Goal: Task Accomplishment & Management: Use online tool/utility

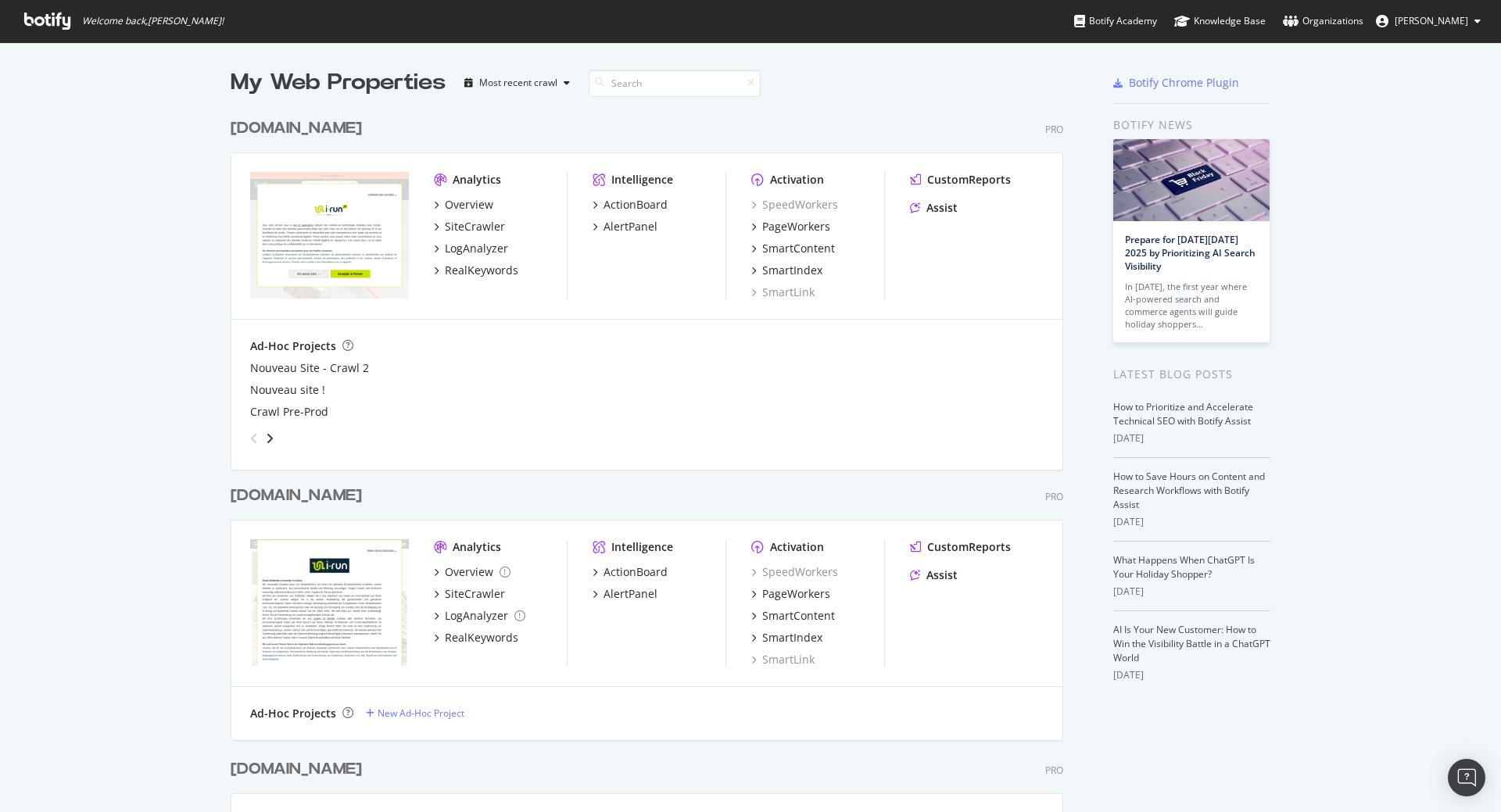
click at [257, 496] on div "irun.de" at bounding box center [296, 495] width 132 height 23
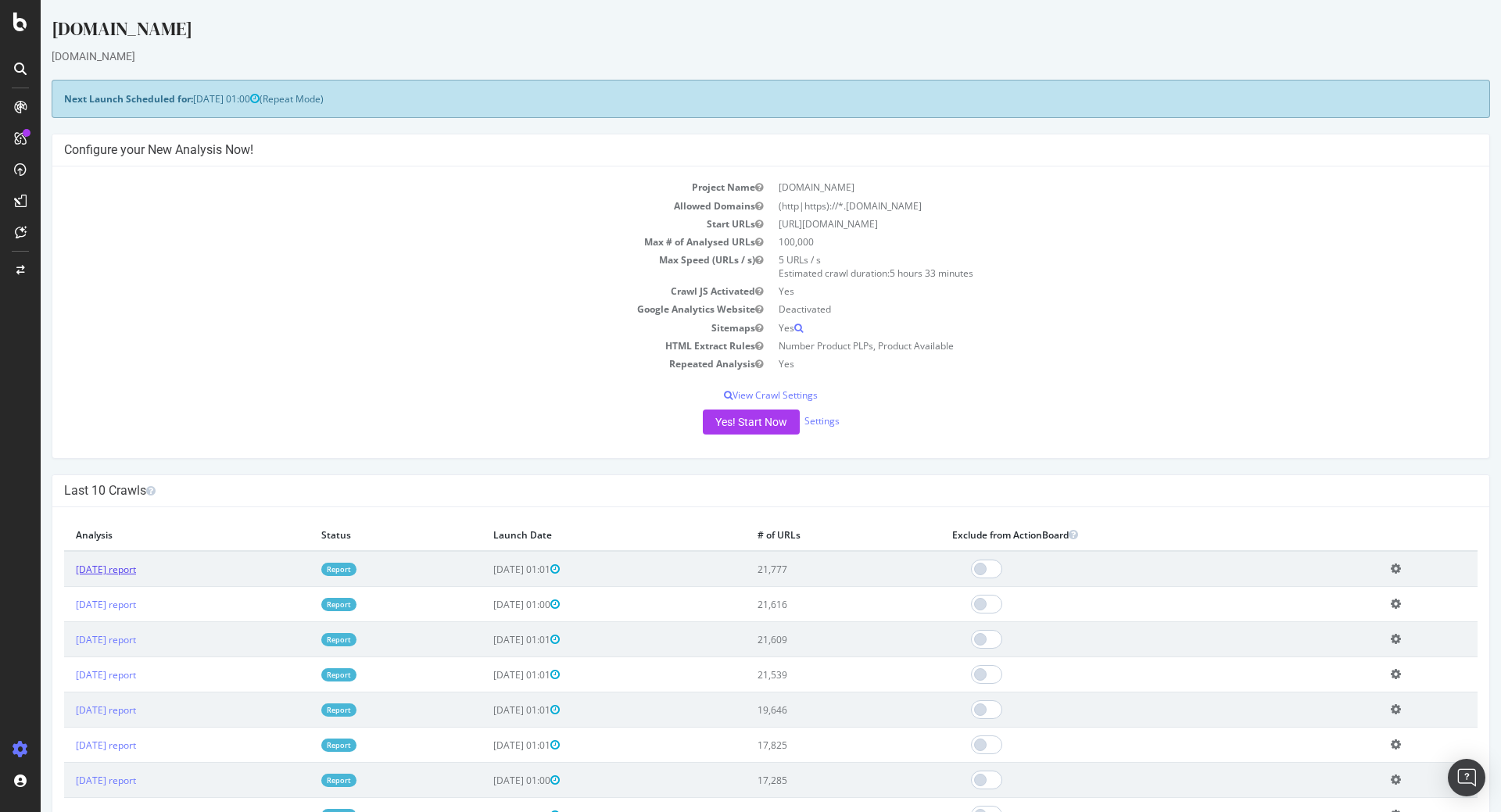
click at [136, 563] on link "2025 Sep. 27th report" at bounding box center [105, 569] width 60 height 14
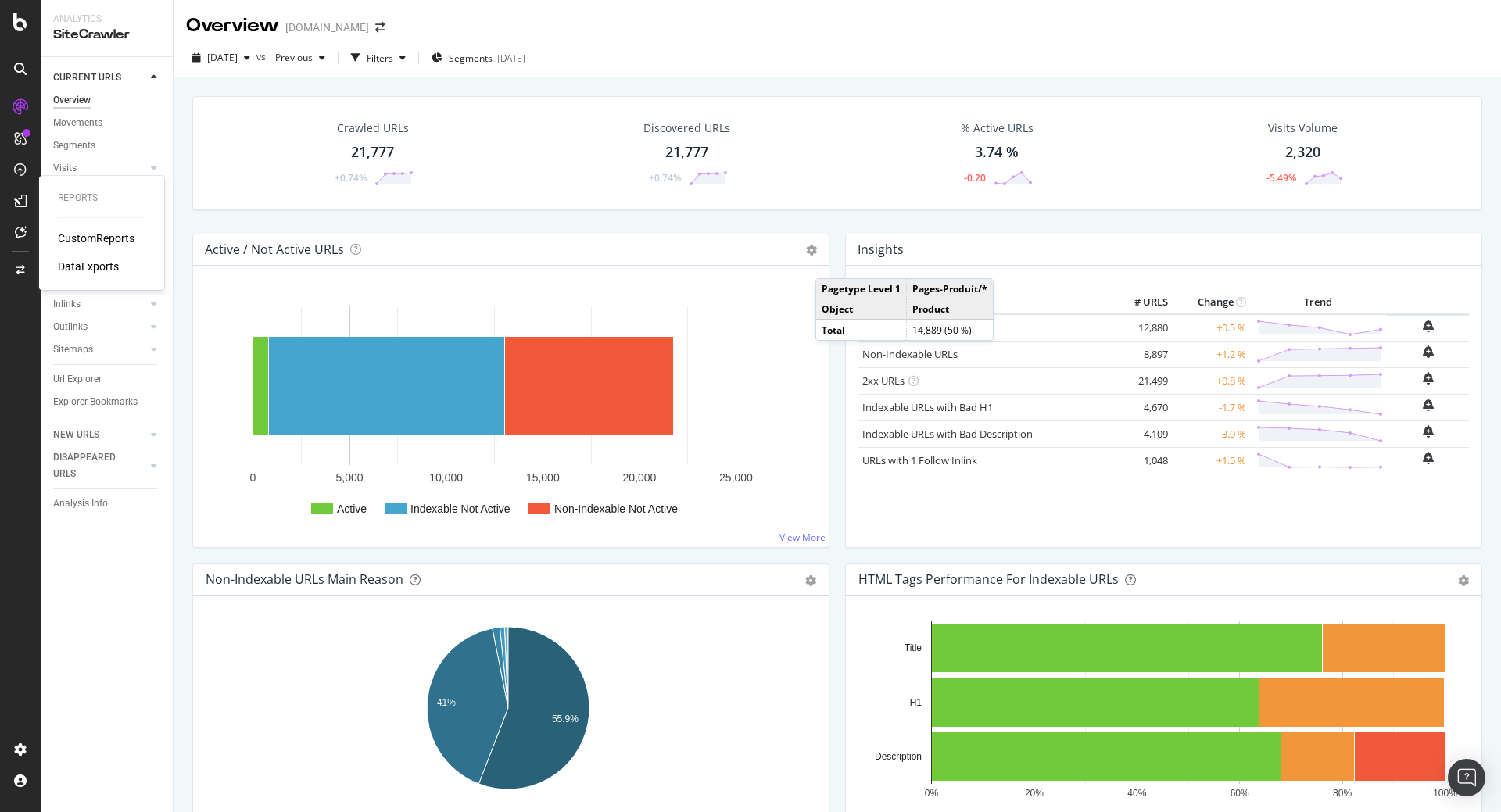
click at [97, 270] on div "DataExports" at bounding box center [89, 266] width 61 height 16
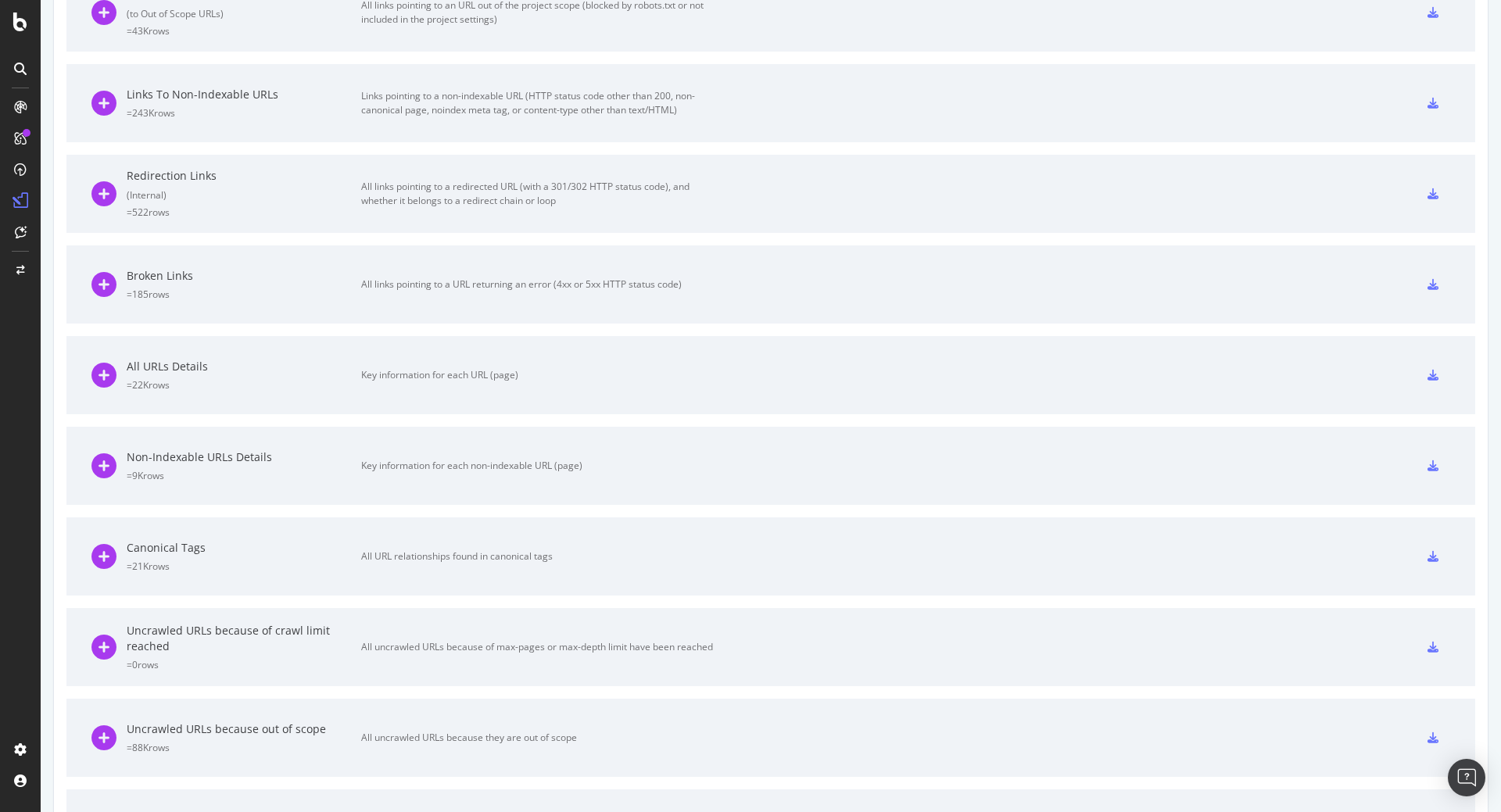
scroll to position [427, 0]
click at [185, 372] on div "Broken Links" at bounding box center [244, 368] width 234 height 16
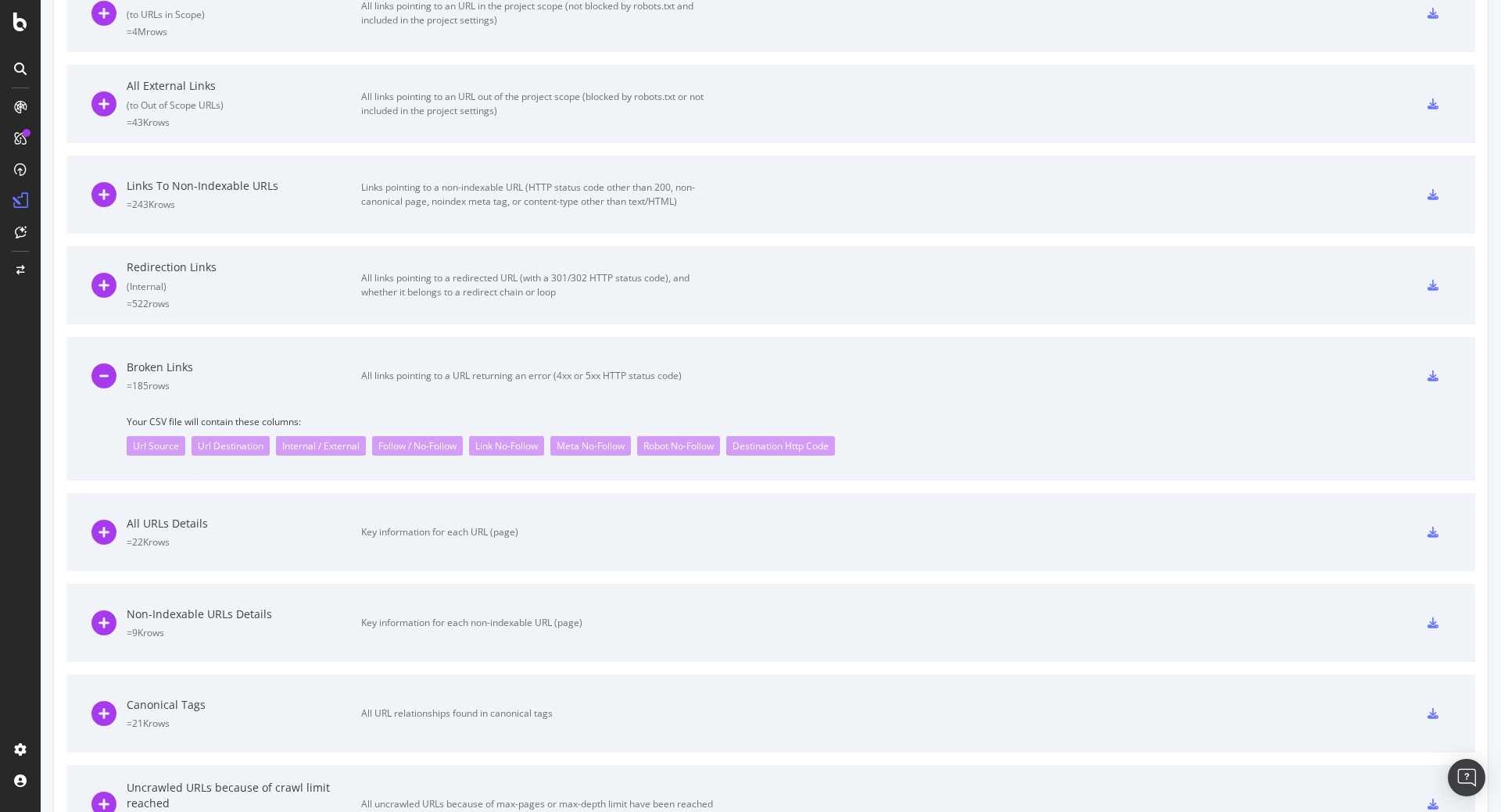
click at [185, 372] on div "Broken Links" at bounding box center [244, 368] width 234 height 16
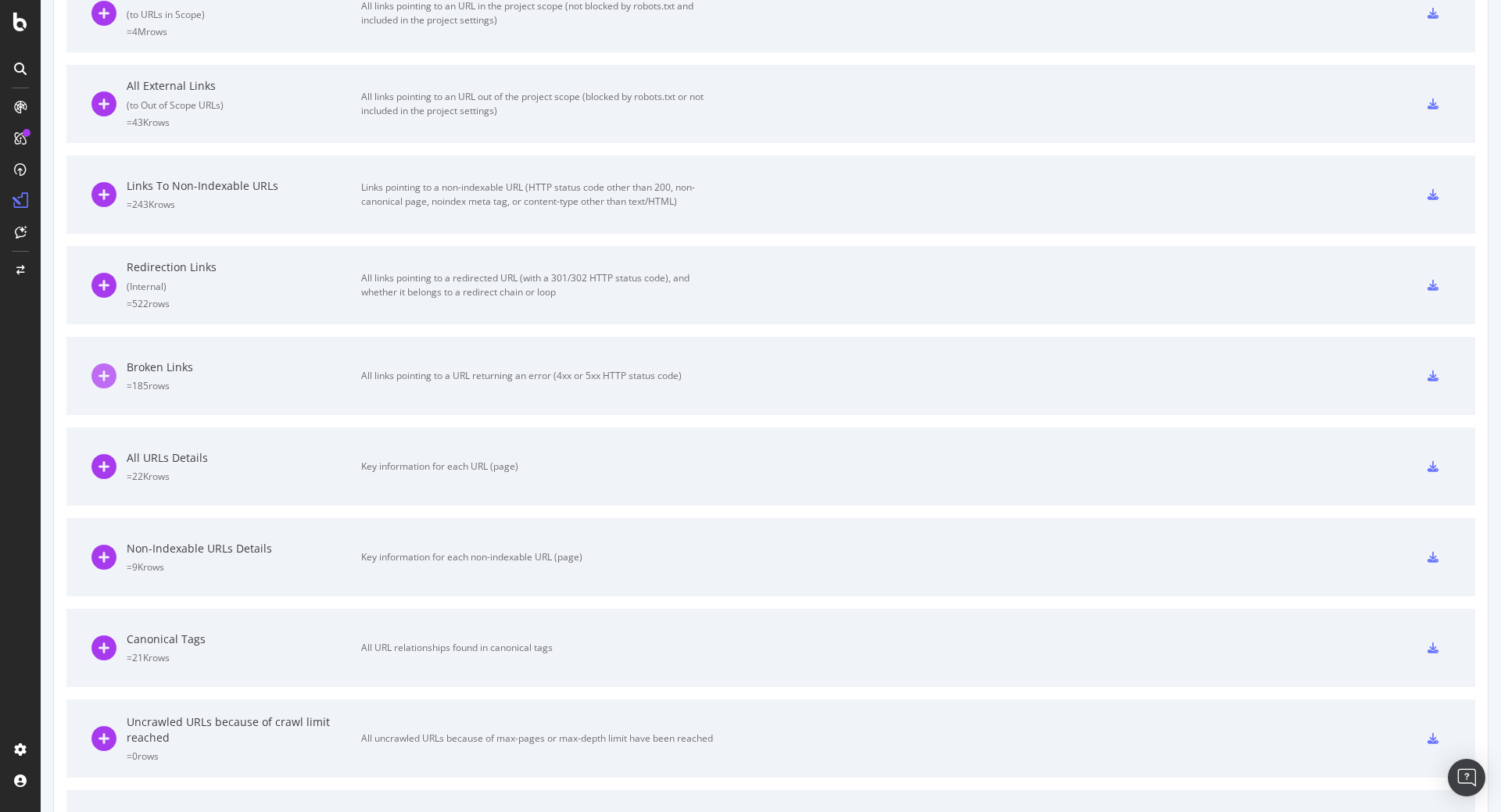
click at [101, 372] on icon at bounding box center [103, 376] width 25 height 25
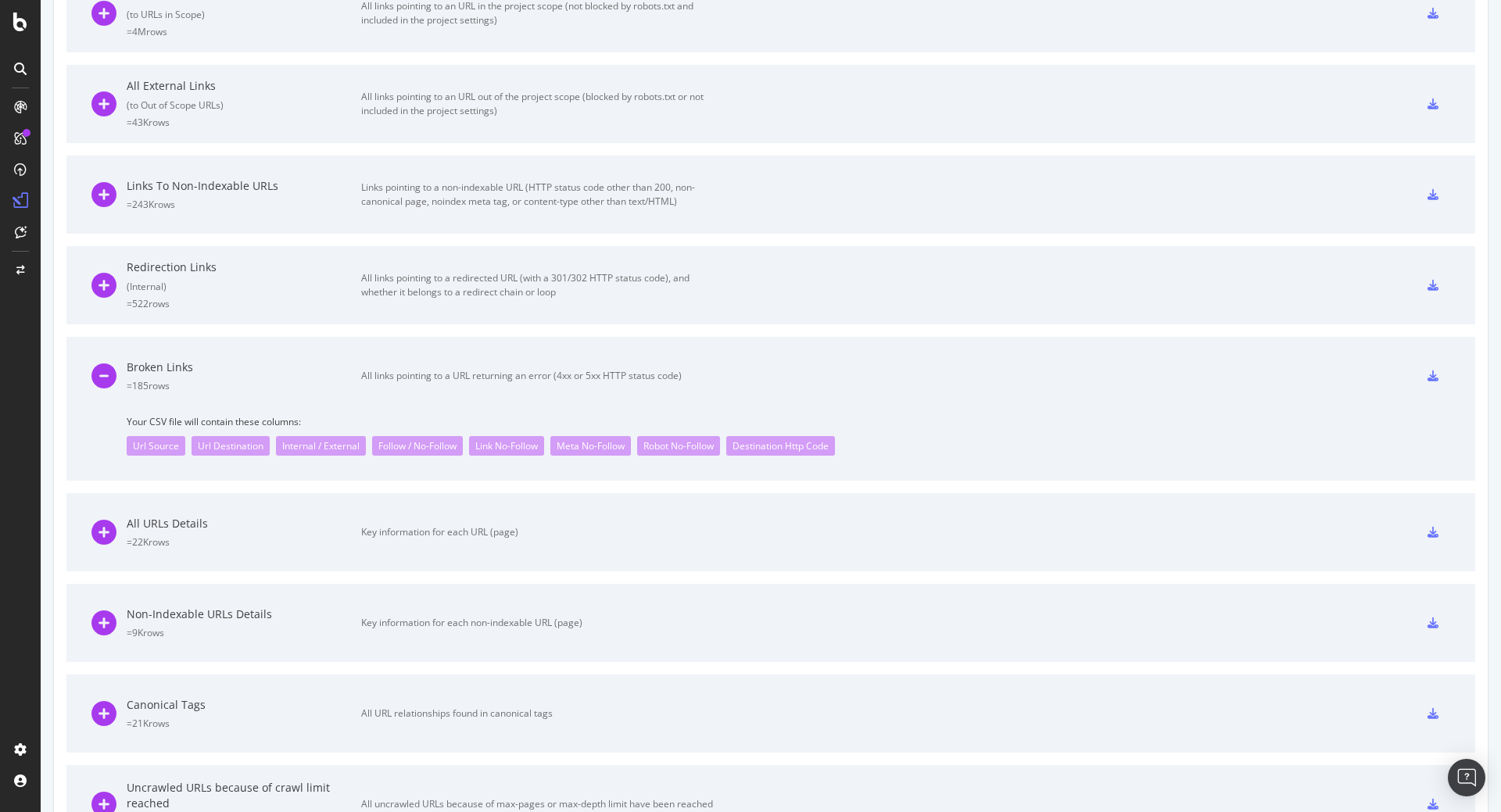
click at [180, 369] on div "Broken Links" at bounding box center [244, 368] width 234 height 16
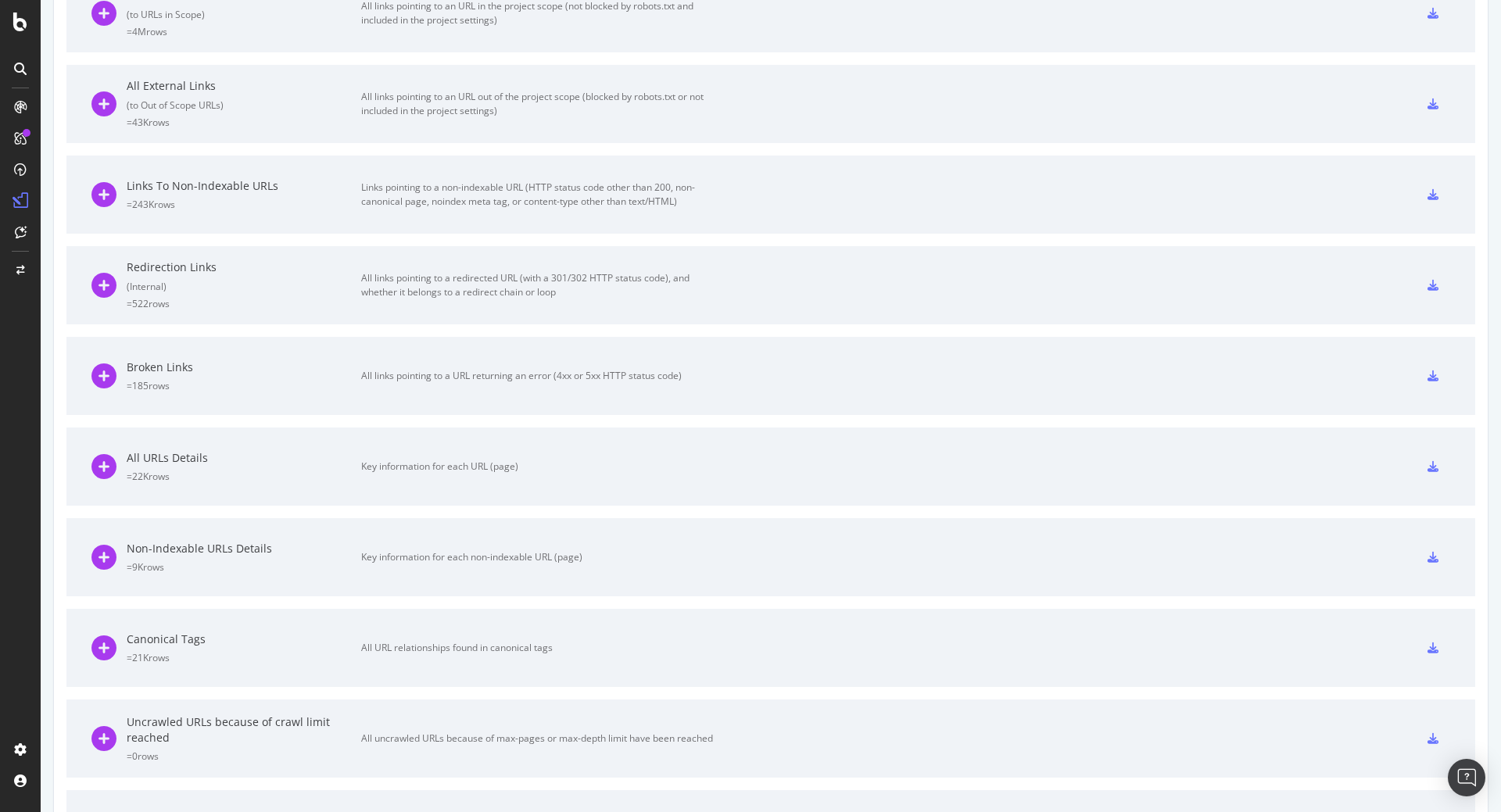
click at [173, 366] on div "Broken Links" at bounding box center [244, 368] width 234 height 16
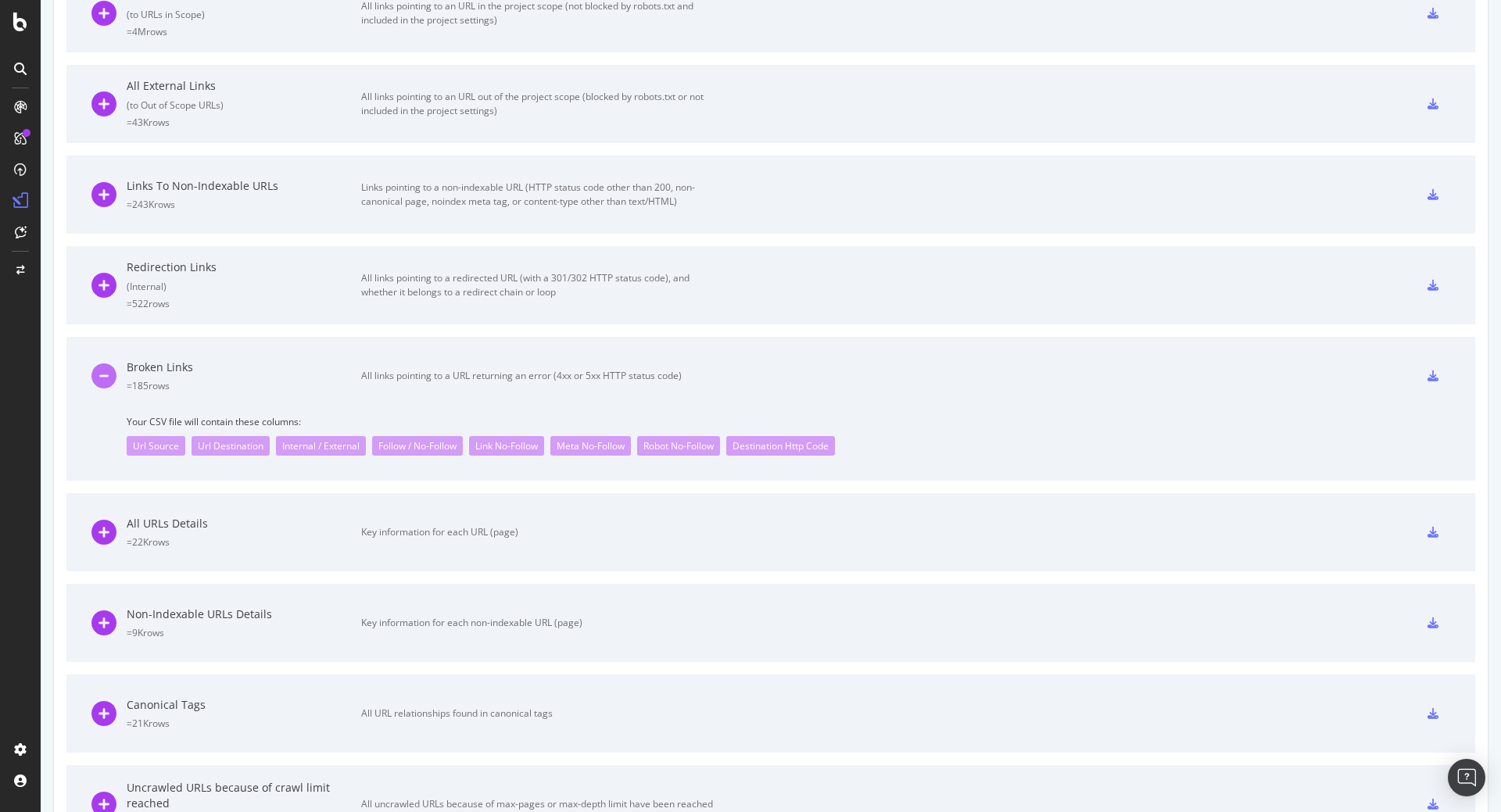
click at [105, 370] on icon at bounding box center [103, 376] width 25 height 25
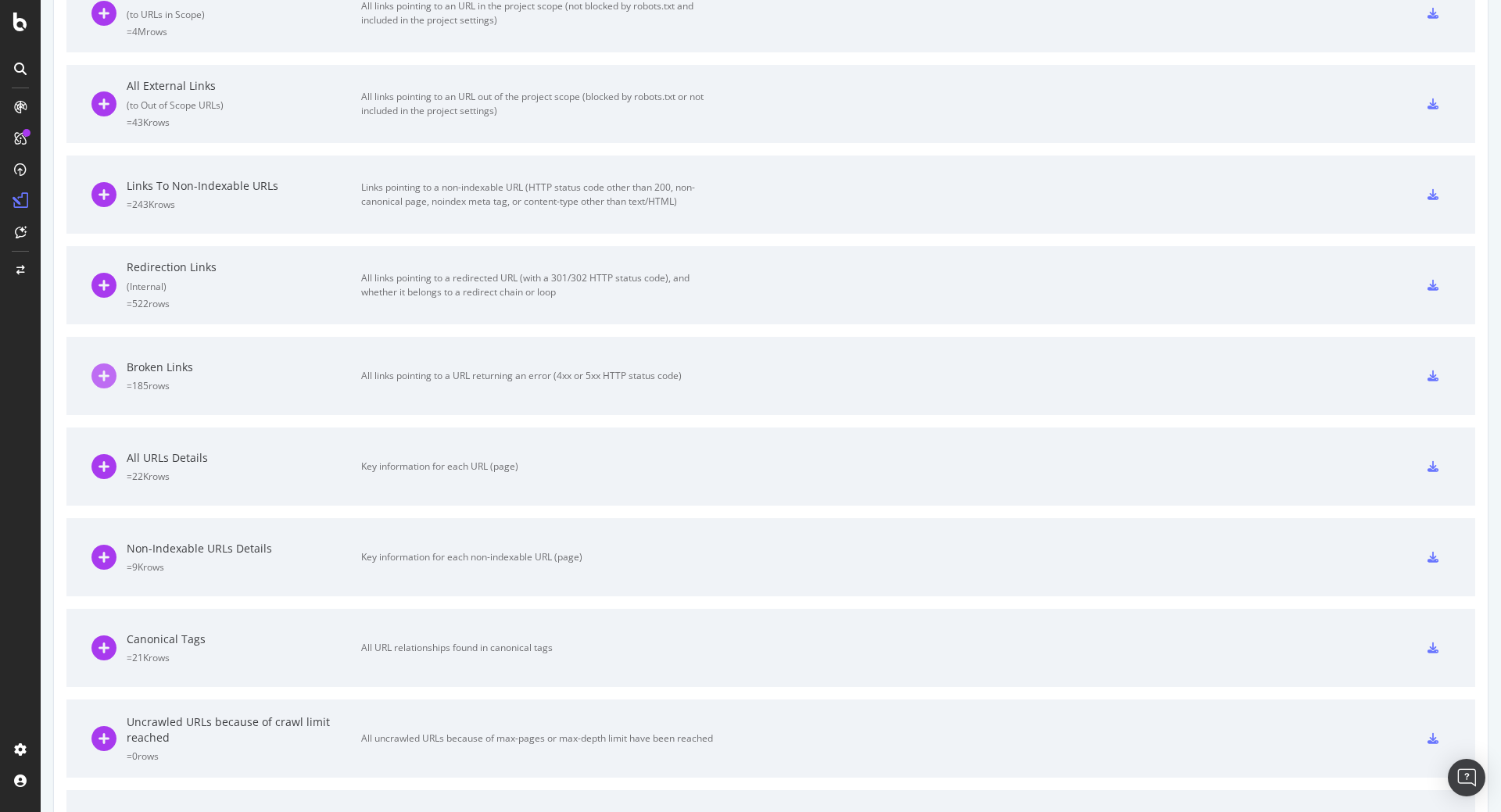
click at [105, 370] on icon at bounding box center [103, 376] width 25 height 25
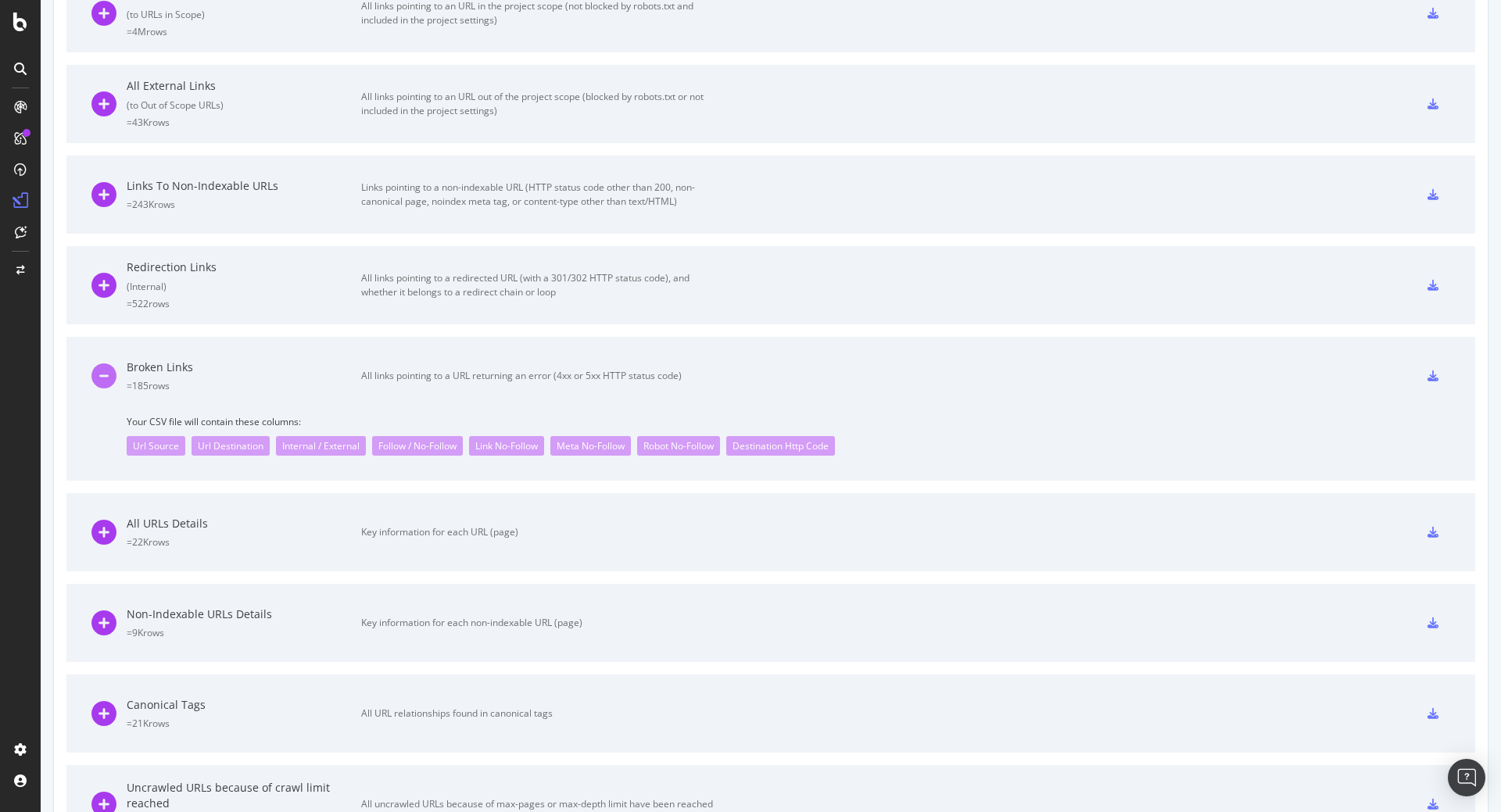
click at [105, 377] on icon at bounding box center [103, 376] width 25 height 25
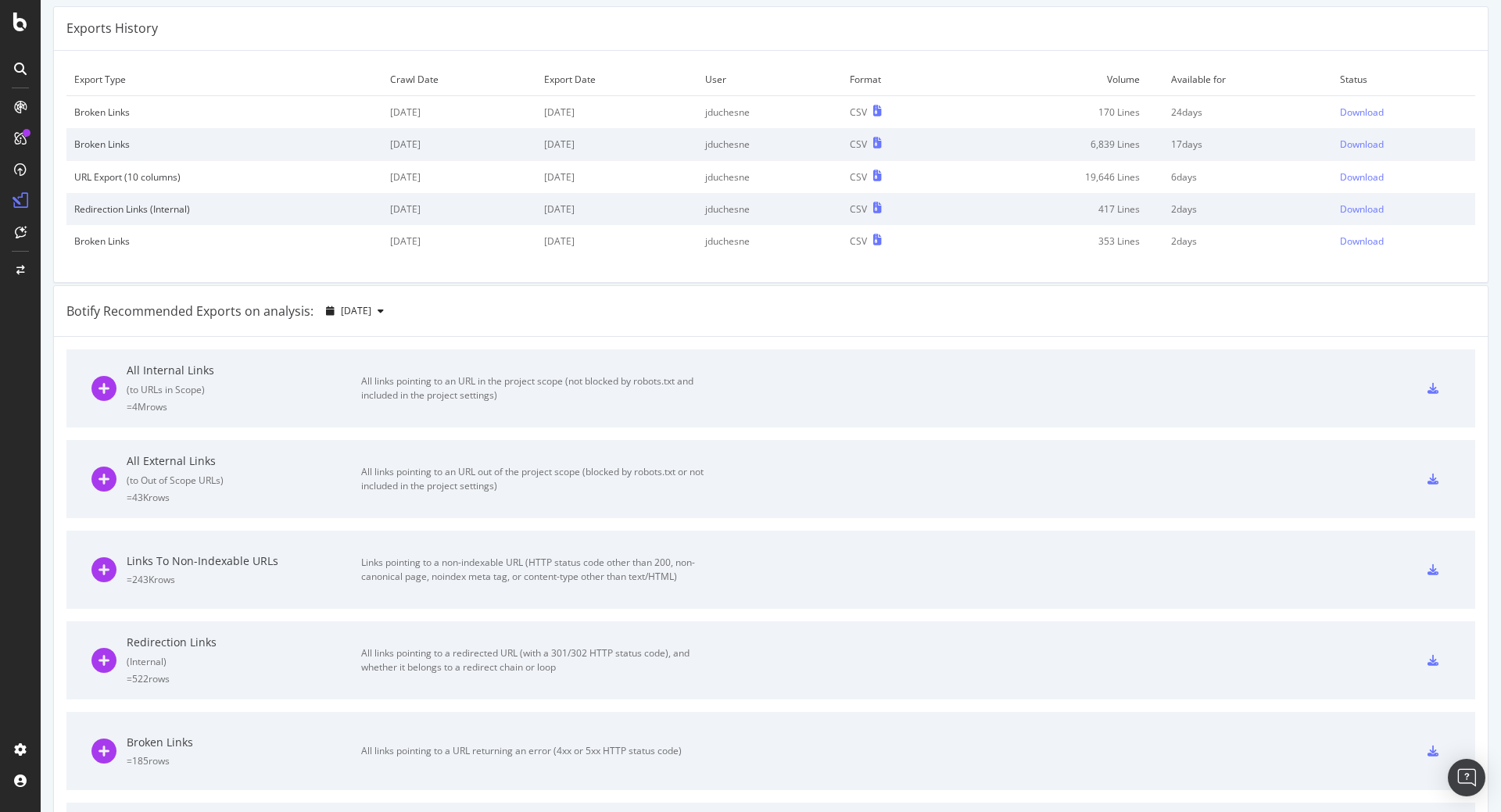
scroll to position [0, 0]
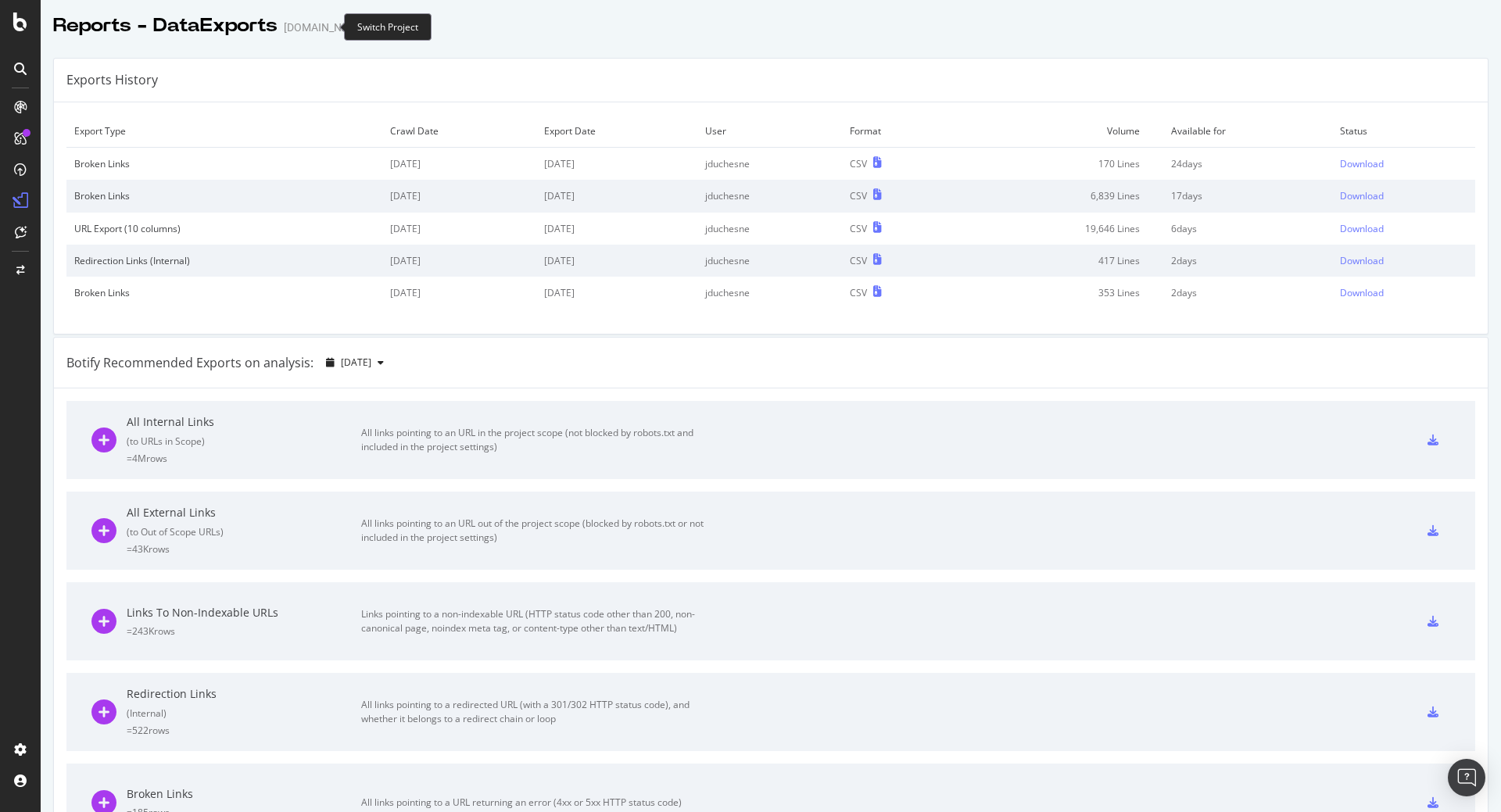
click at [374, 29] on icon "arrow-right-arrow-left" at bounding box center [379, 27] width 10 height 11
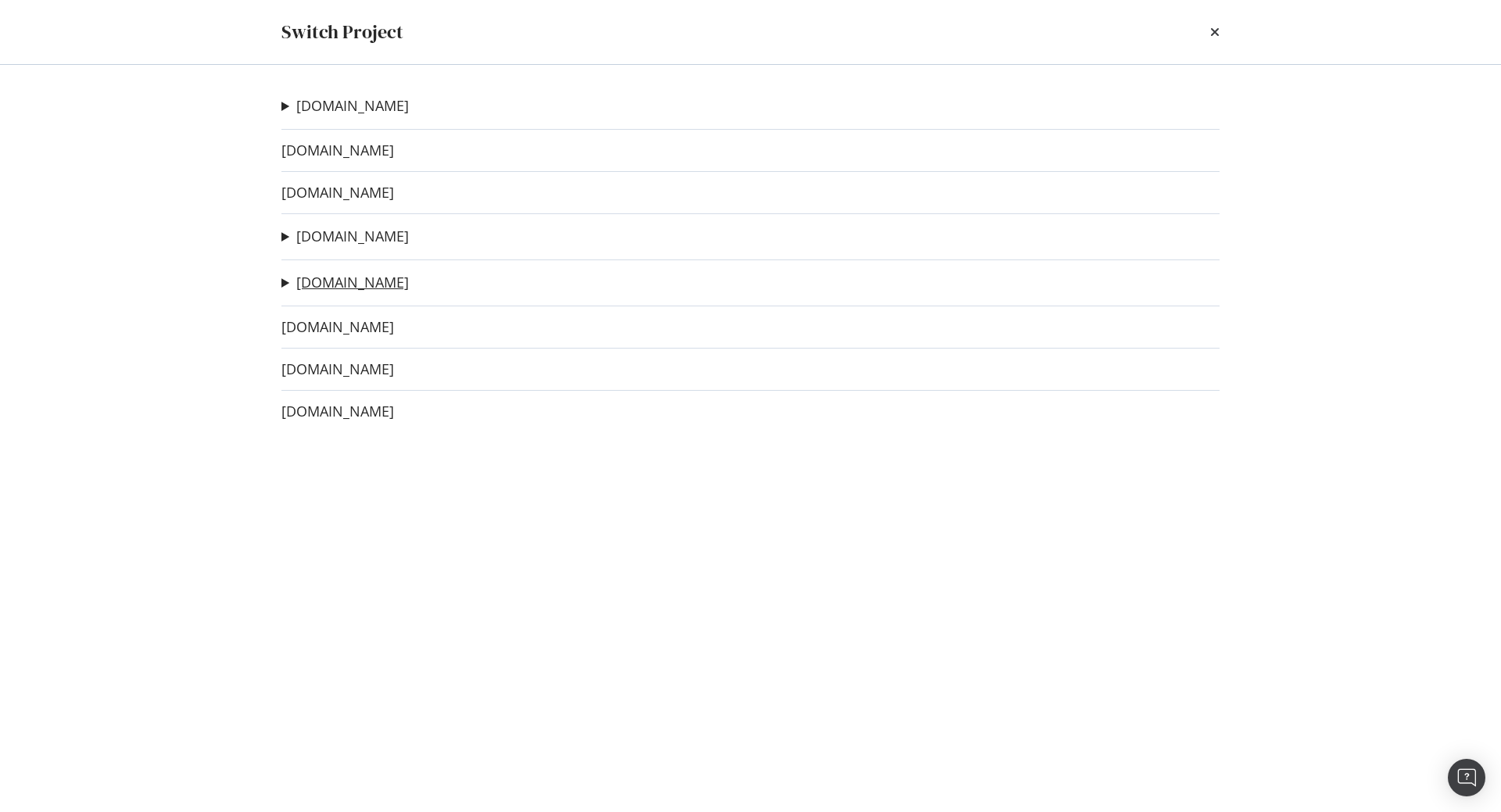
click at [308, 279] on link "irun.com" at bounding box center [352, 282] width 112 height 17
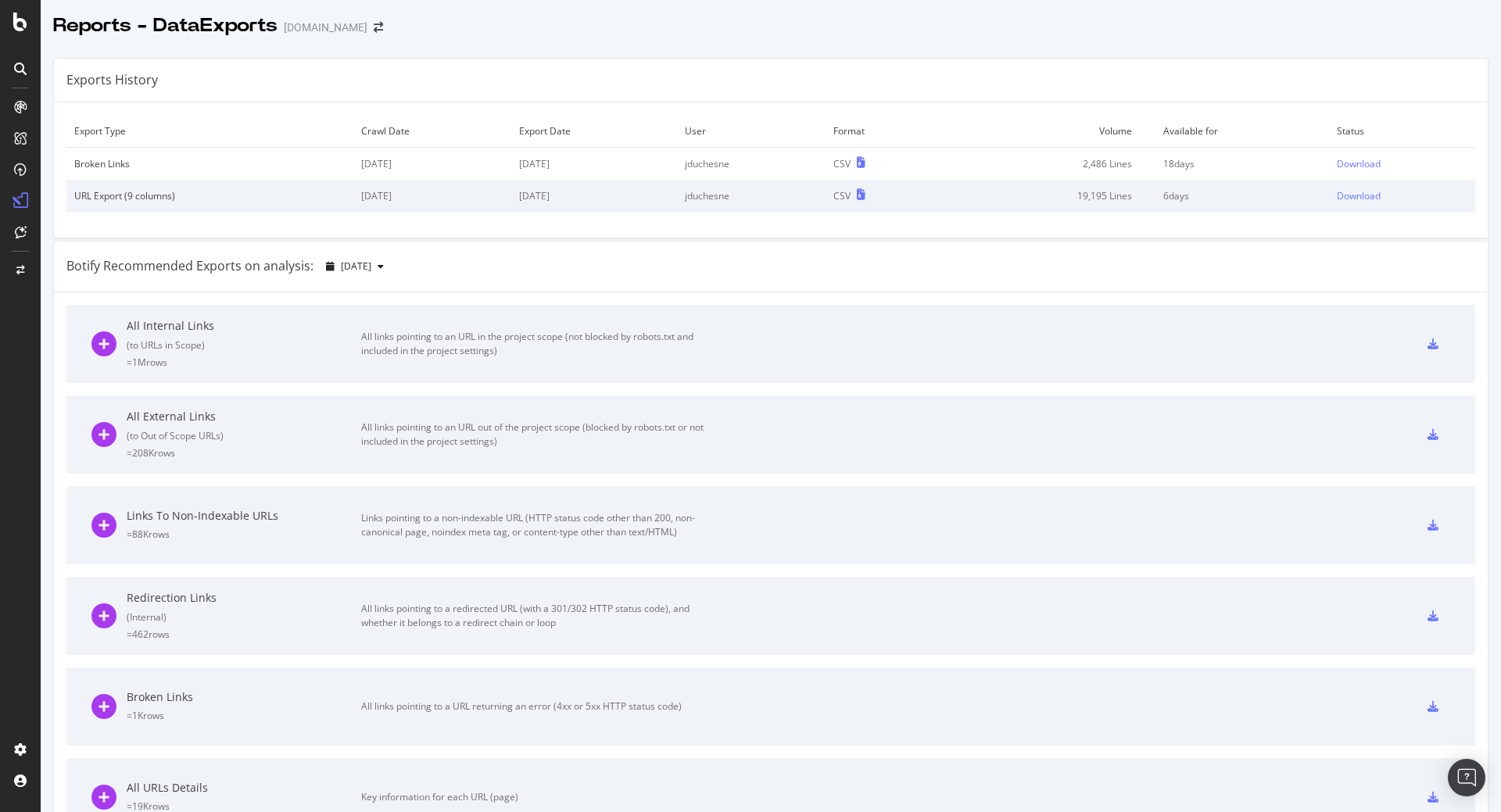
click at [25, 77] on div at bounding box center [20, 68] width 25 height 25
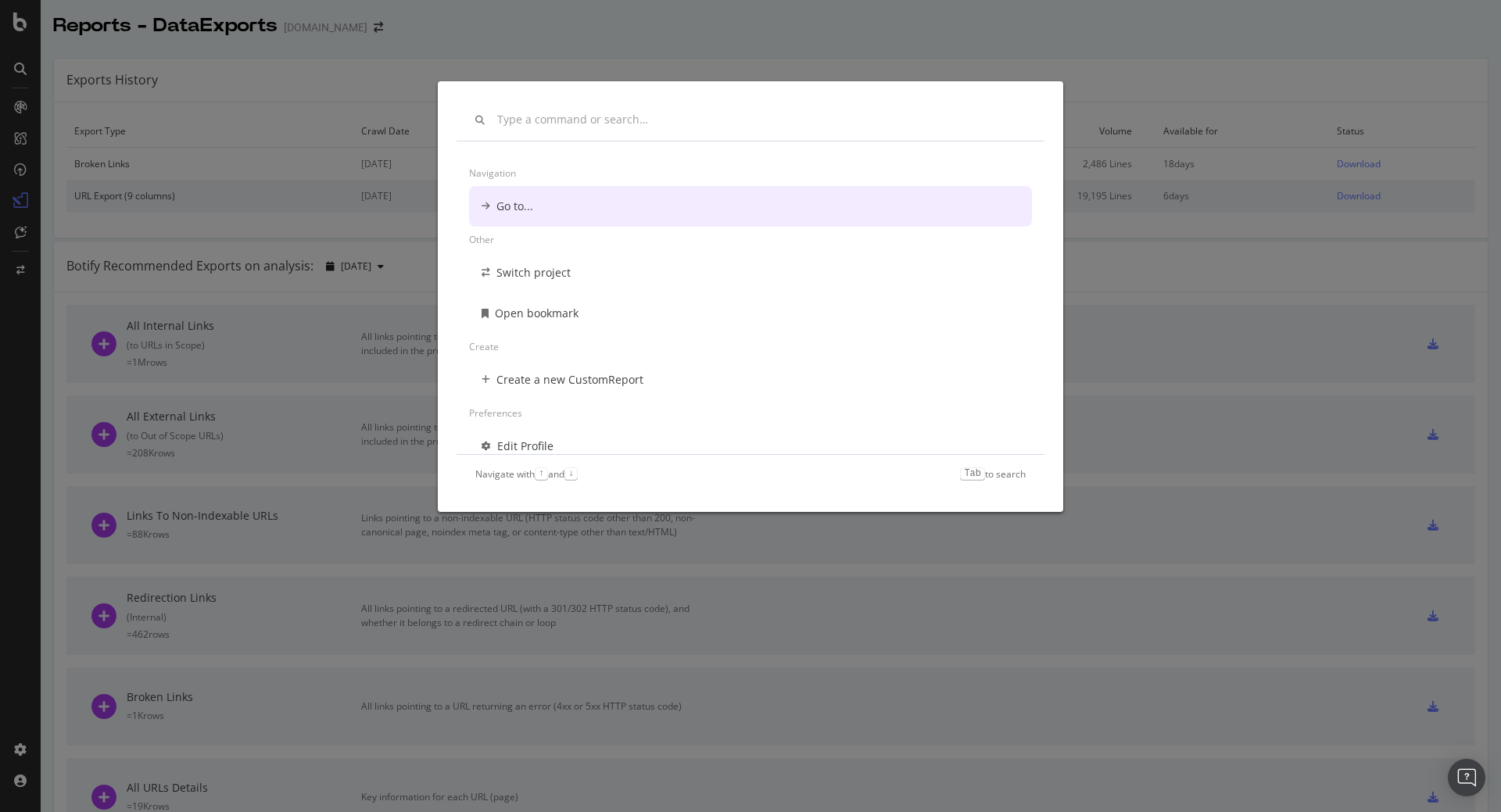
click at [25, 77] on div "Navigation Go to... Other Switch project Open bookmark Create Create a new Cust…" at bounding box center [750, 406] width 1501 height 812
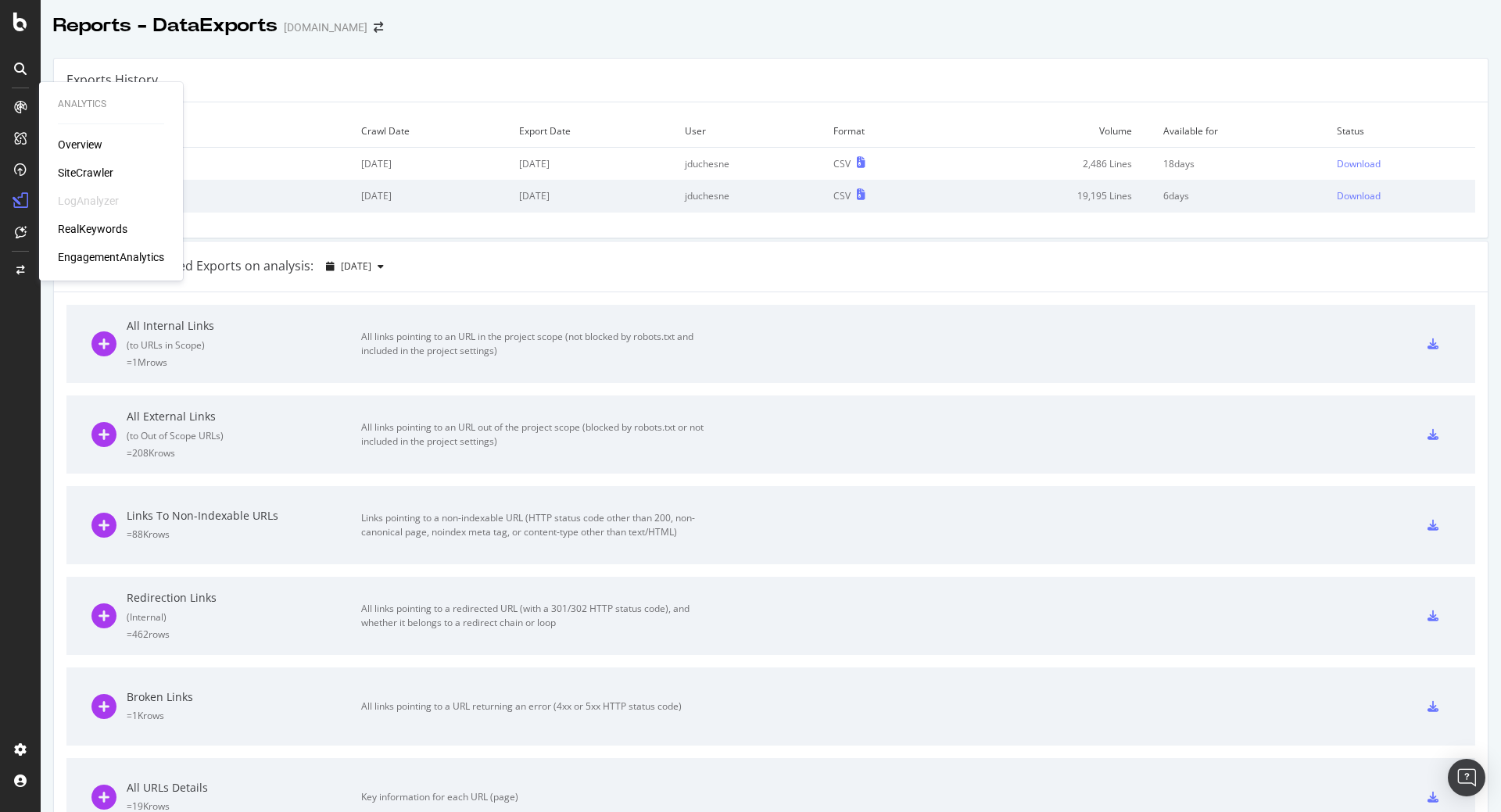
click at [96, 169] on div "SiteCrawler" at bounding box center [86, 173] width 55 height 16
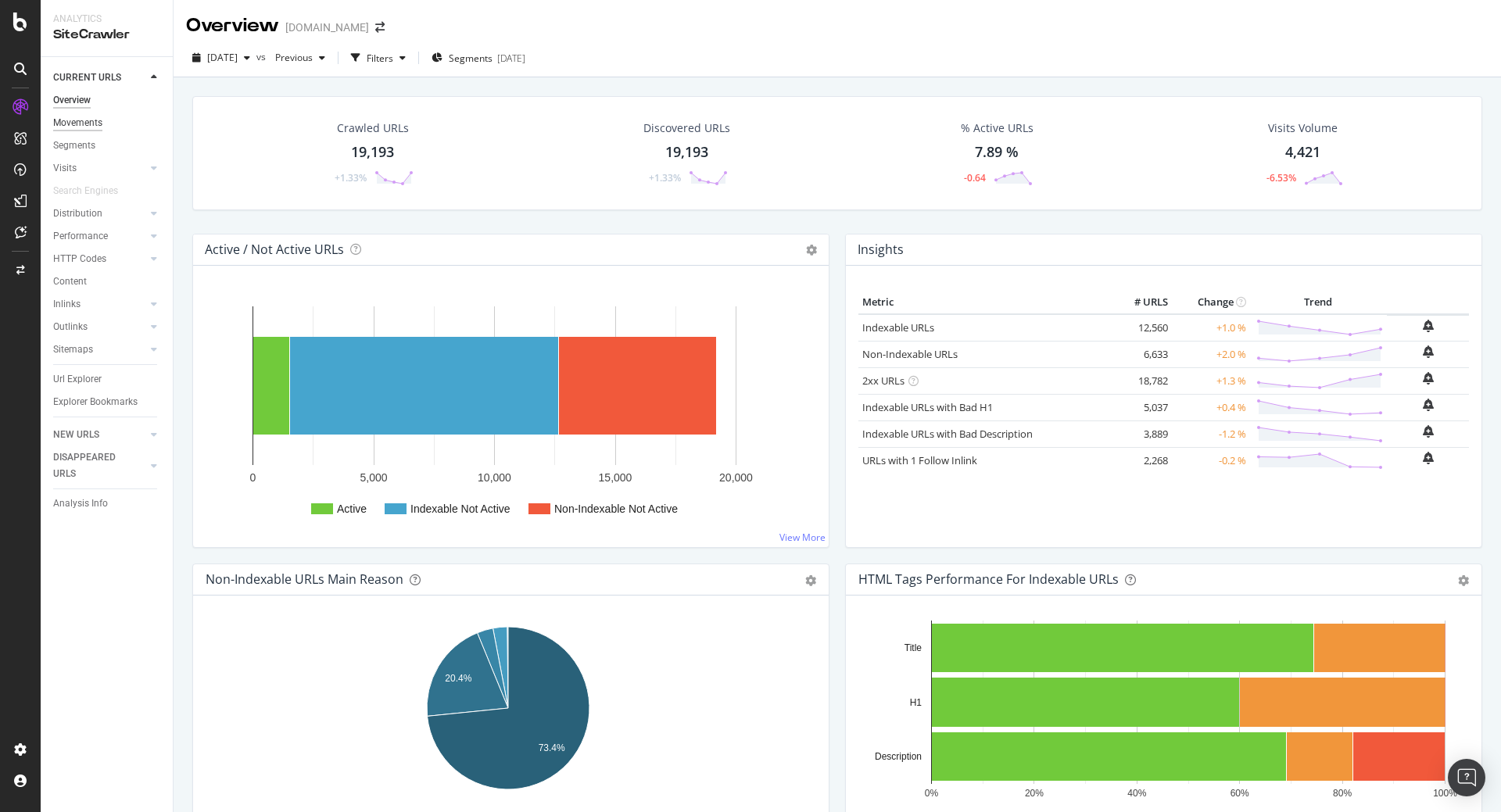
click at [90, 123] on div "Movements" at bounding box center [78, 123] width 49 height 17
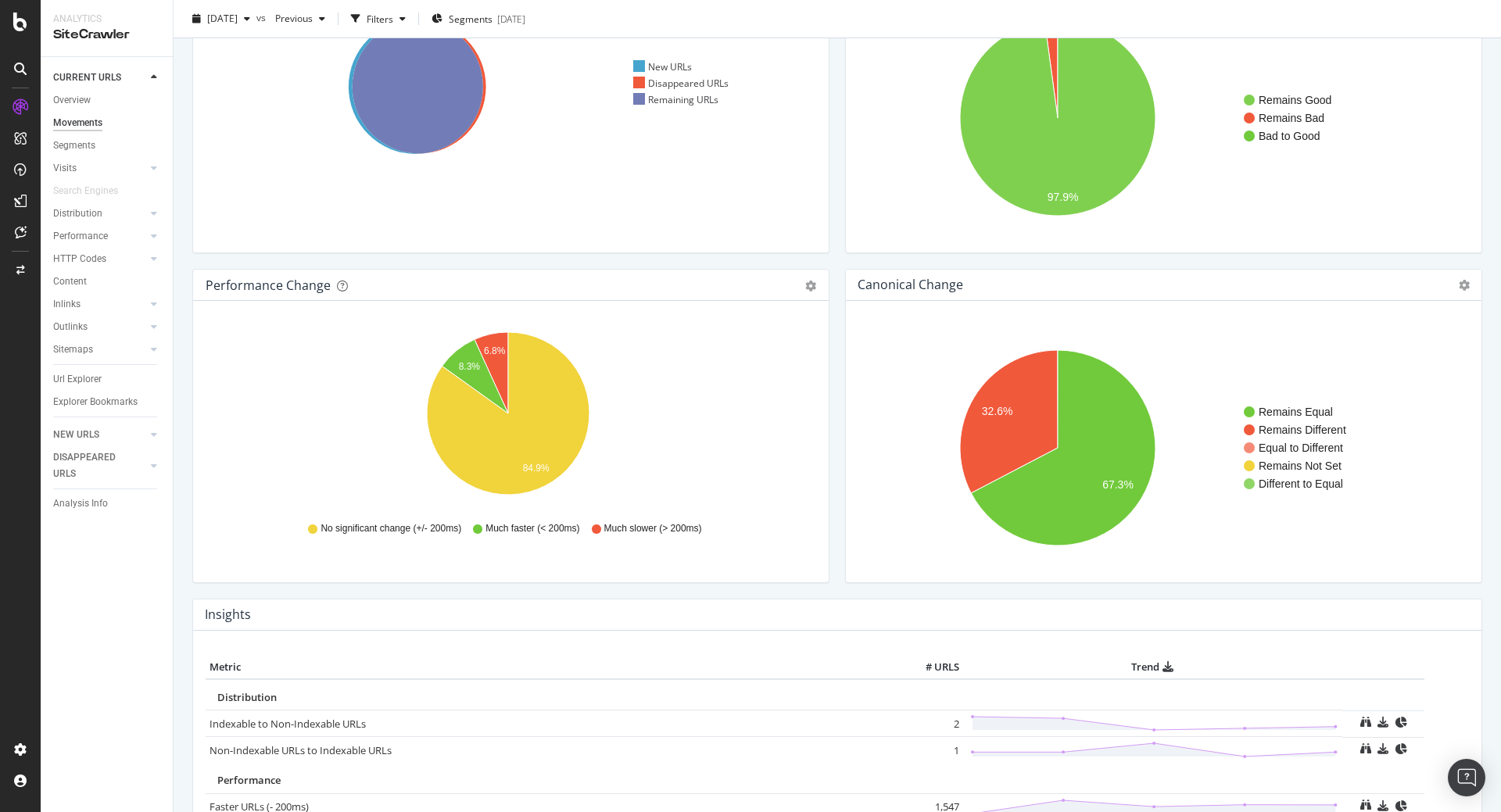
scroll to position [7, 0]
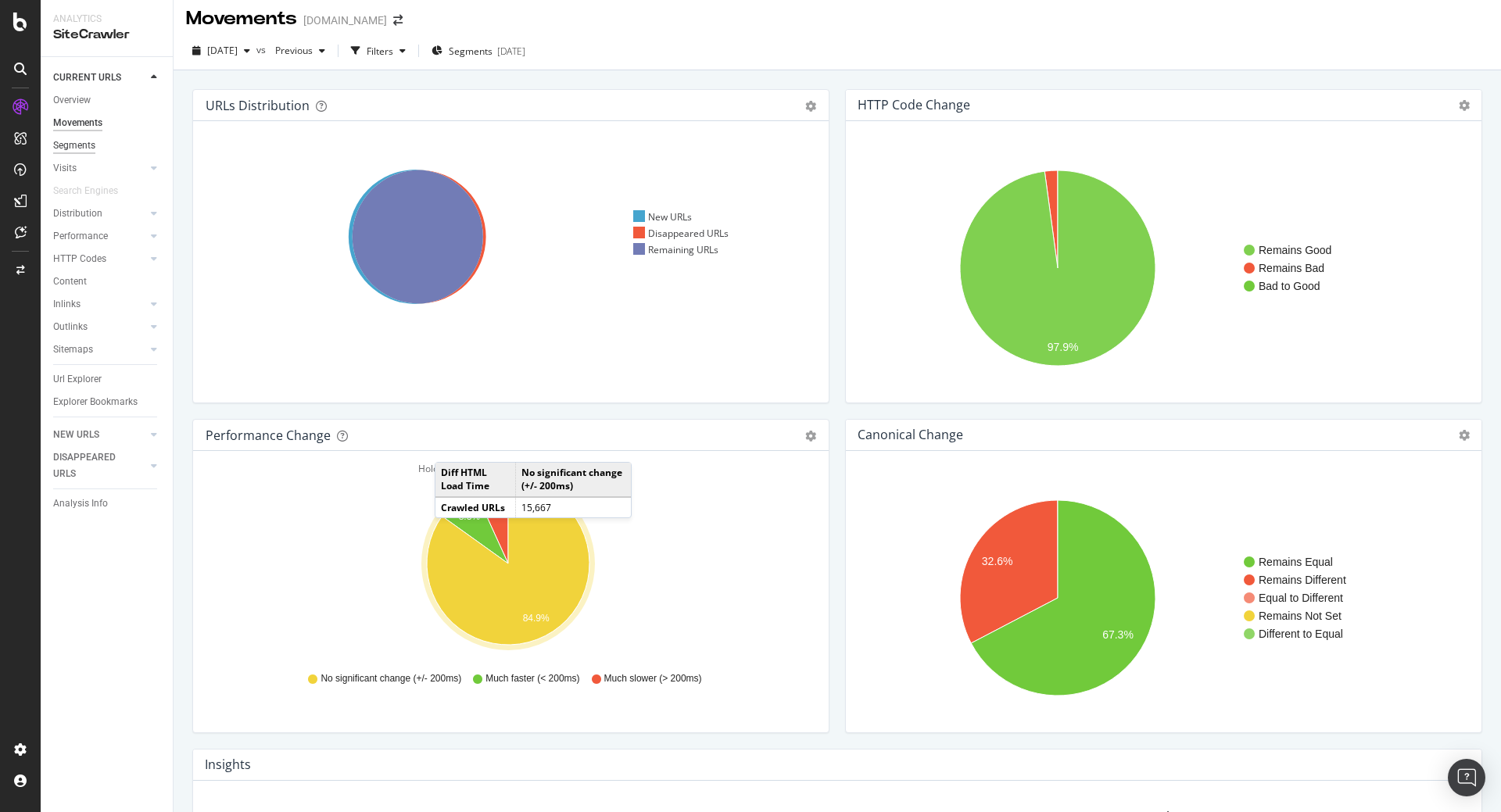
click at [86, 145] on div "Segments" at bounding box center [74, 145] width 42 height 17
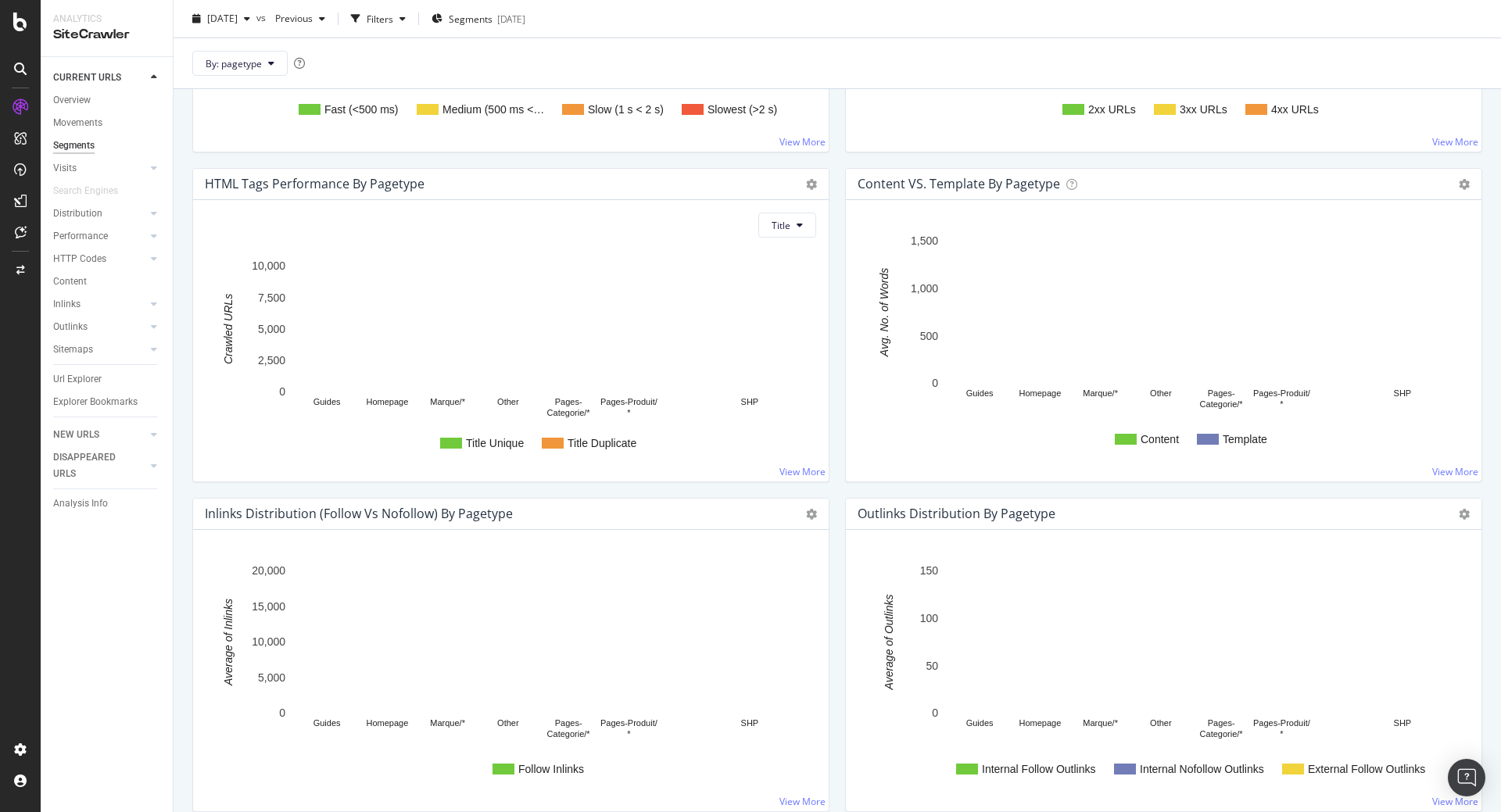
scroll to position [1297, 0]
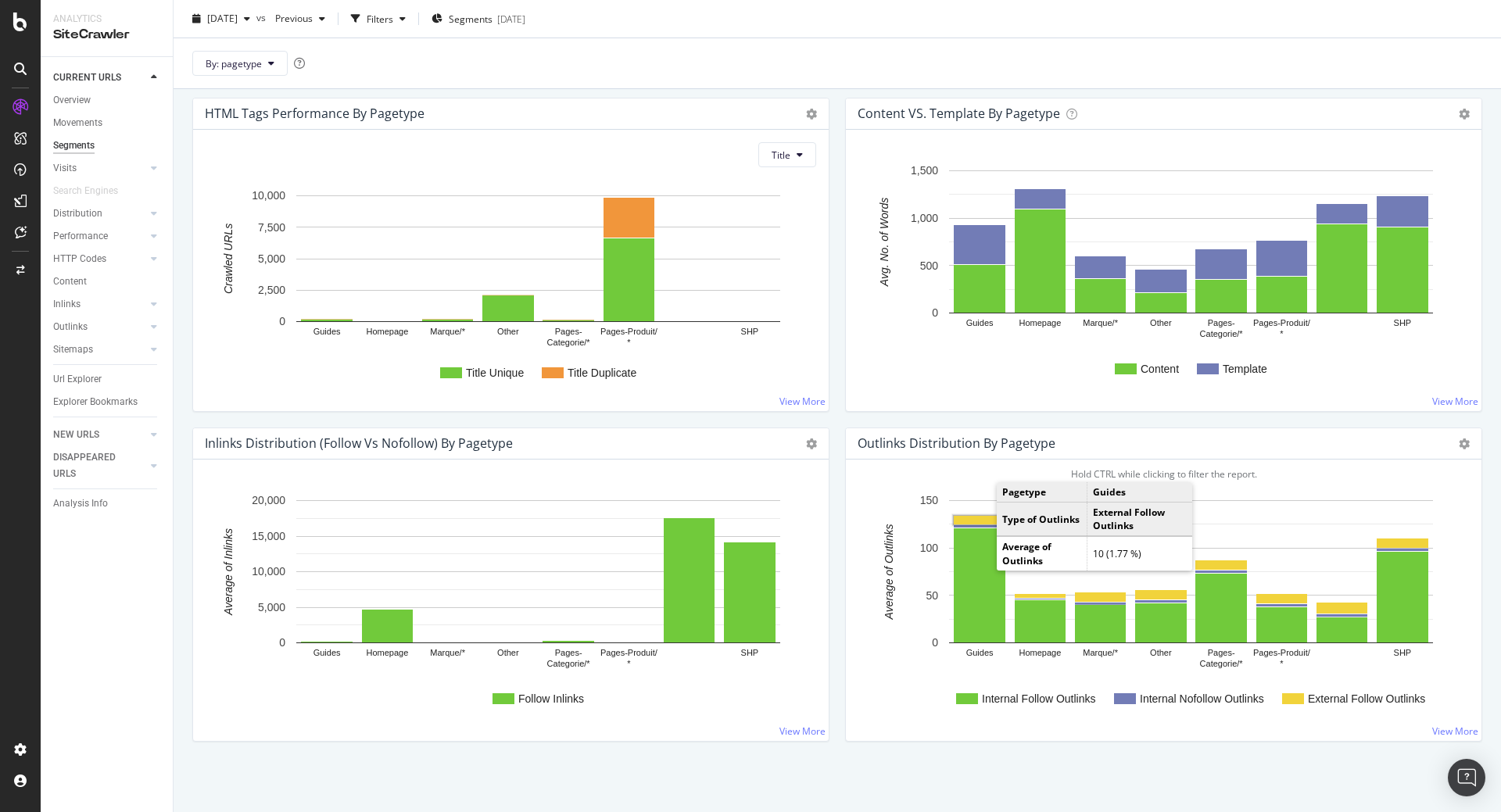
click at [980, 516] on rect "A chart." at bounding box center [980, 520] width 51 height 9
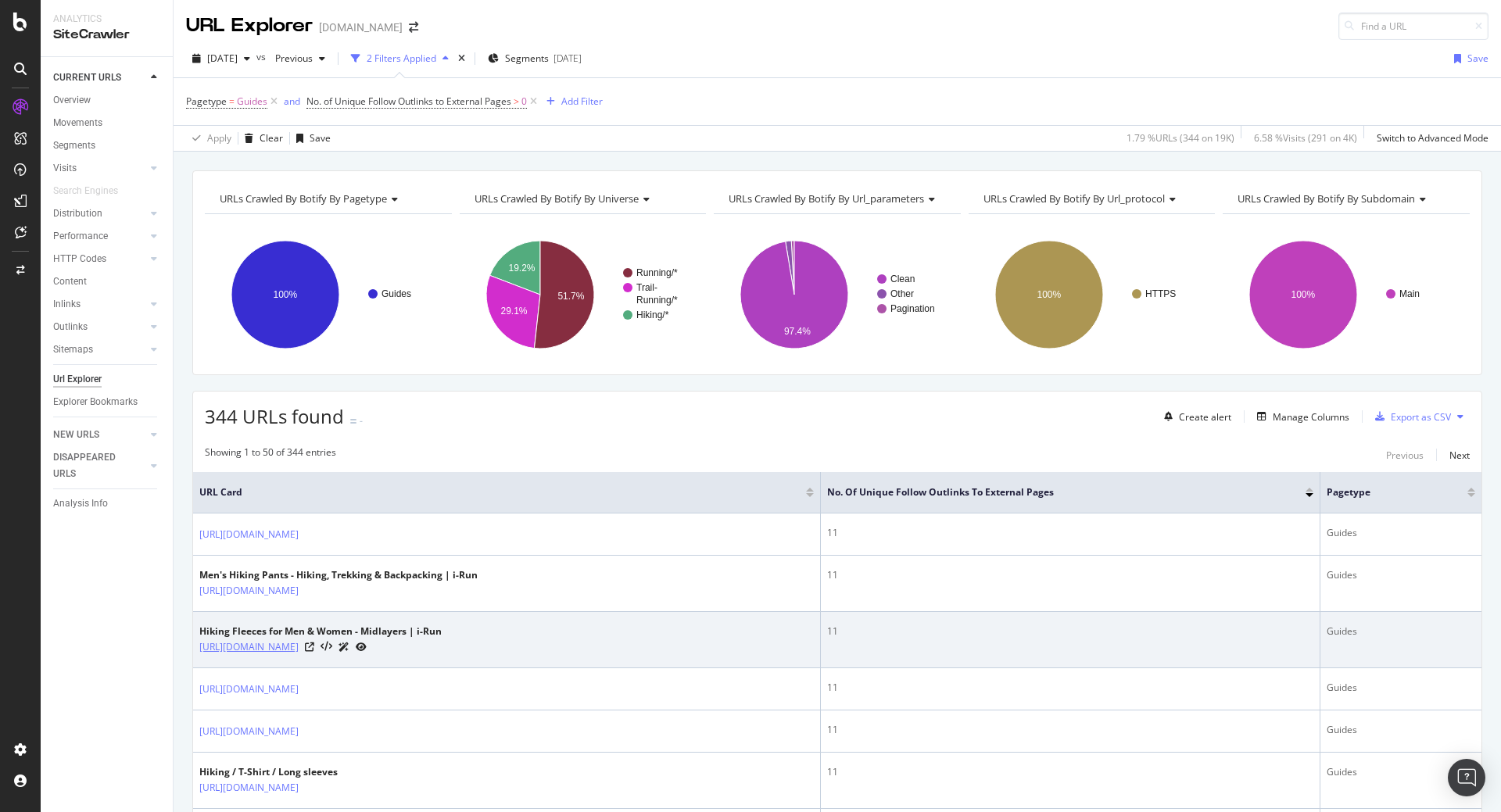
click at [299, 647] on link "https://www.i-run.com/hiking/clothing/fleeces/" at bounding box center [249, 647] width 99 height 16
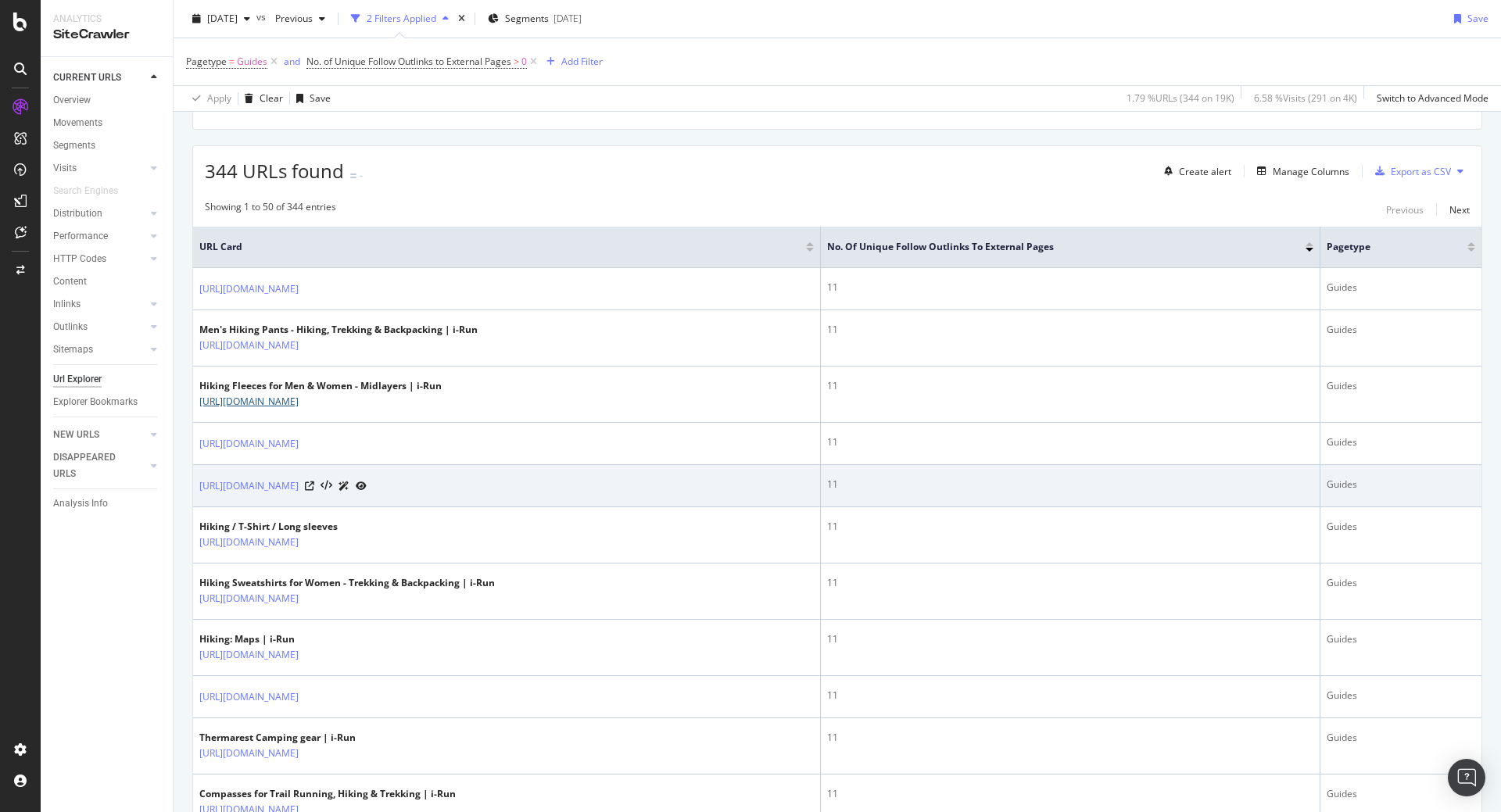
scroll to position [657, 0]
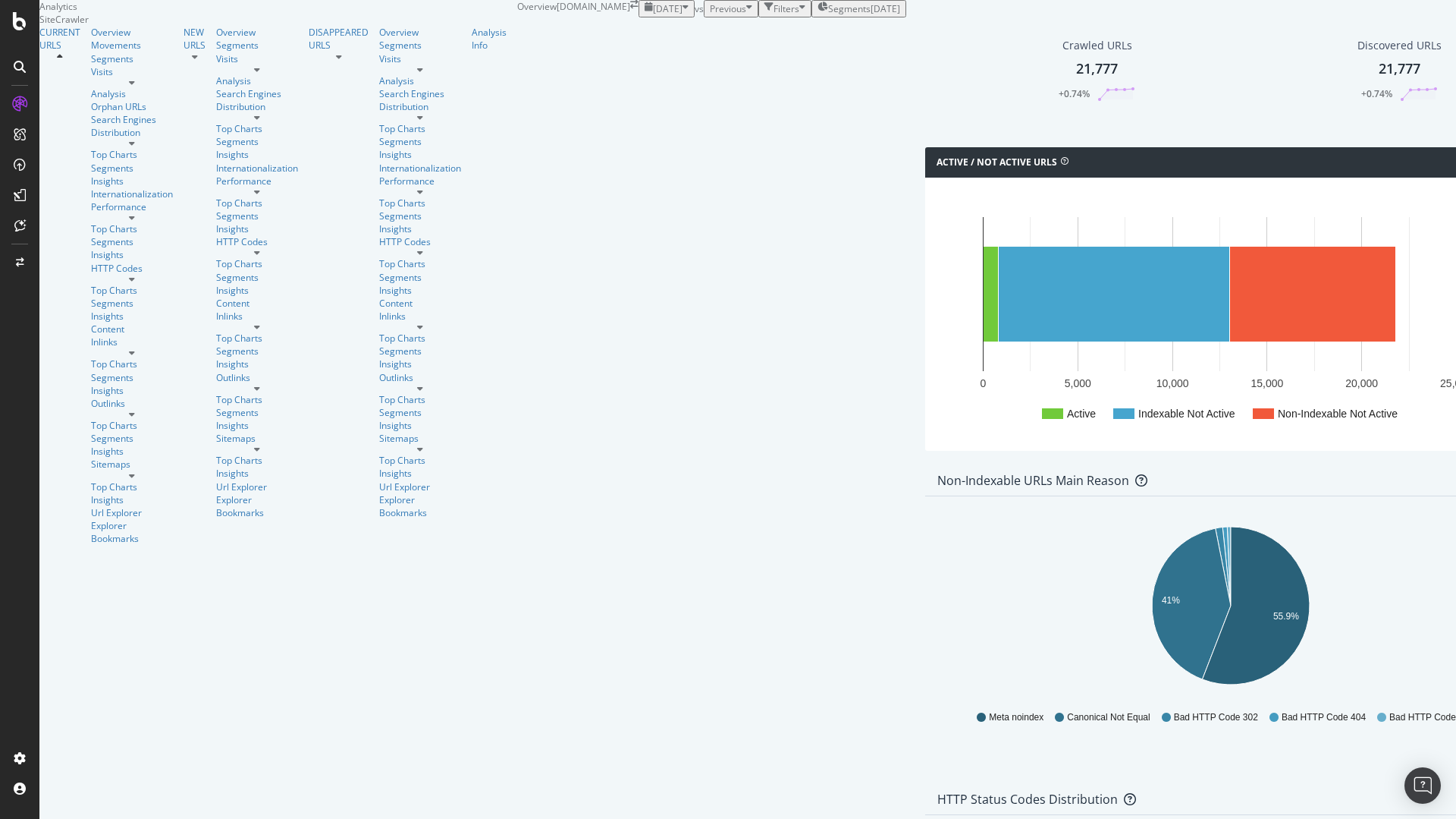
click at [682, 15] on icon "button" at bounding box center [685, 9] width 6 height 13
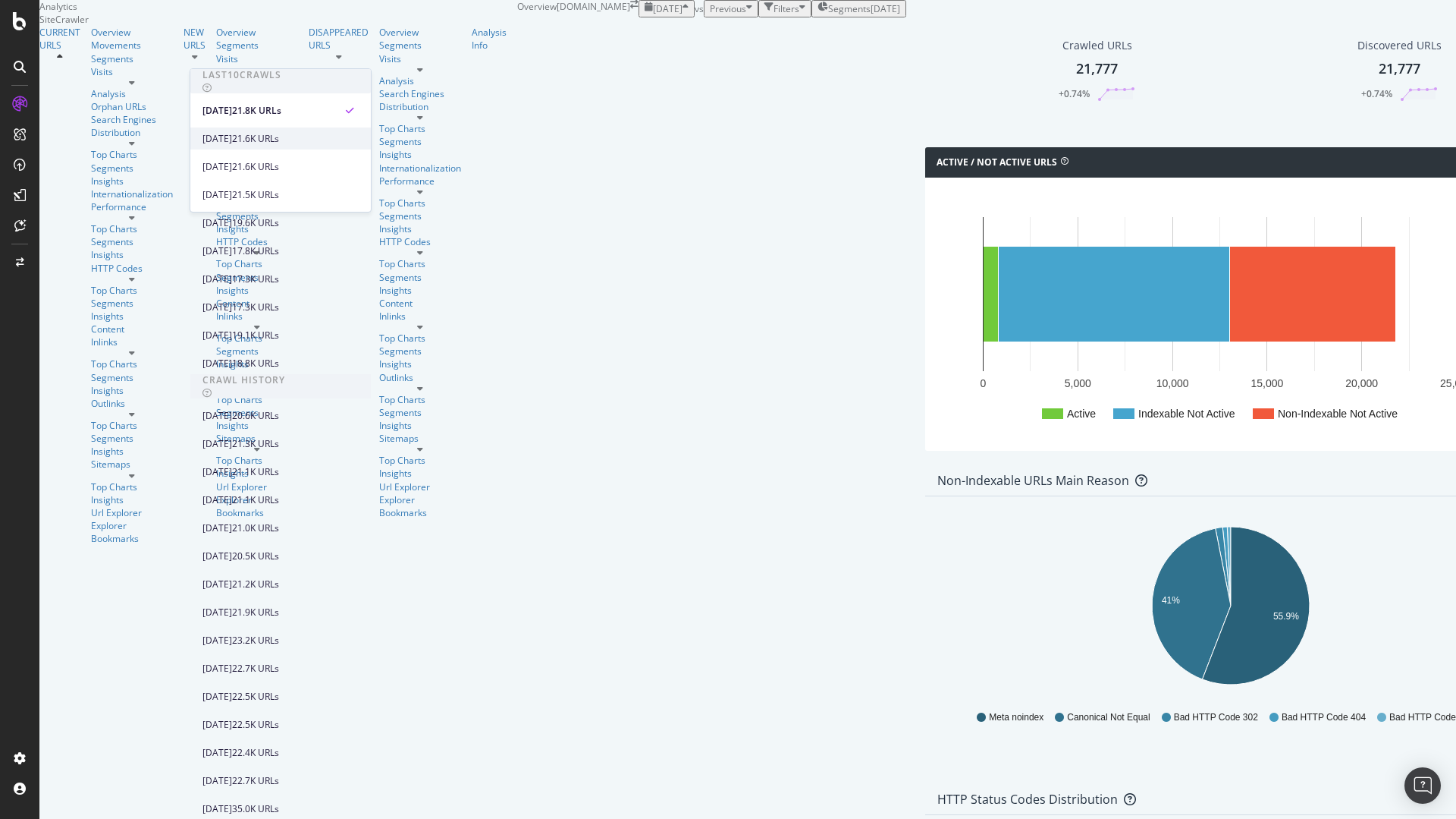
click at [282, 133] on div "2025 Sep. 20th 21.6K URLs" at bounding box center [269, 138] width 135 height 13
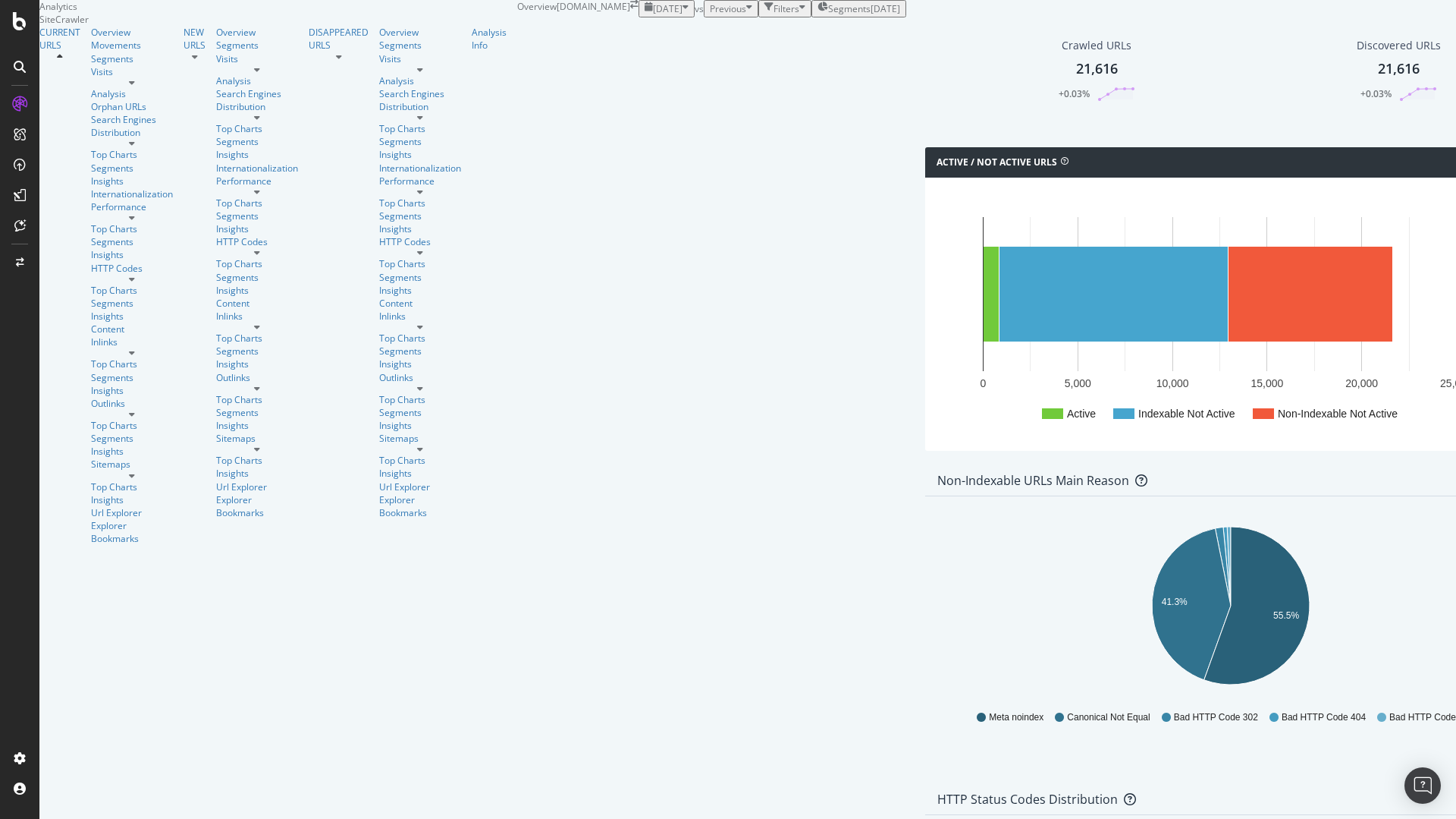
click at [682, 15] on icon "button" at bounding box center [685, 9] width 6 height 13
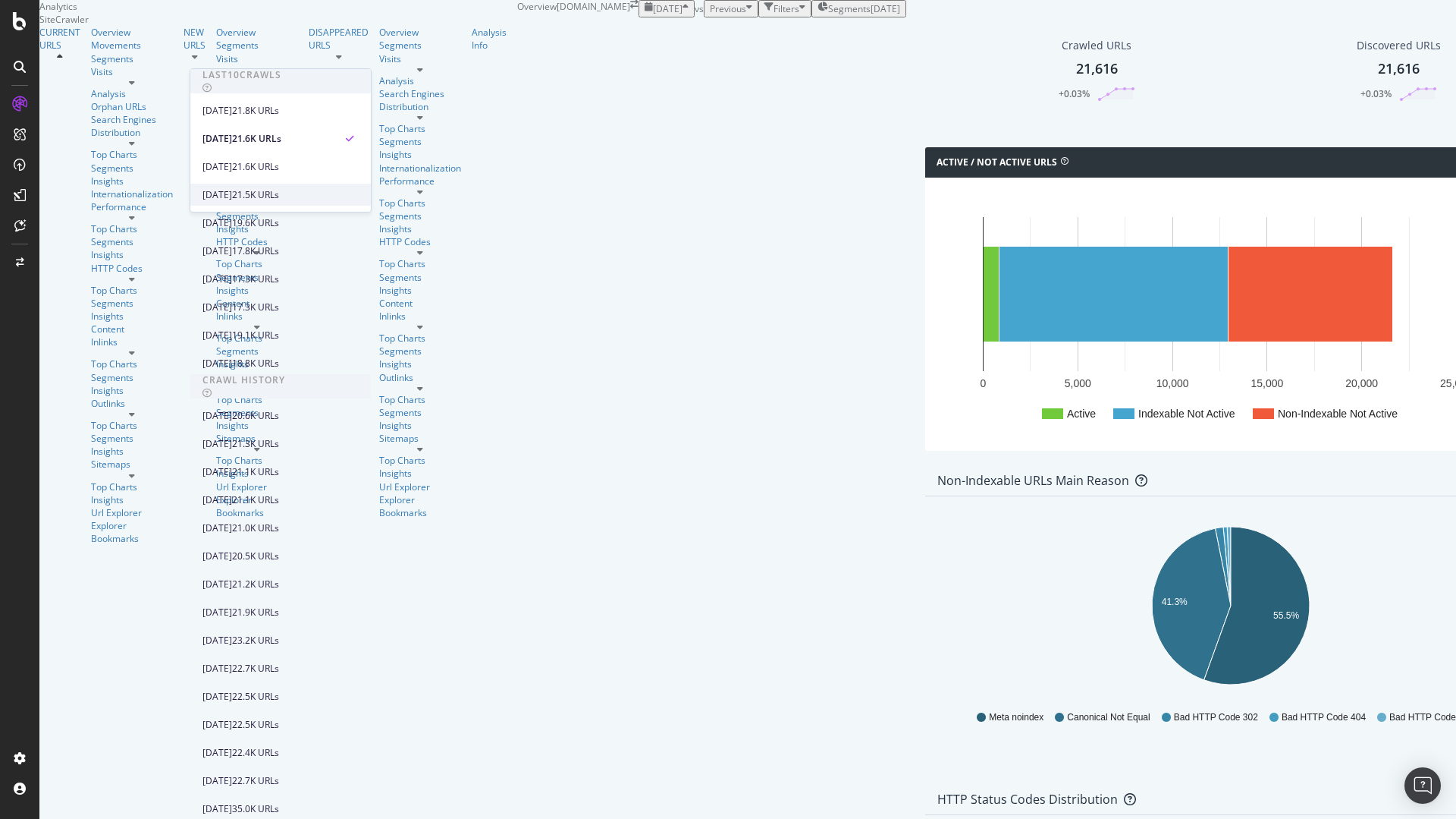
click at [232, 194] on div "2025 Sep. 6th" at bounding box center [217, 195] width 30 height 13
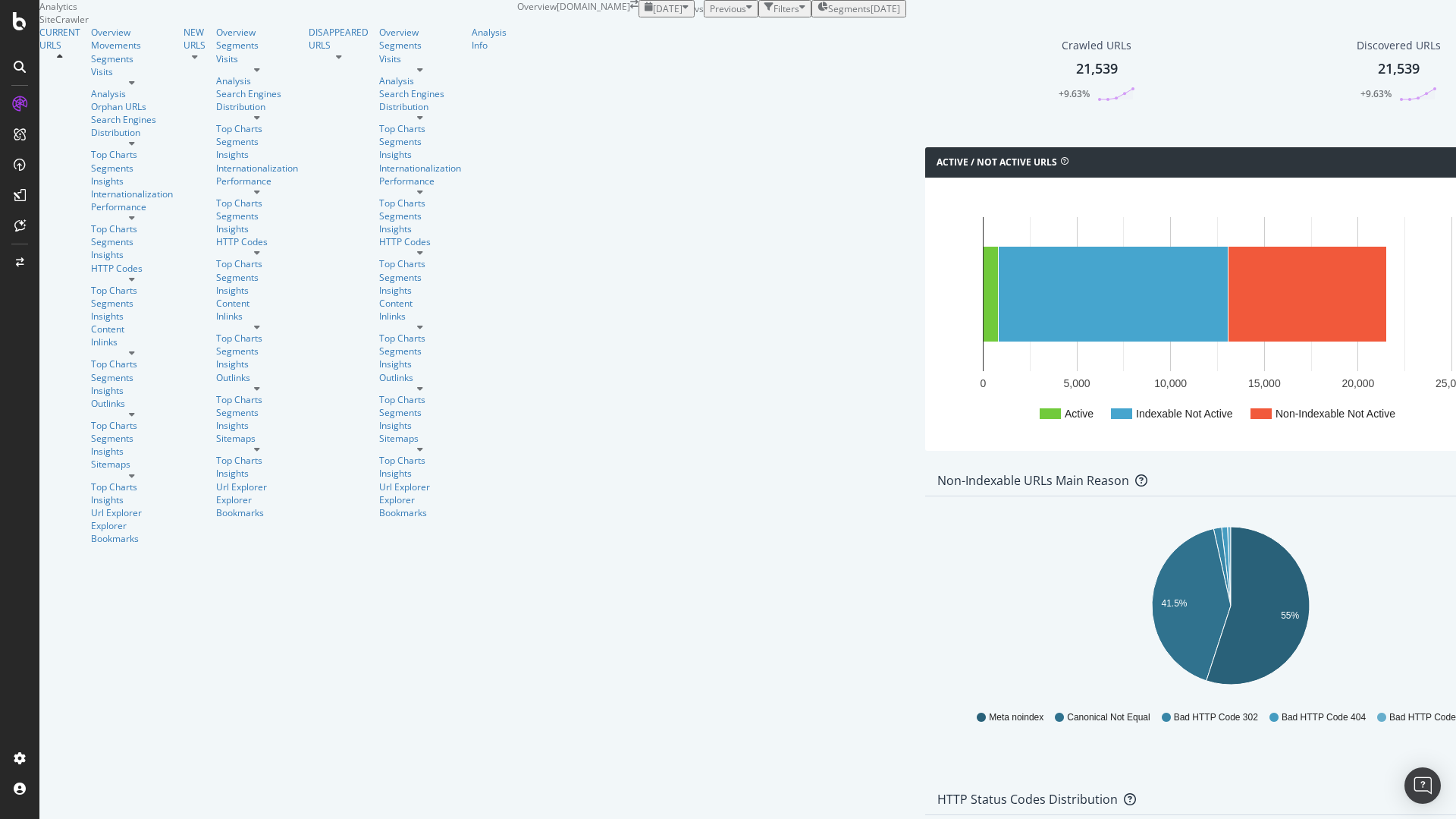
click at [682, 15] on icon "button" at bounding box center [685, 9] width 6 height 13
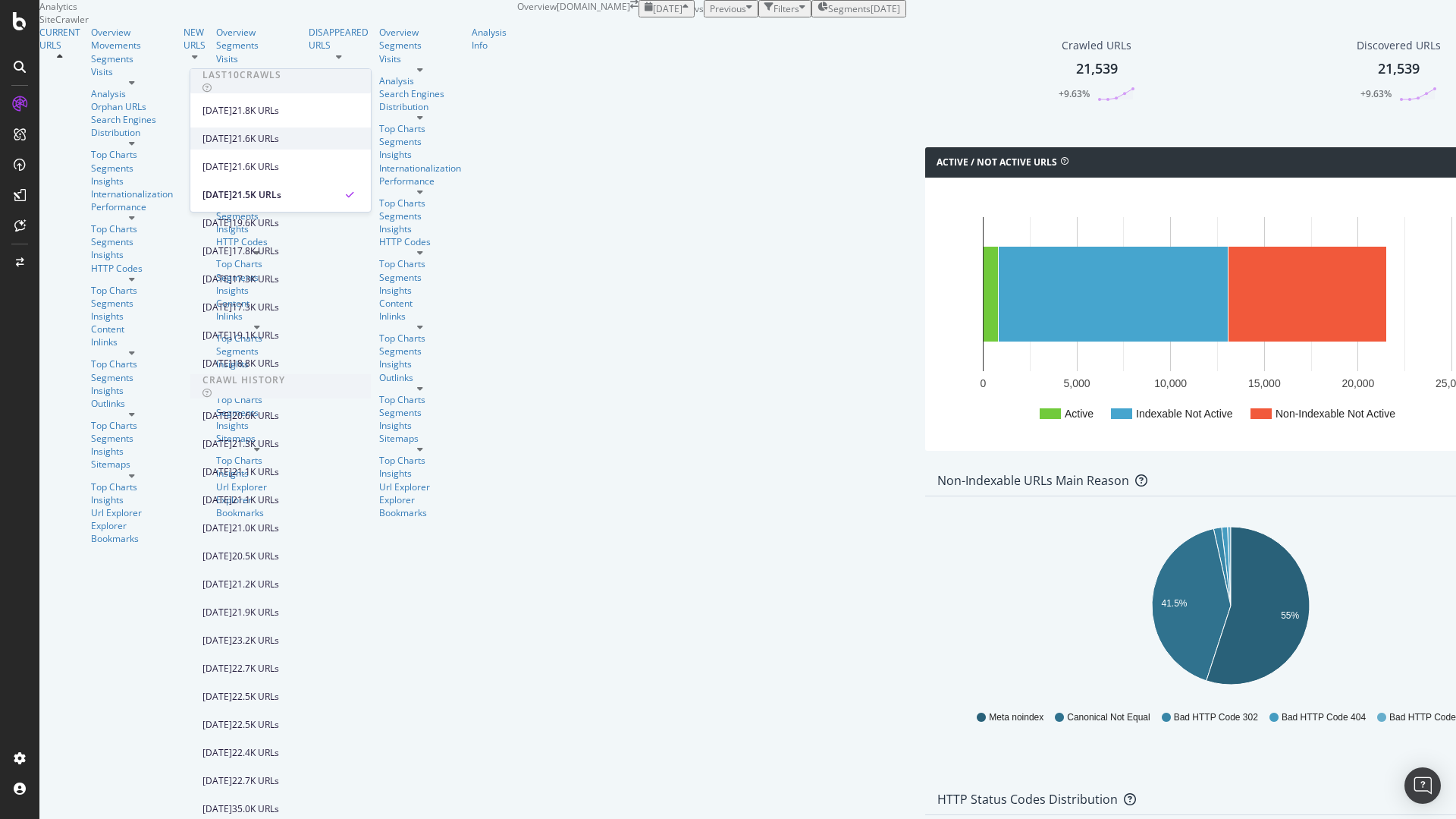
click at [232, 135] on div "[DATE]" at bounding box center [217, 138] width 30 height 13
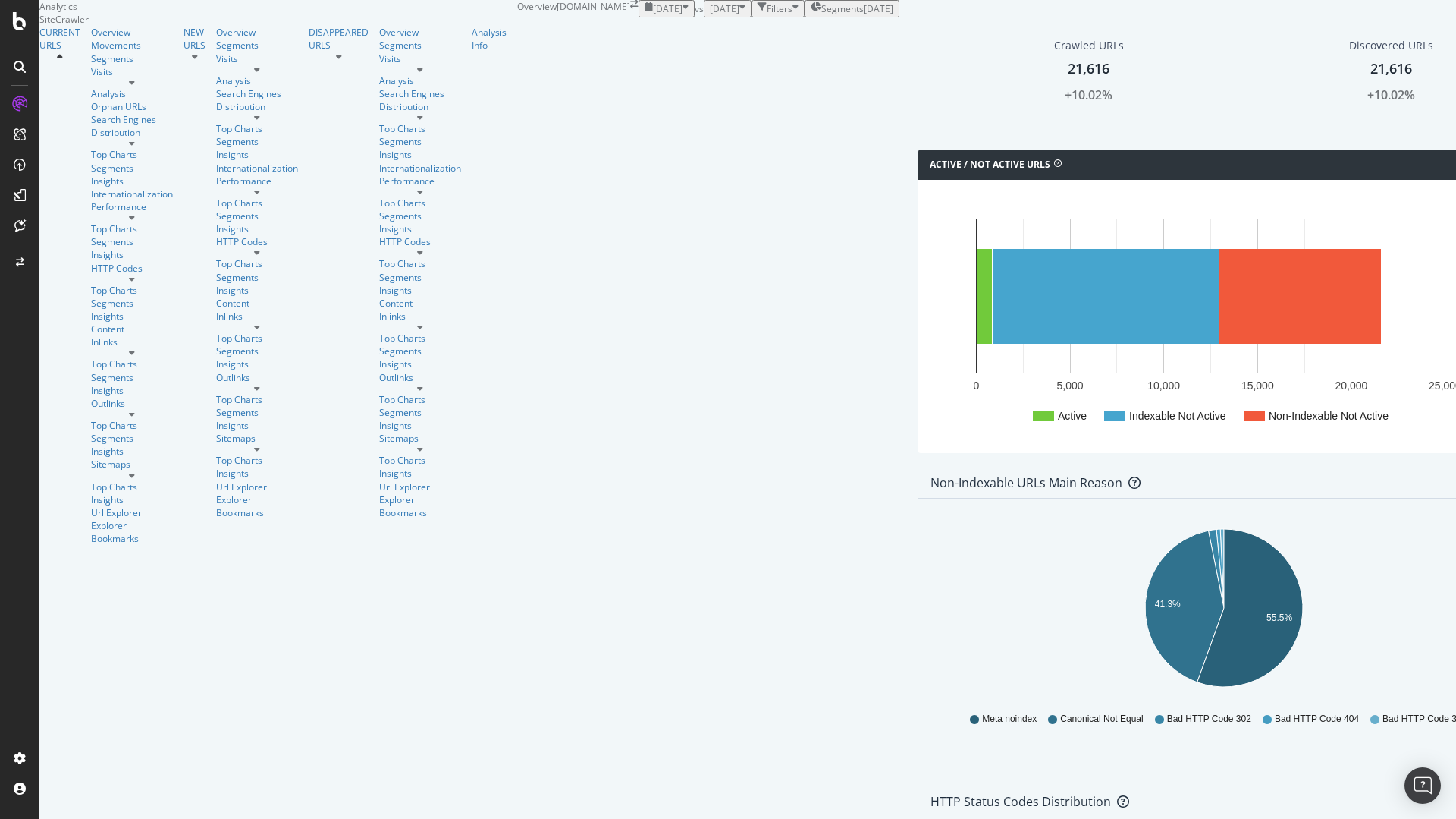
scroll to position [1366, 0]
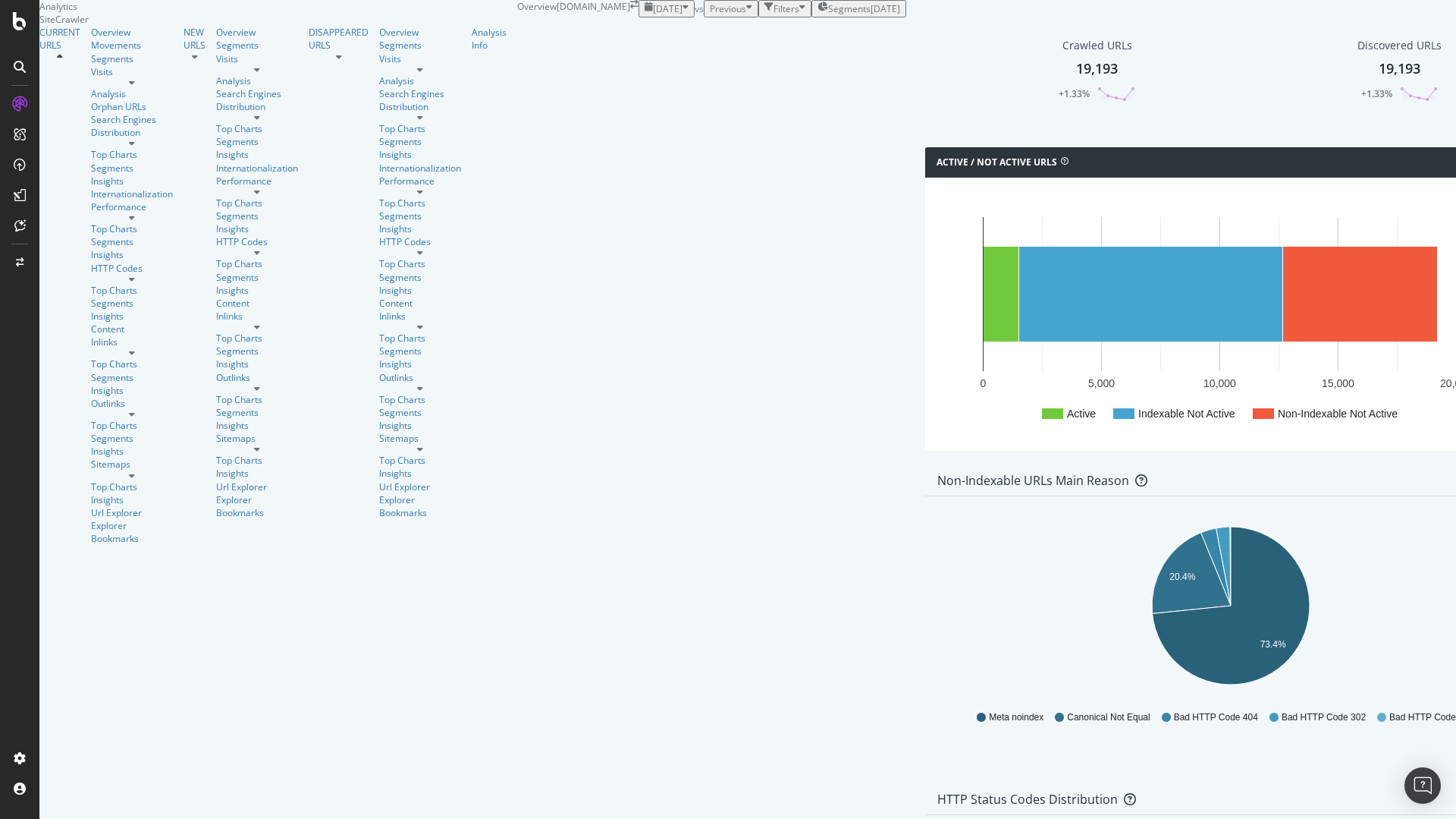
click at [682, 15] on icon "button" at bounding box center [685, 9] width 6 height 13
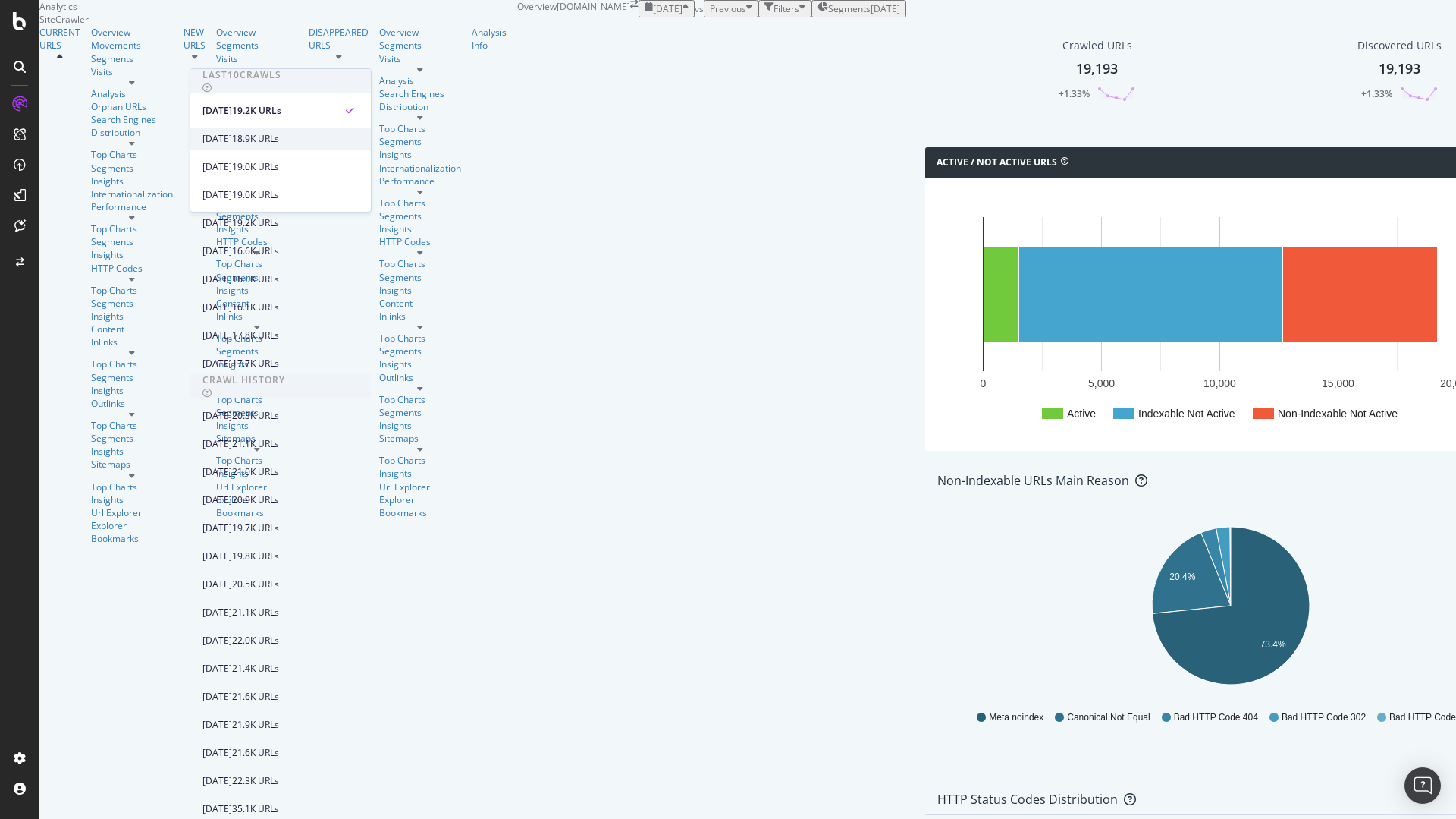
click at [265, 131] on div "2025 Sep. 19th 18.9K URLs" at bounding box center [280, 138] width 180 height 22
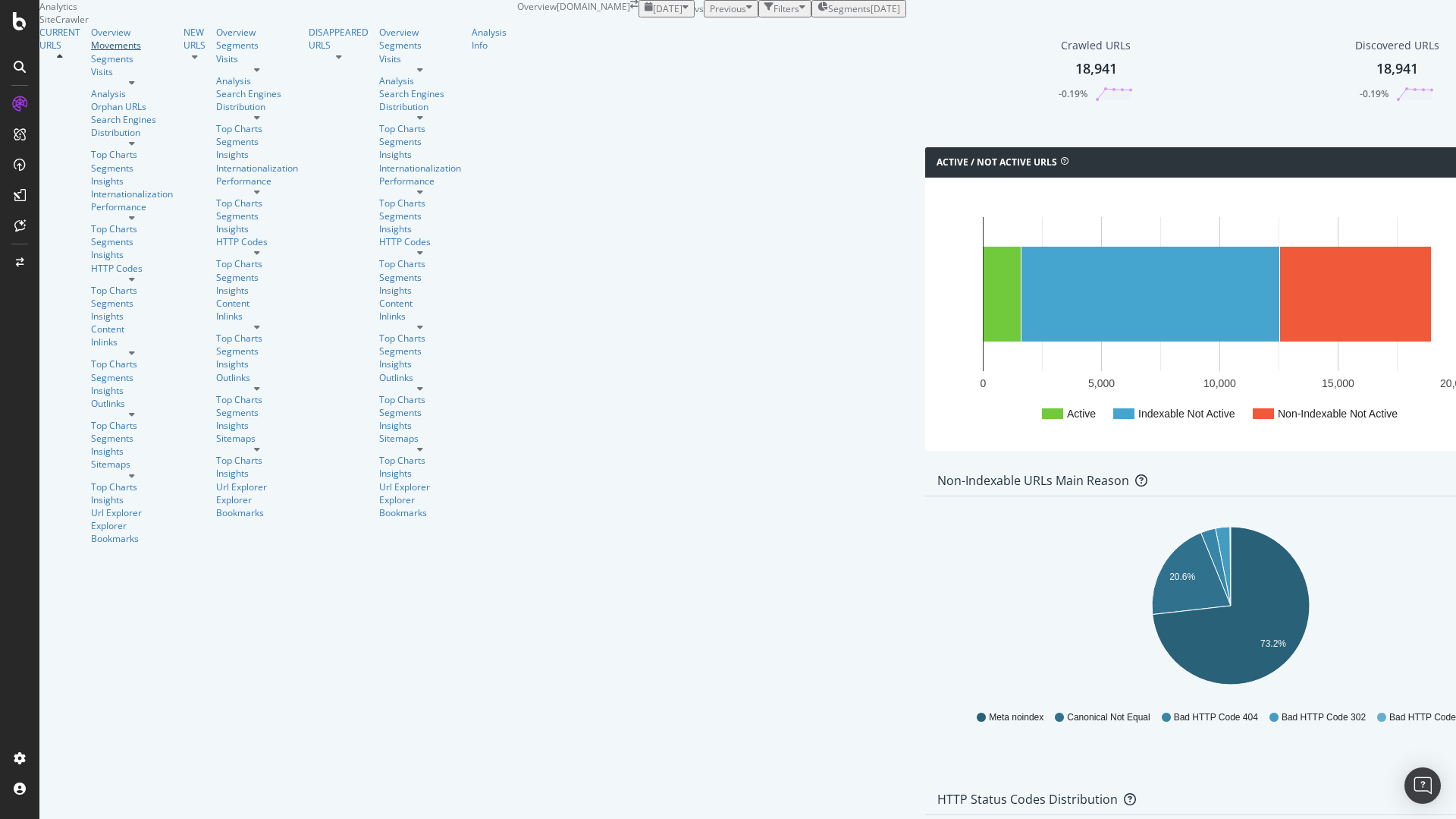
click at [91, 52] on div "Movements" at bounding box center [132, 46] width 82 height 13
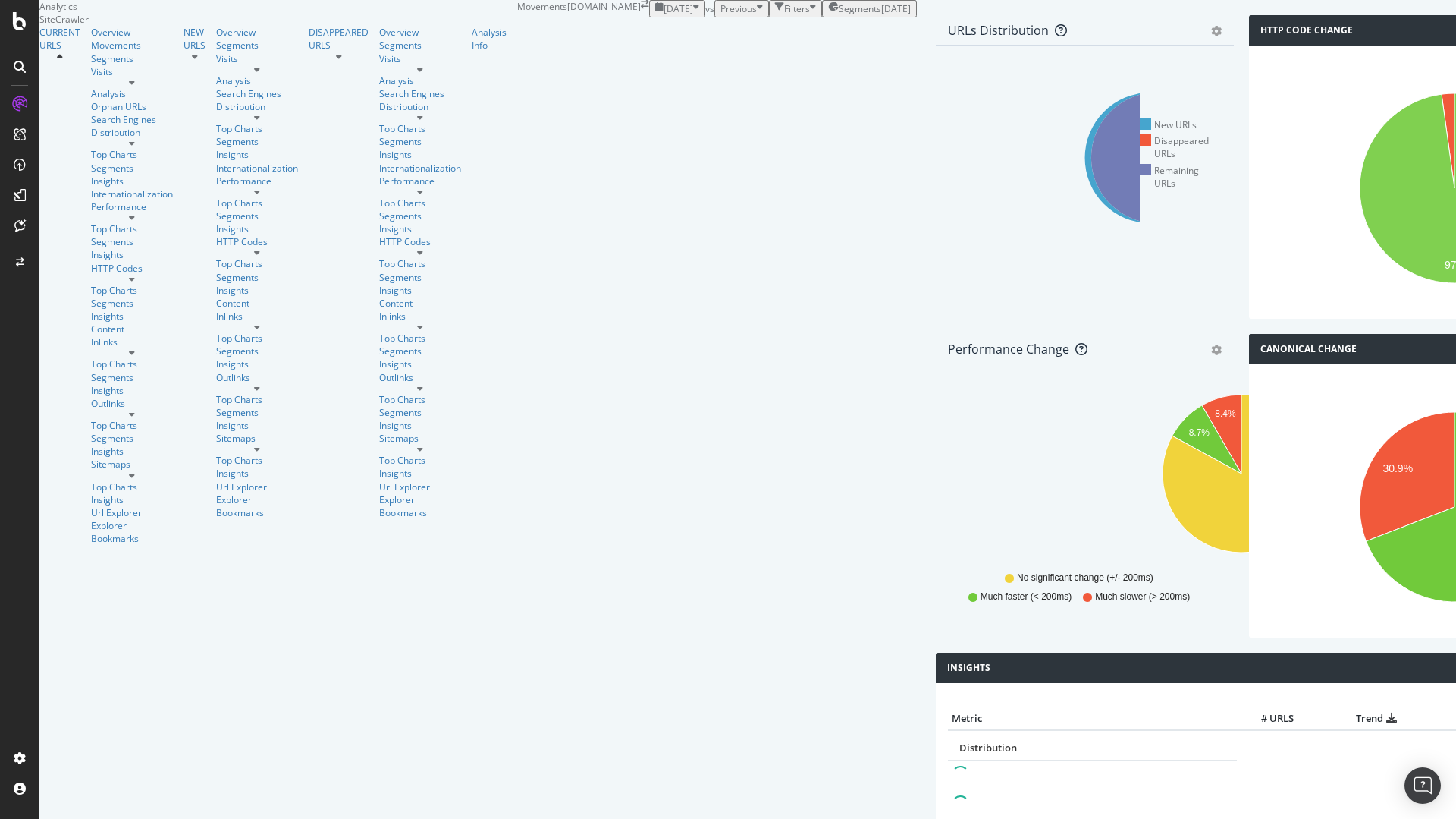
click at [693, 15] on icon "button" at bounding box center [696, 9] width 6 height 13
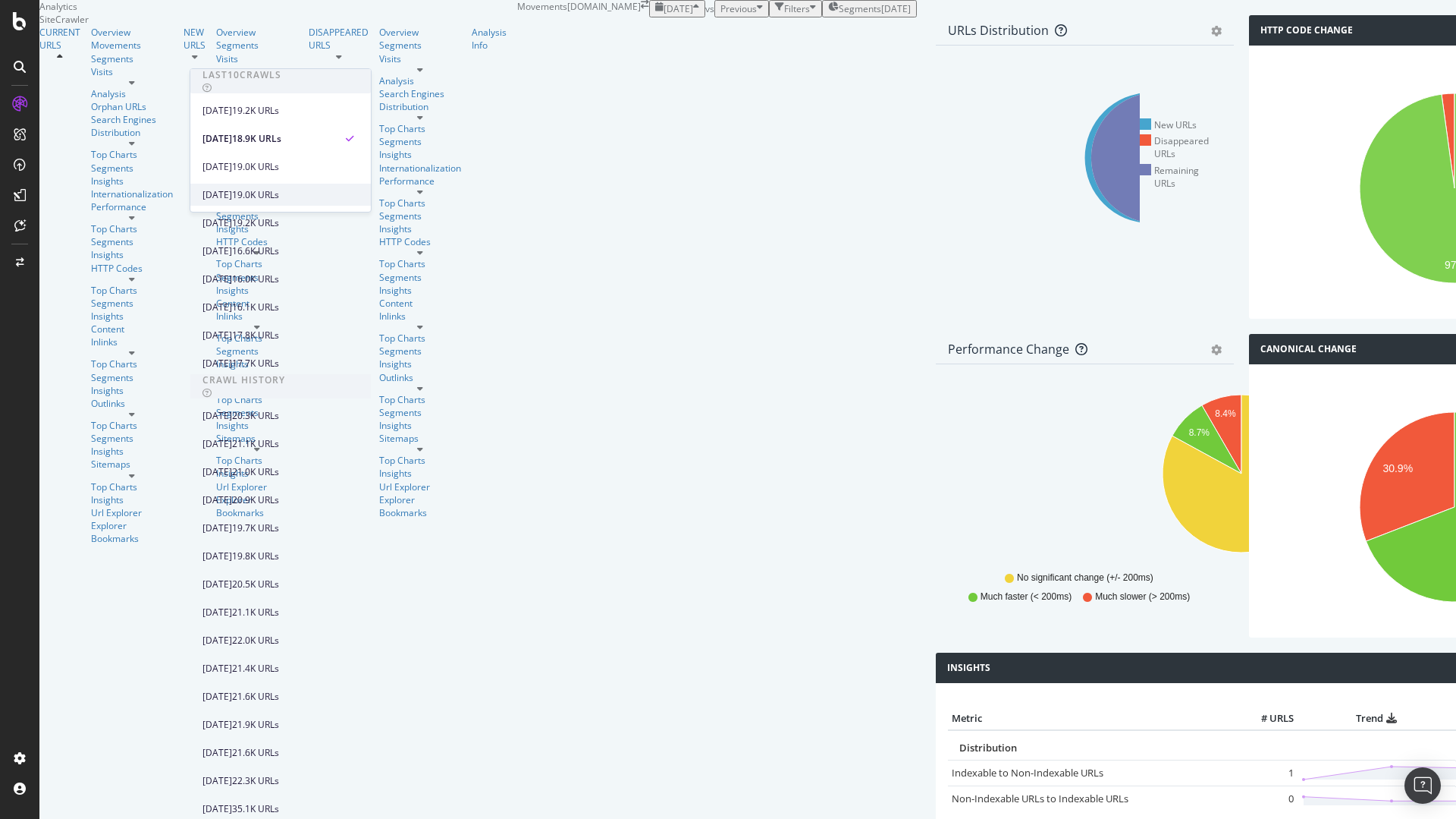
click at [279, 196] on div "19.0K URLs" at bounding box center [255, 195] width 47 height 13
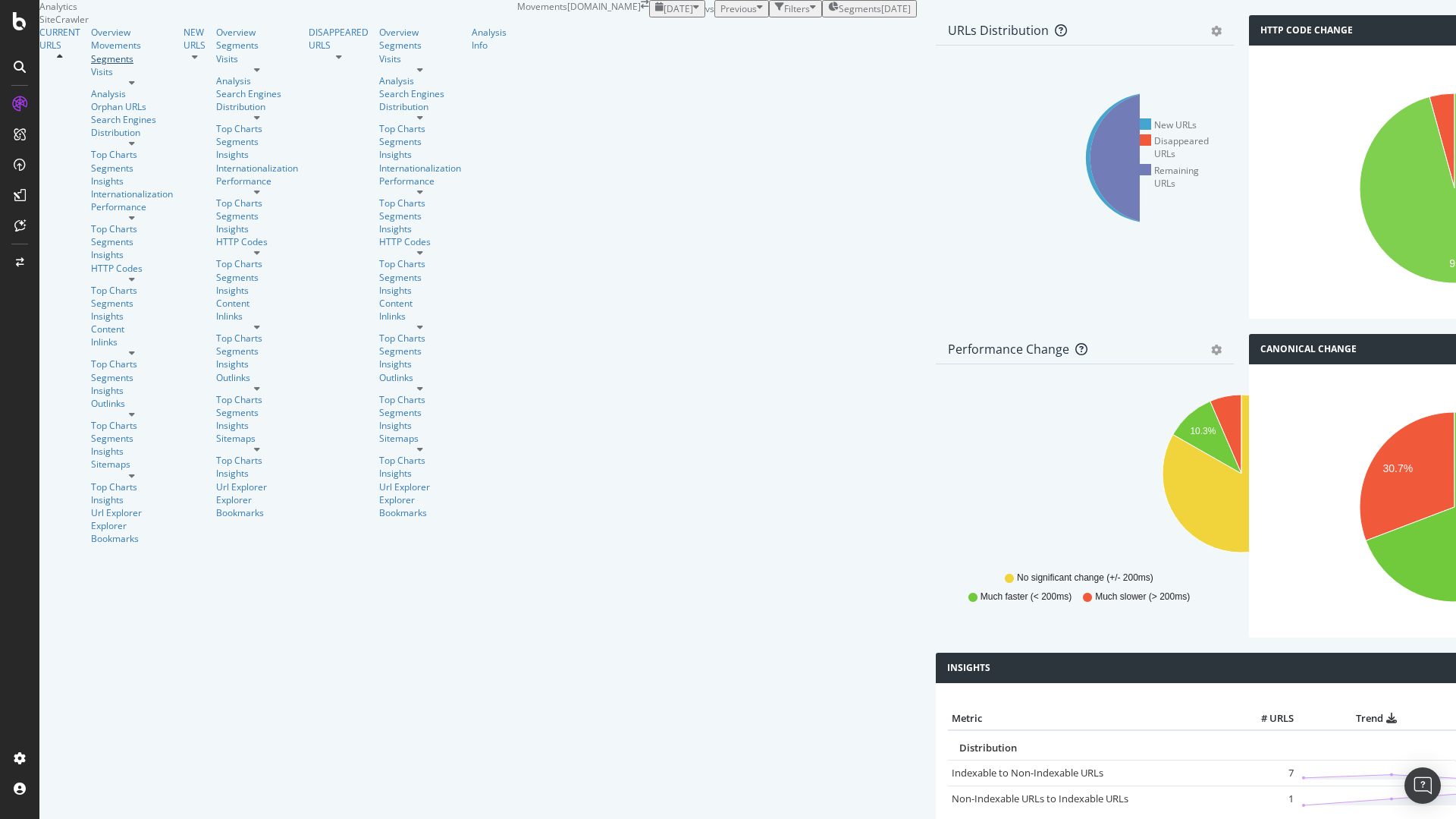
click at [91, 65] on div "Segments" at bounding box center [132, 59] width 82 height 13
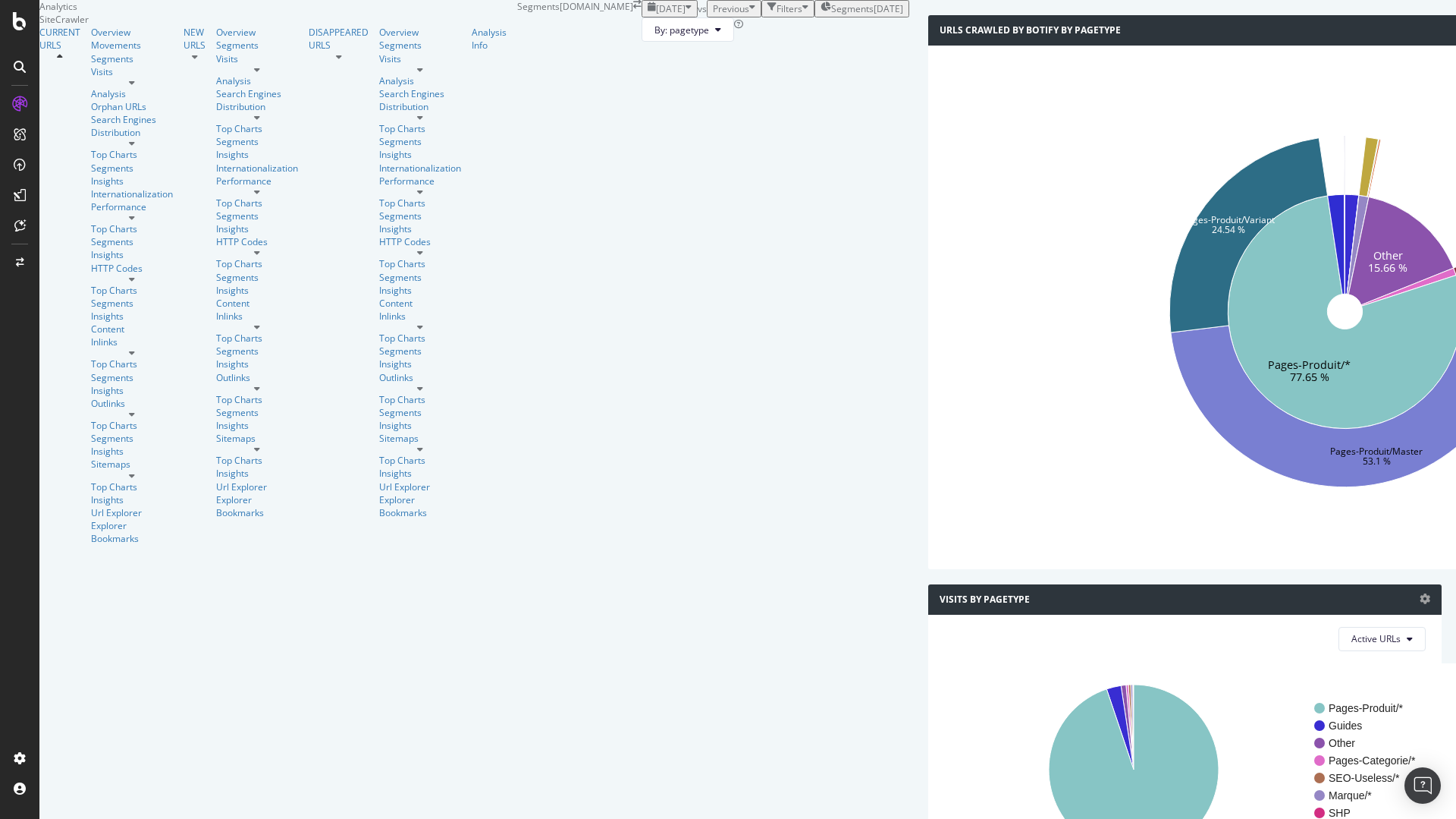
scroll to position [591, 0]
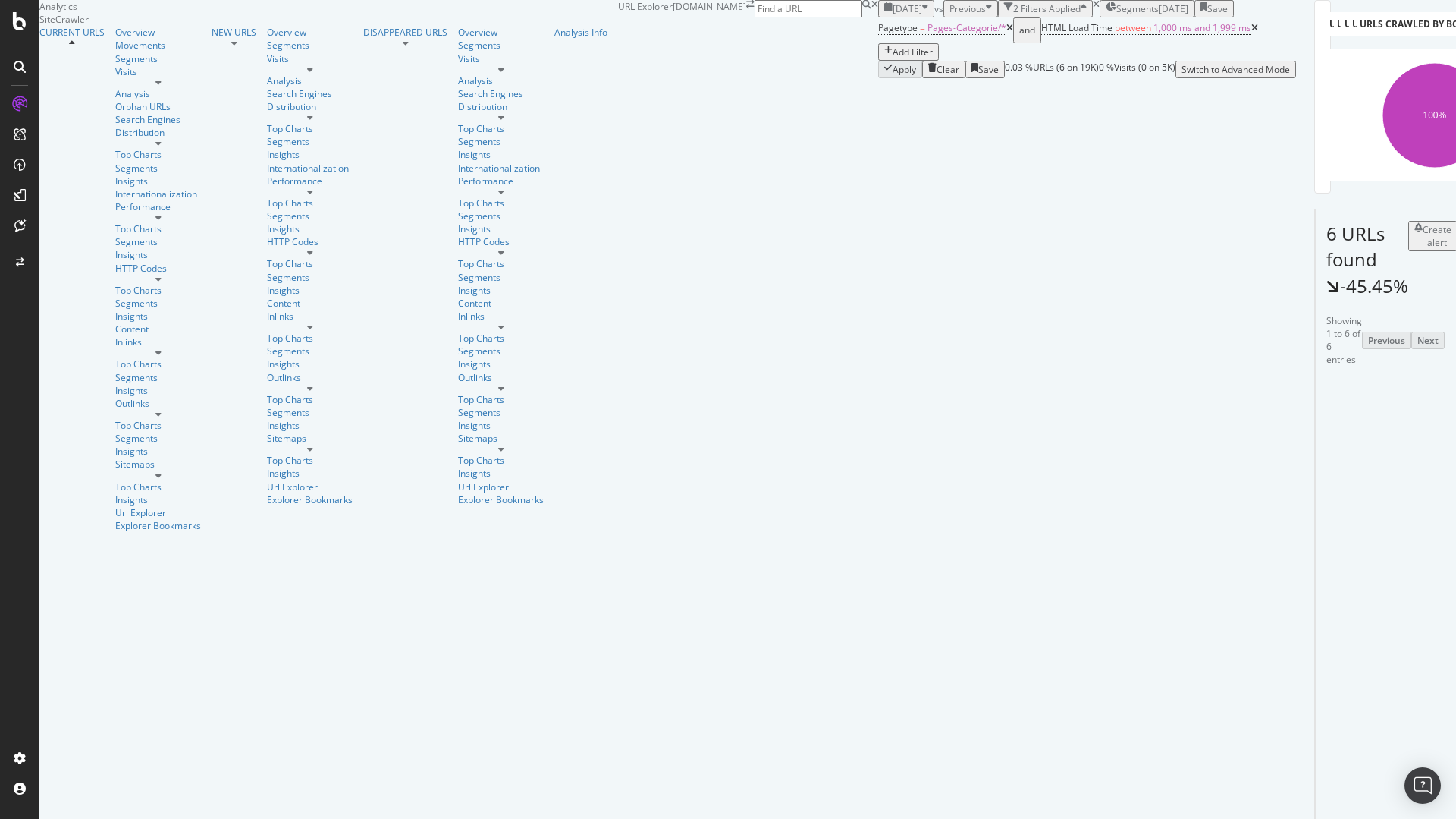
scroll to position [109, 0]
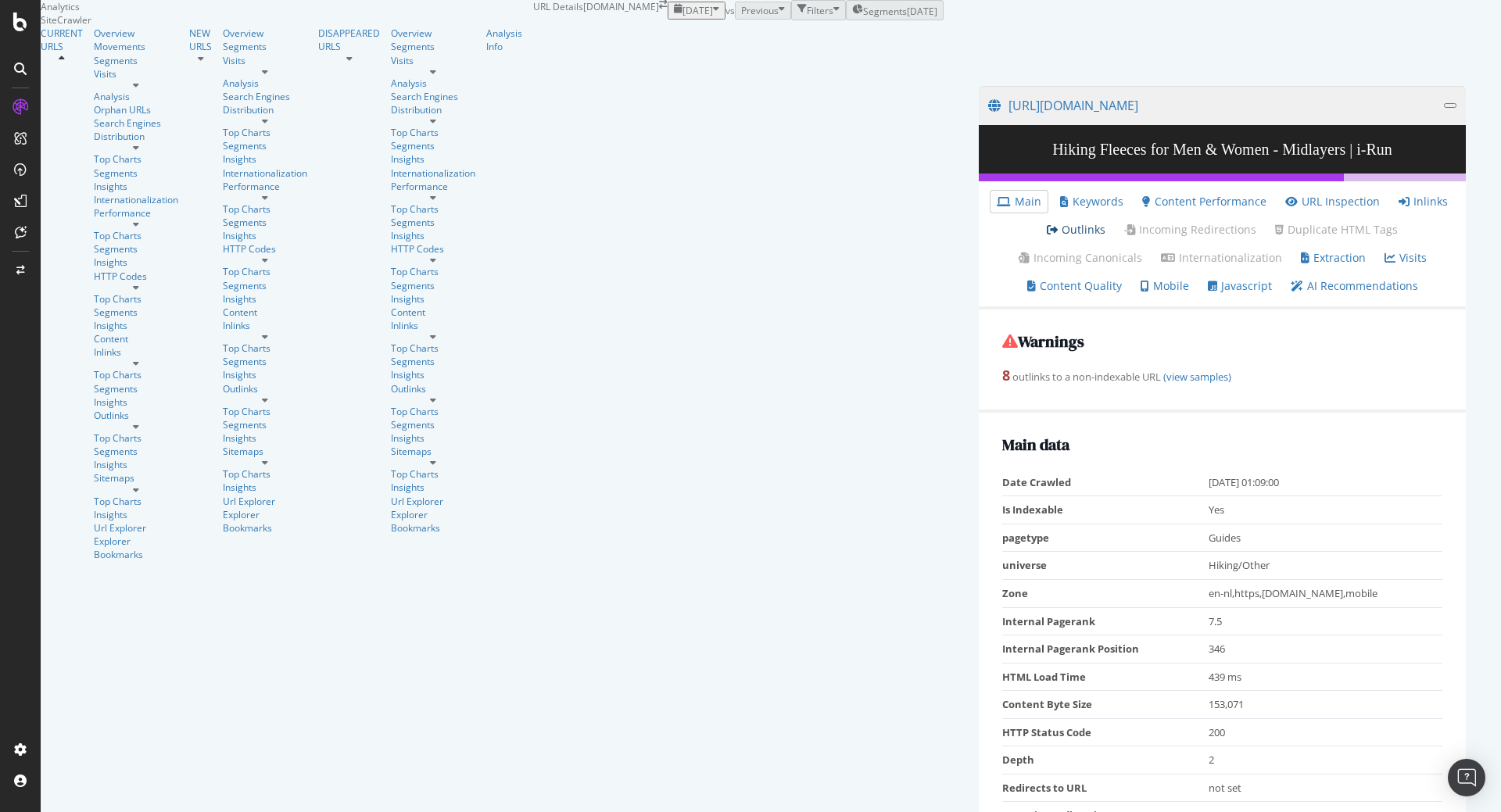
click at [1047, 238] on link "Outlinks" at bounding box center [1076, 230] width 59 height 16
click at [93, 40] on div "Overview" at bounding box center [136, 33] width 85 height 14
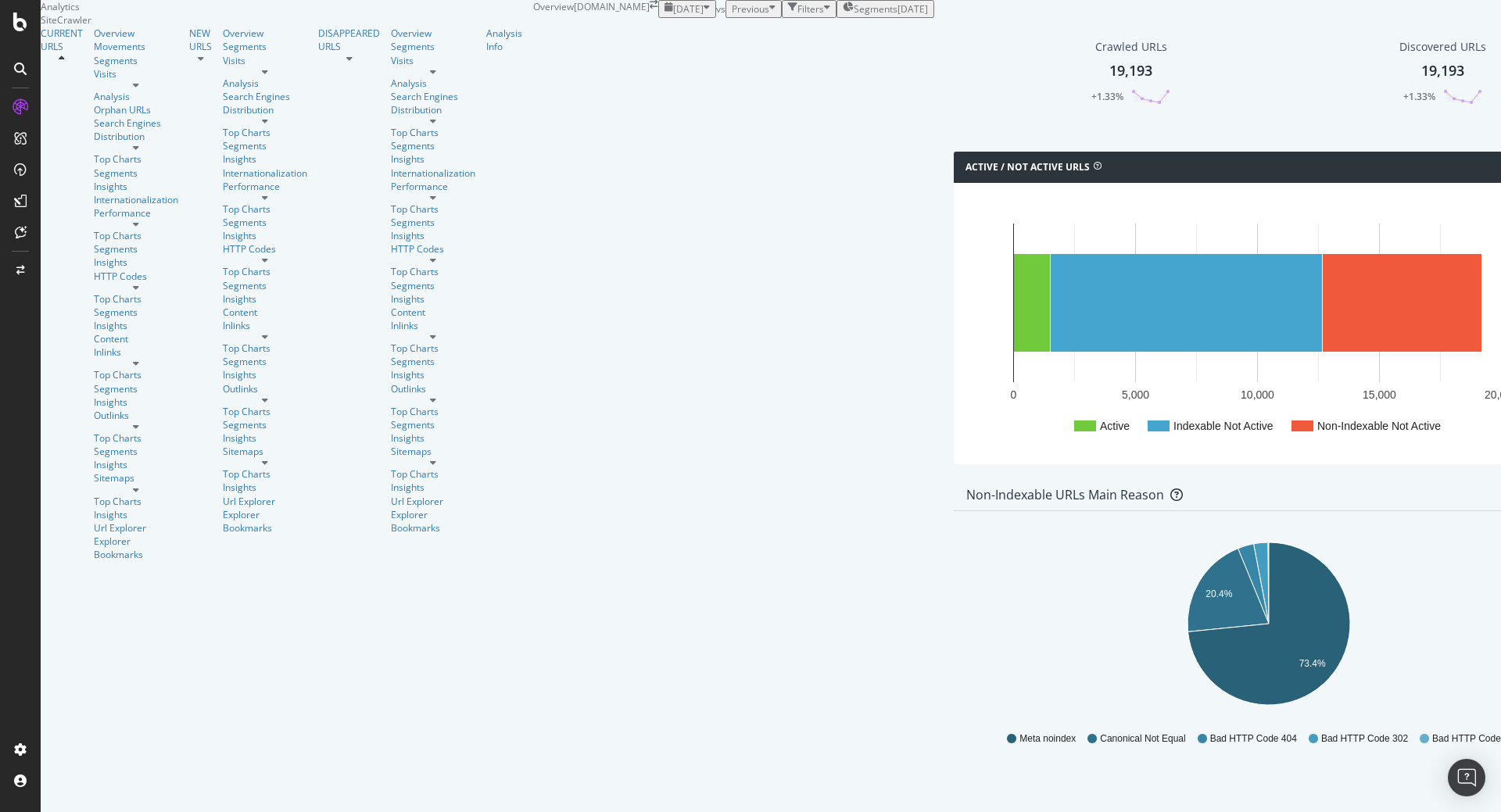
click at [94, 143] on div "Distribution" at bounding box center [136, 137] width 85 height 14
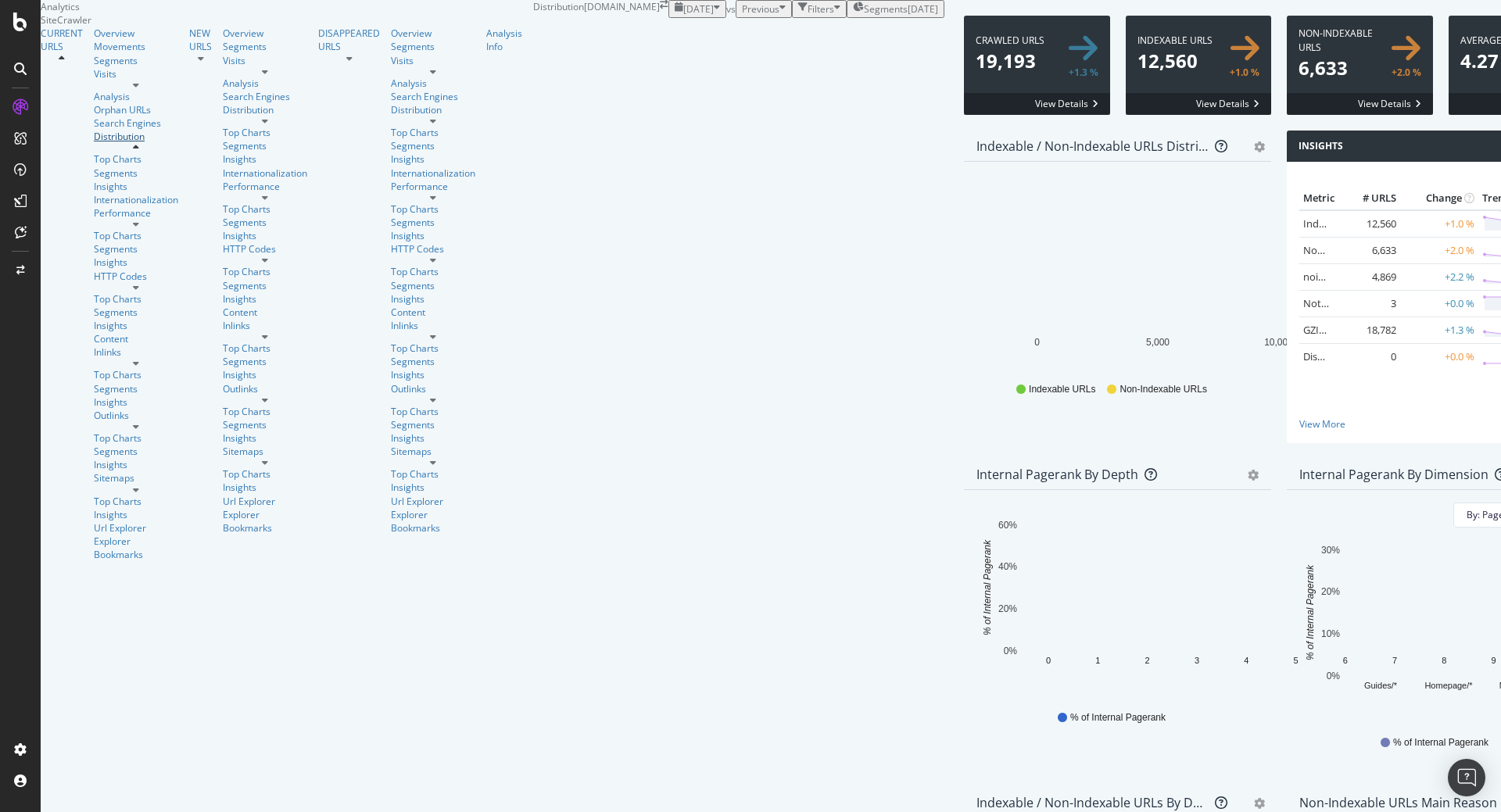
scroll to position [404, 0]
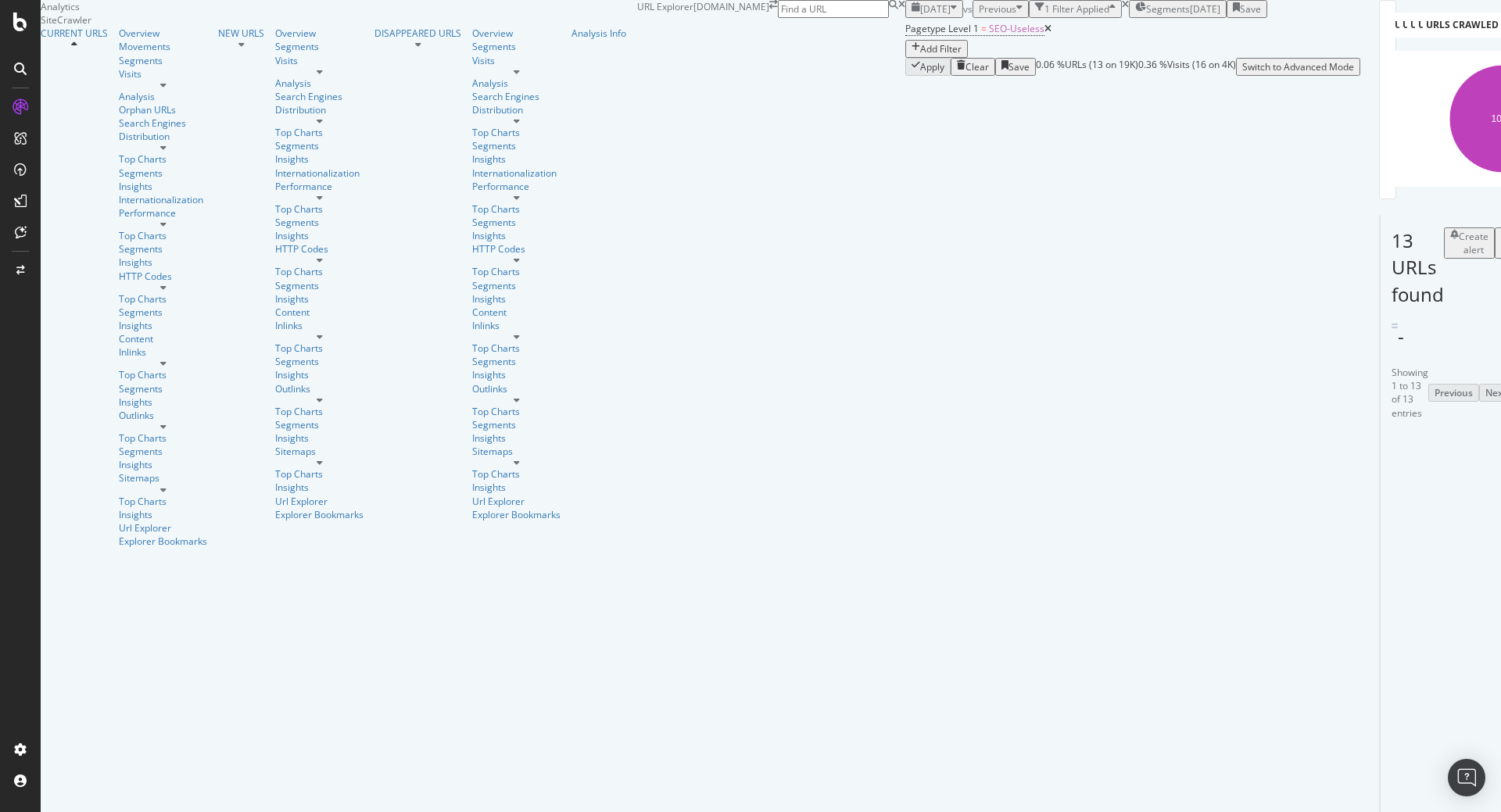
click at [1500, 257] on div "Manage Columns" at bounding box center [1530, 243] width 38 height 27
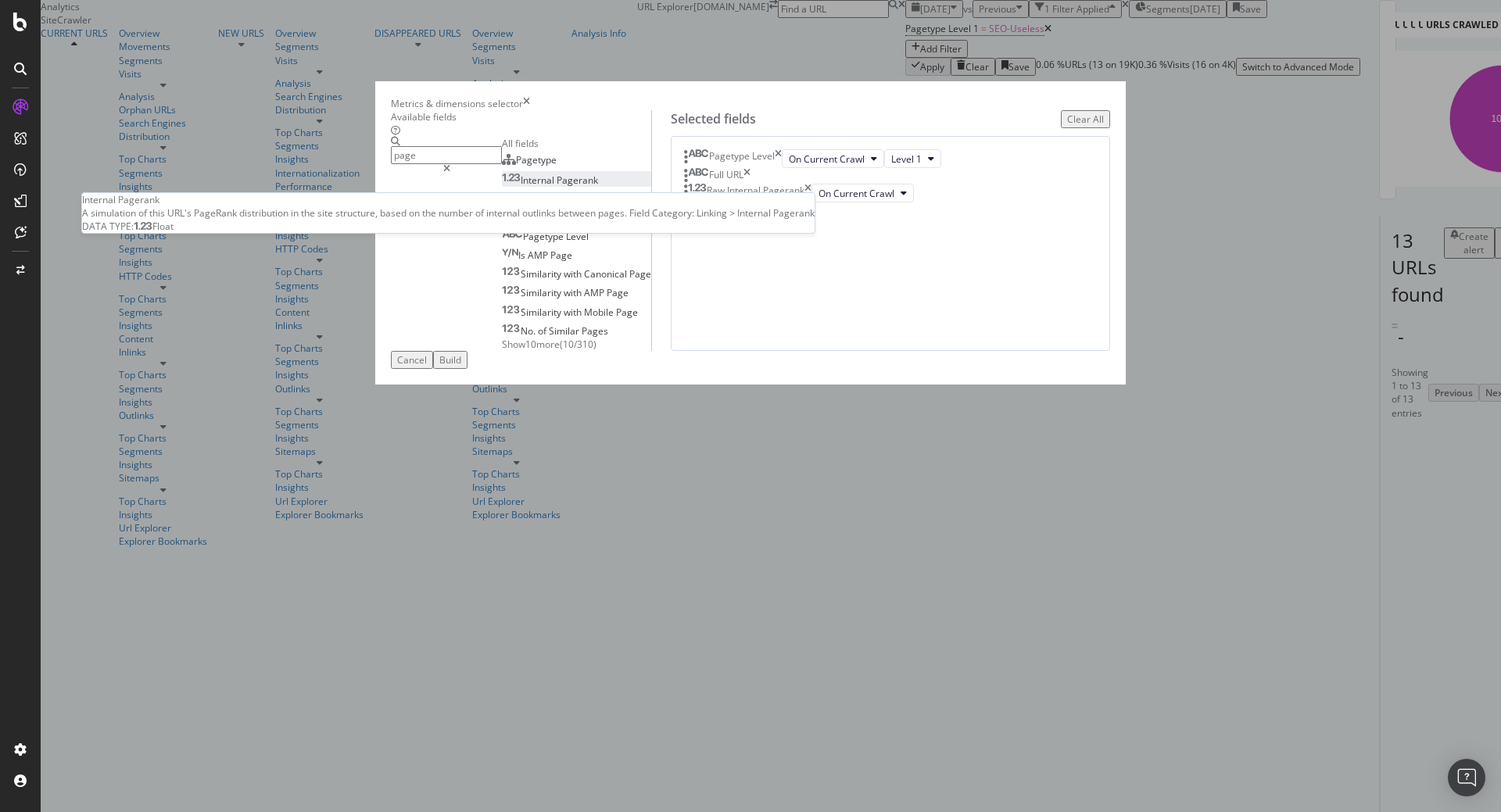
type input "page"
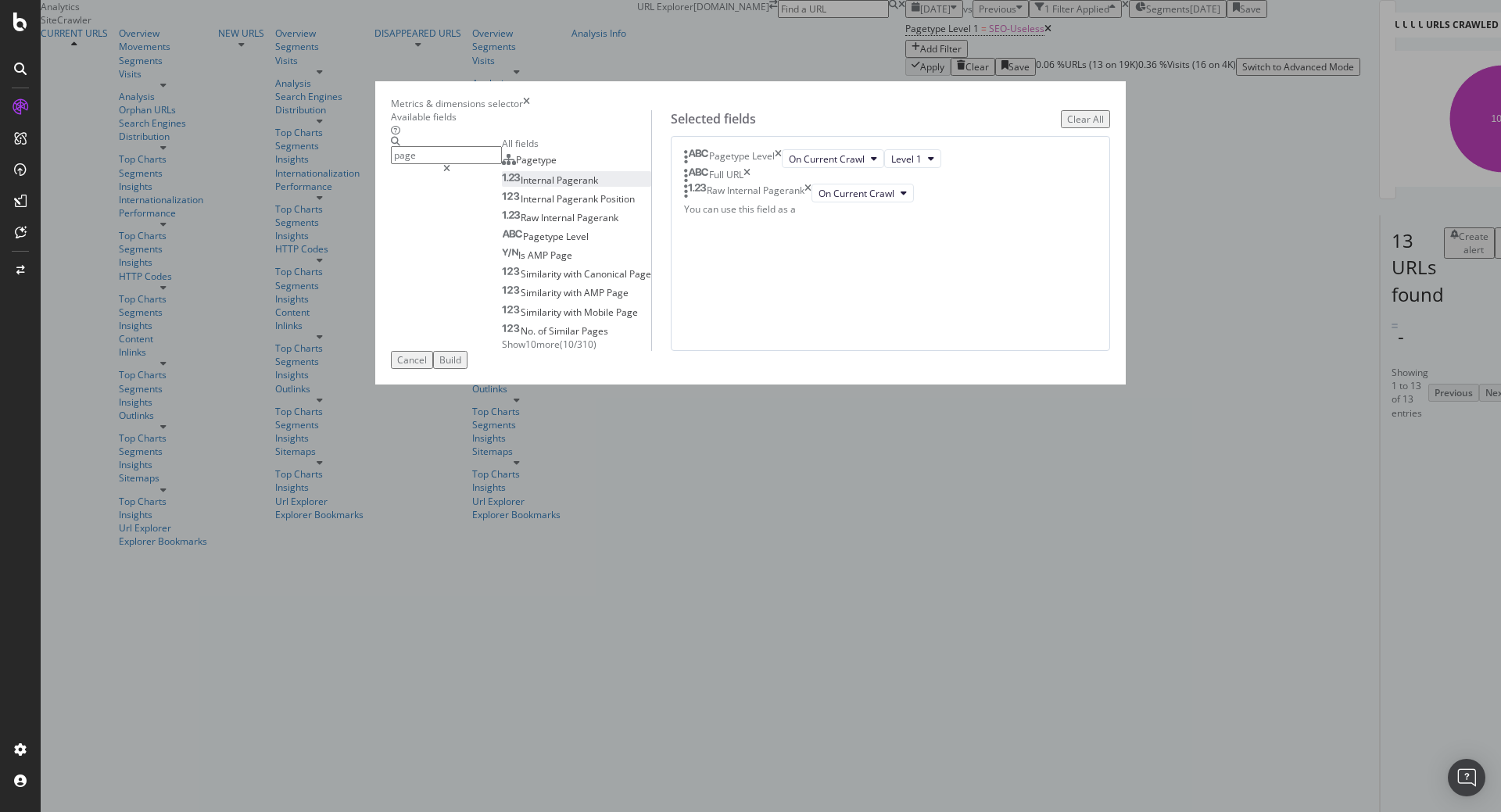
click at [598, 187] on div "Internal Pagerank" at bounding box center [550, 180] width 96 height 14
click at [461, 367] on div "Build" at bounding box center [450, 360] width 22 height 14
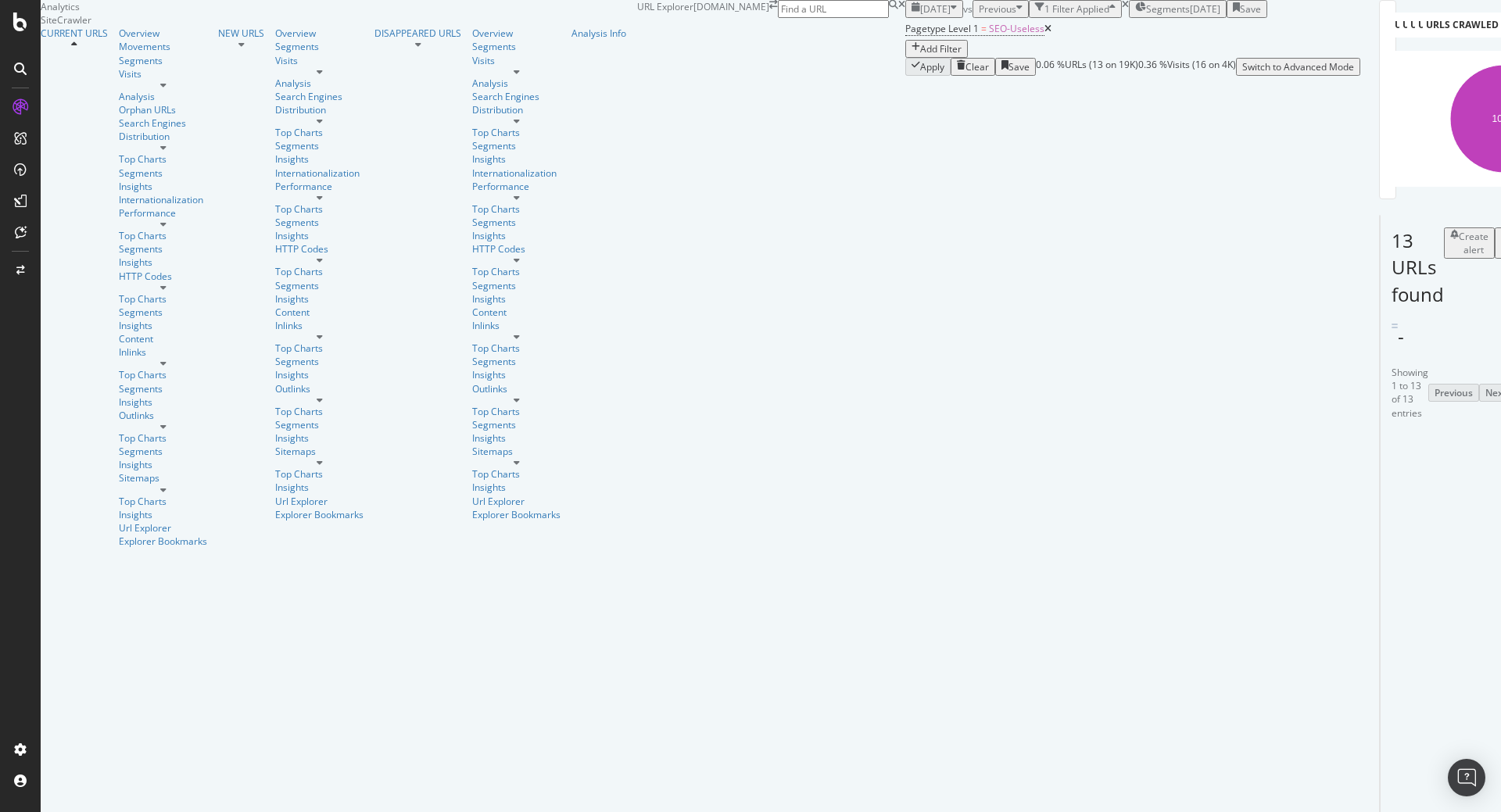
scroll to position [508, 0]
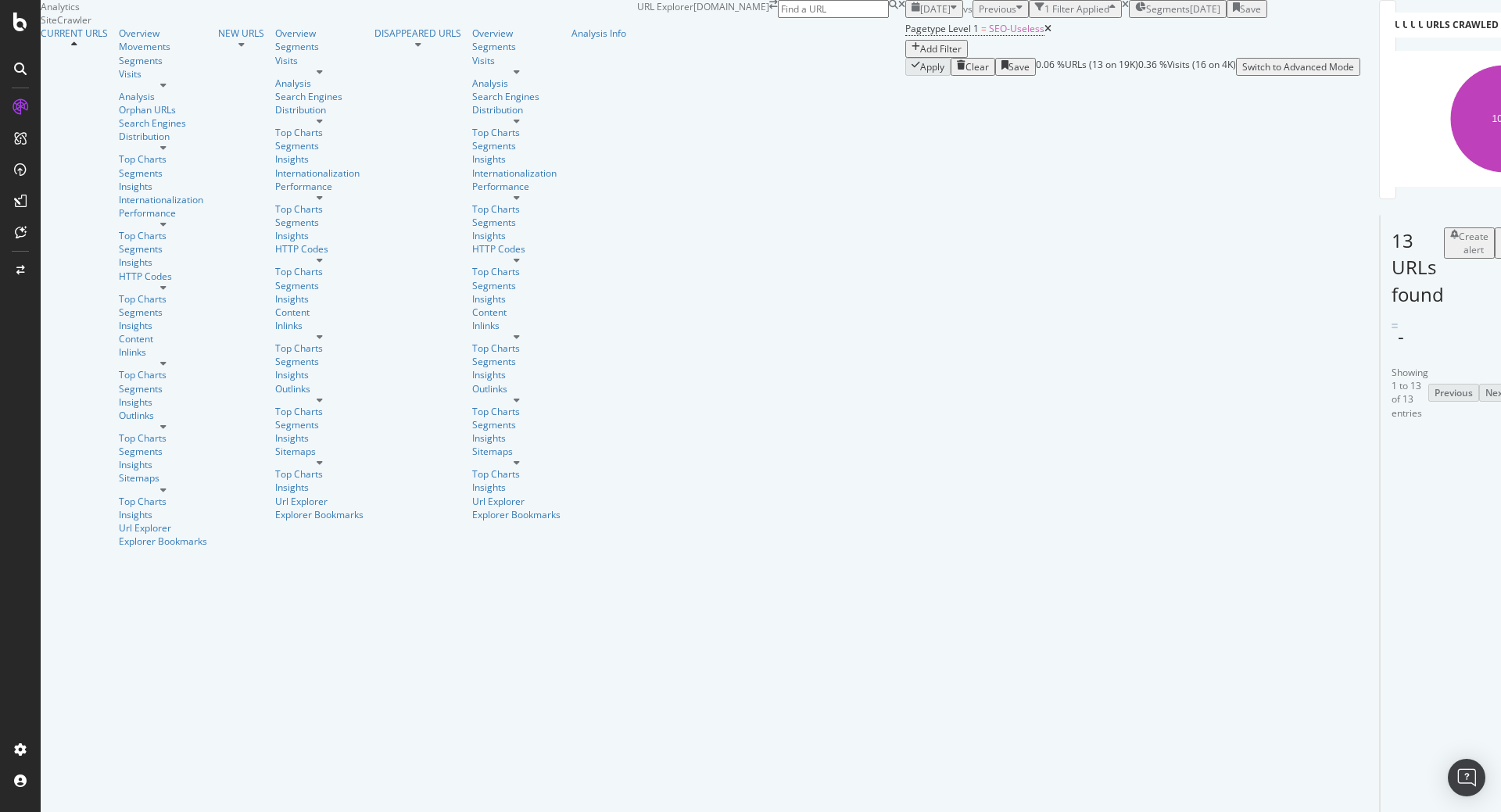
scroll to position [376, 0]
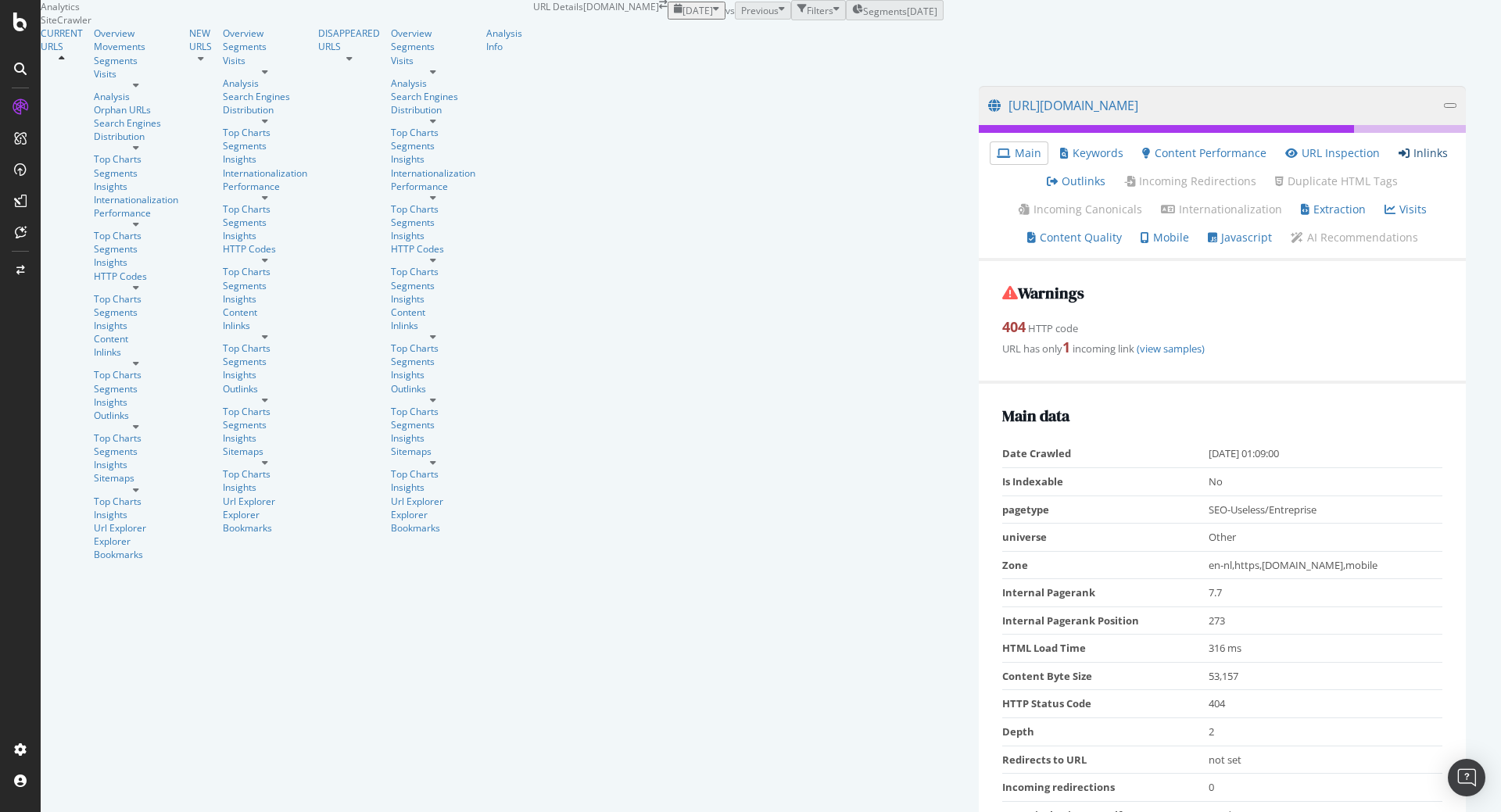
click at [1399, 161] on link "Inlinks" at bounding box center [1423, 153] width 49 height 16
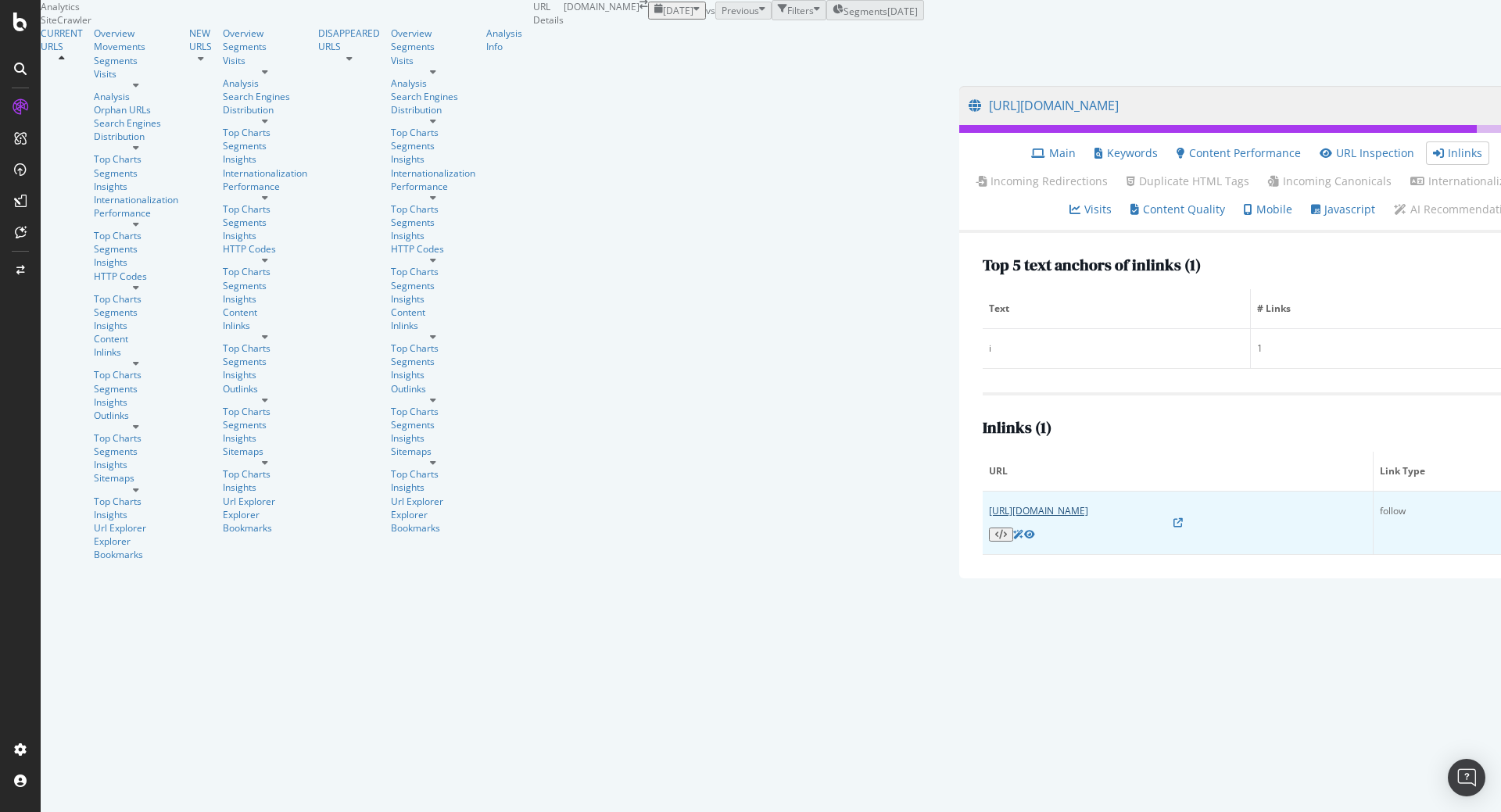
click at [989, 517] on link "[URL][DOMAIN_NAME]" at bounding box center [1038, 511] width 99 height 14
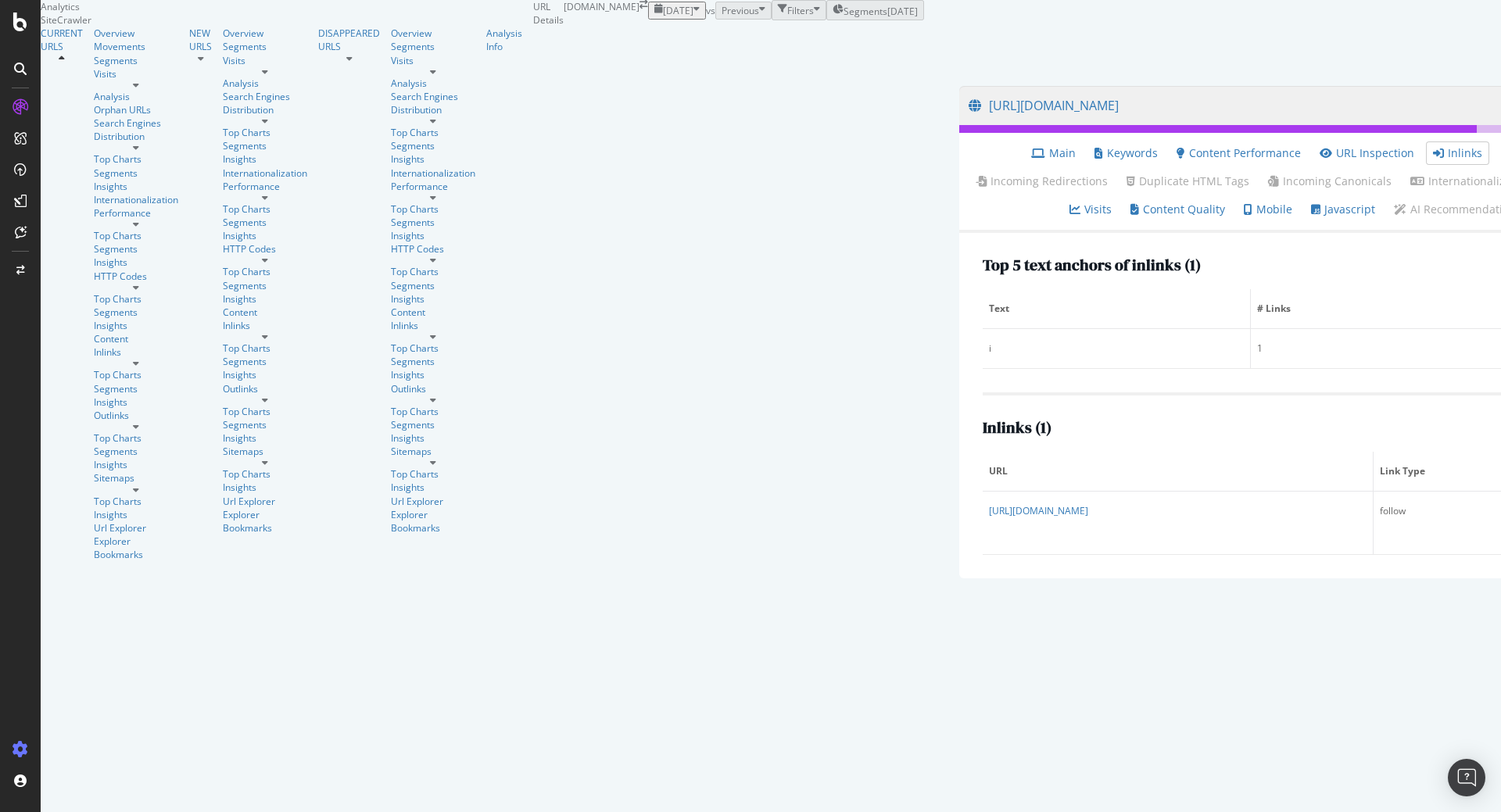
click at [21, 746] on icon at bounding box center [21, 749] width 16 height 16
click at [99, 681] on div "Project settings" at bounding box center [81, 678] width 66 height 13
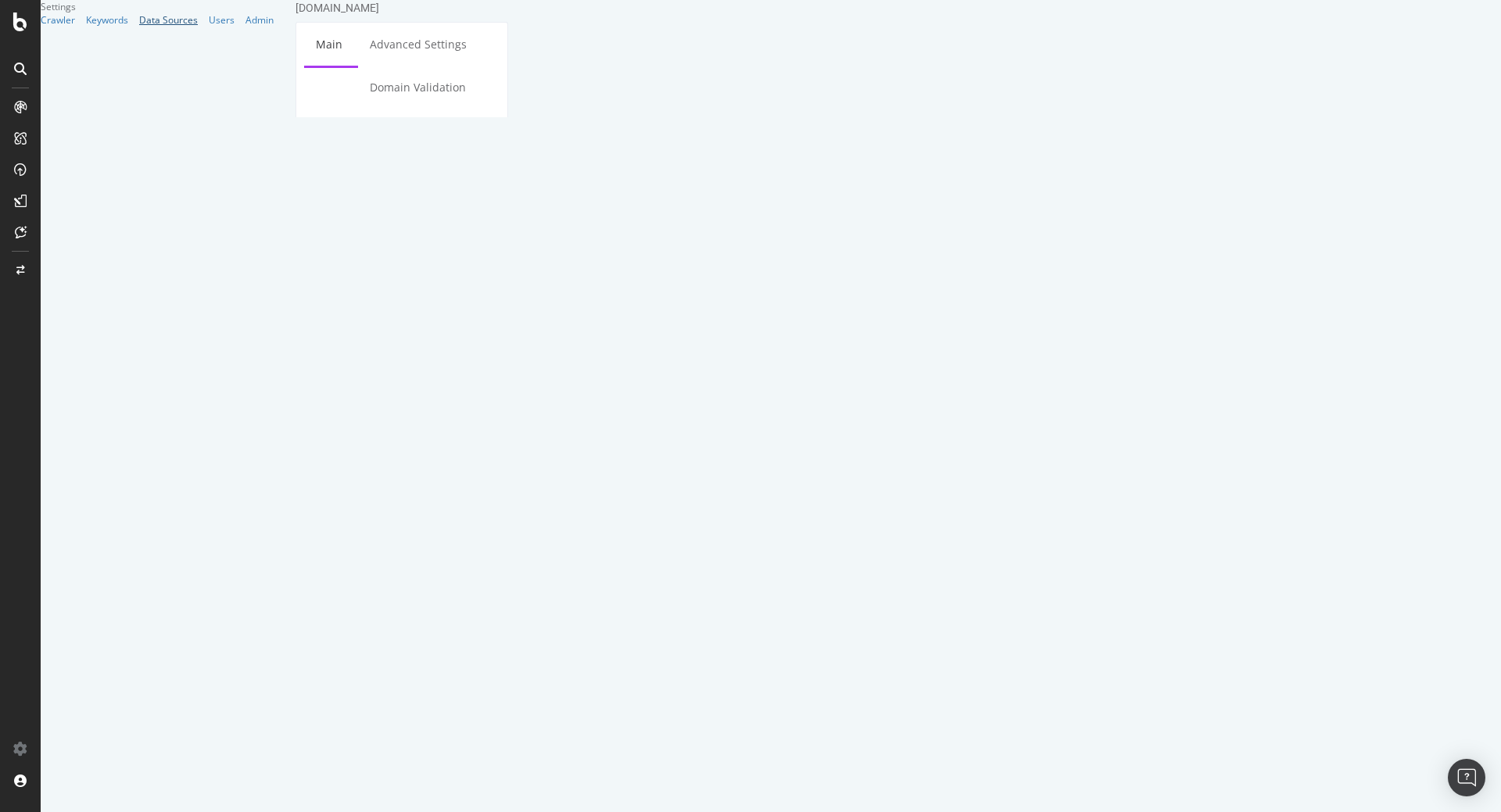
click at [139, 27] on div "Data Sources" at bounding box center [168, 21] width 59 height 14
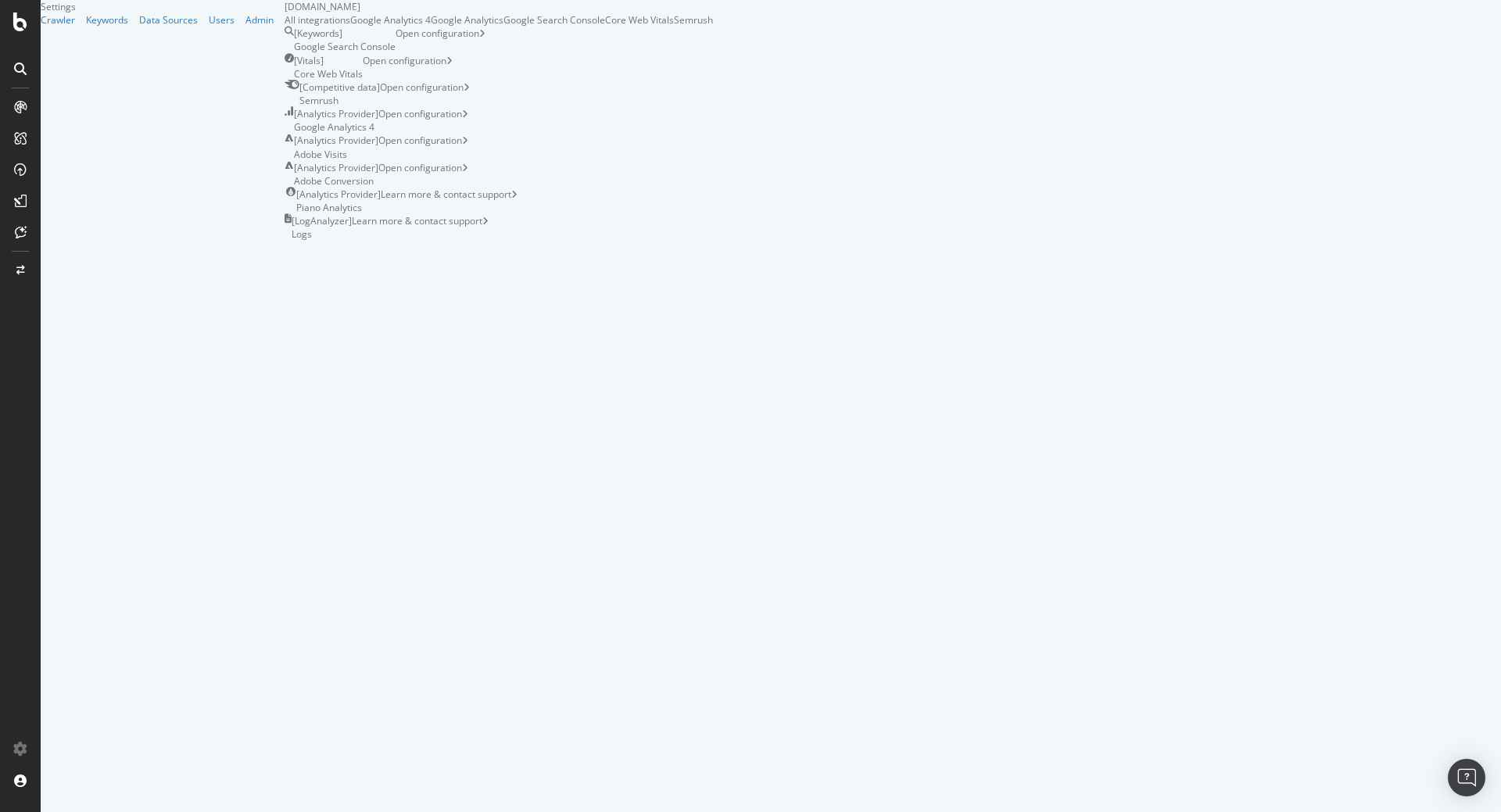
click at [713, 27] on div "Semrush" at bounding box center [693, 21] width 39 height 14
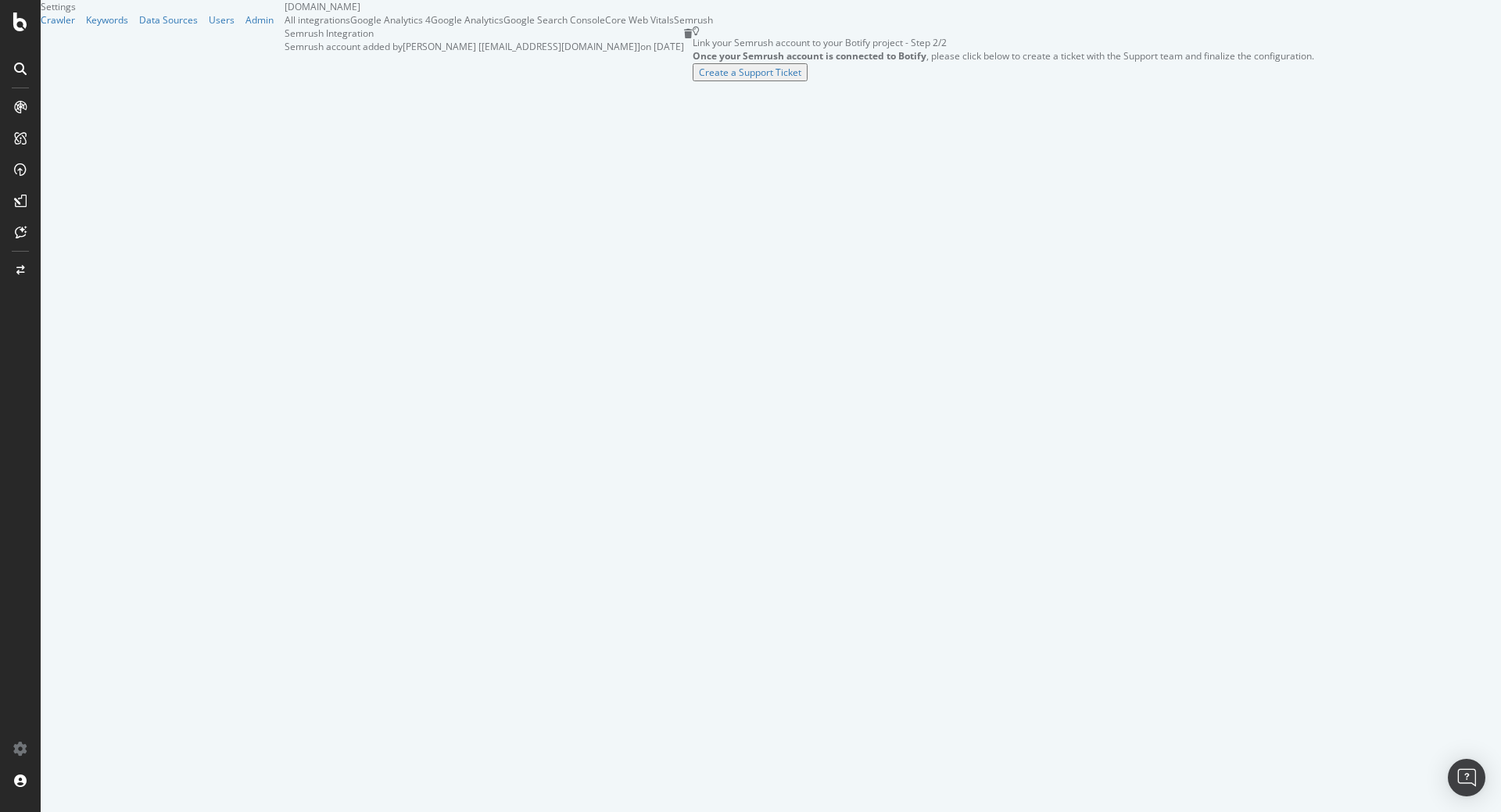
click at [24, 143] on icon at bounding box center [20, 138] width 13 height 13
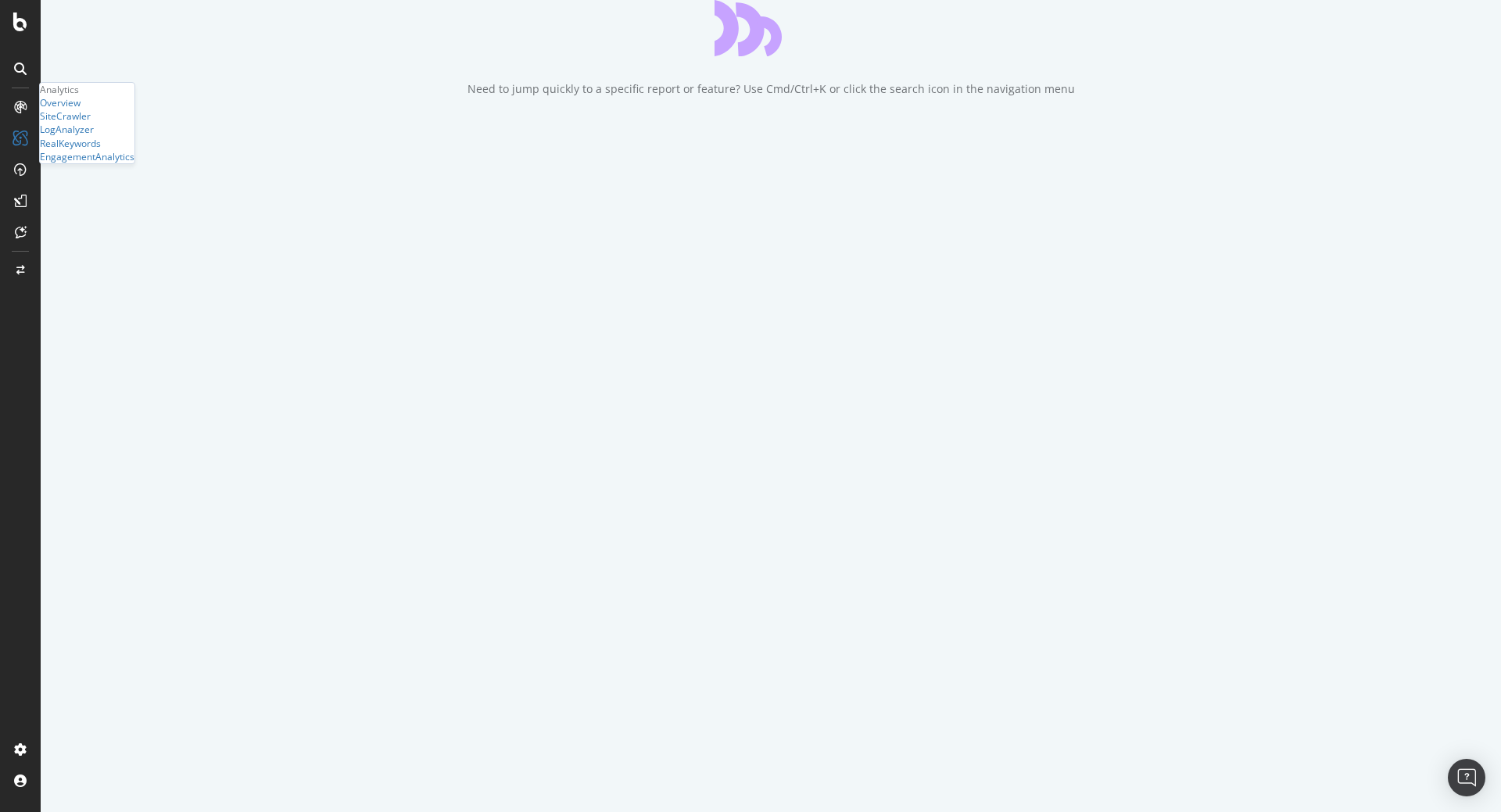
click at [17, 108] on icon at bounding box center [20, 107] width 13 height 13
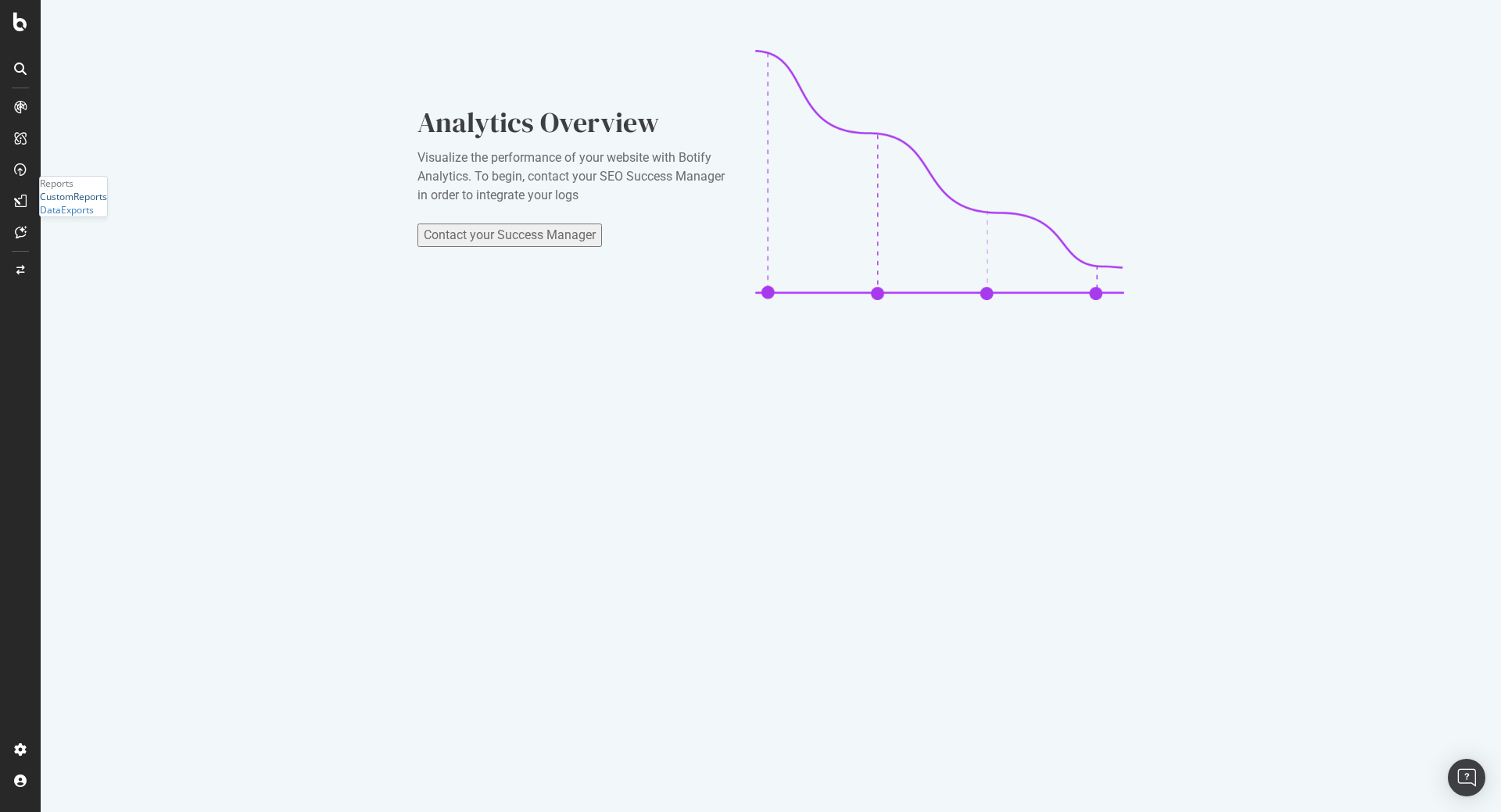
click at [88, 203] on div "CustomReports" at bounding box center [74, 197] width 67 height 14
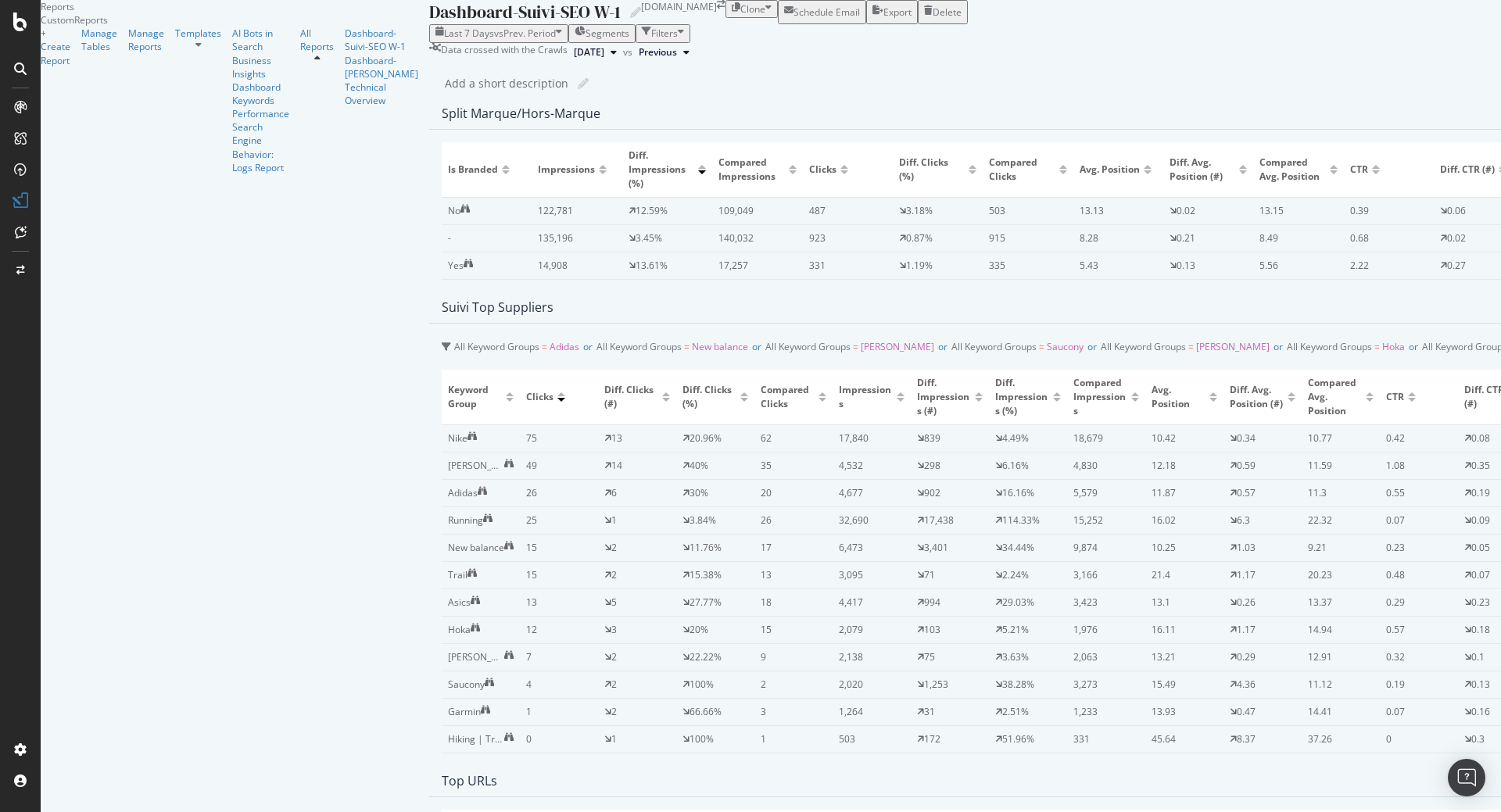
scroll to position [376, 0]
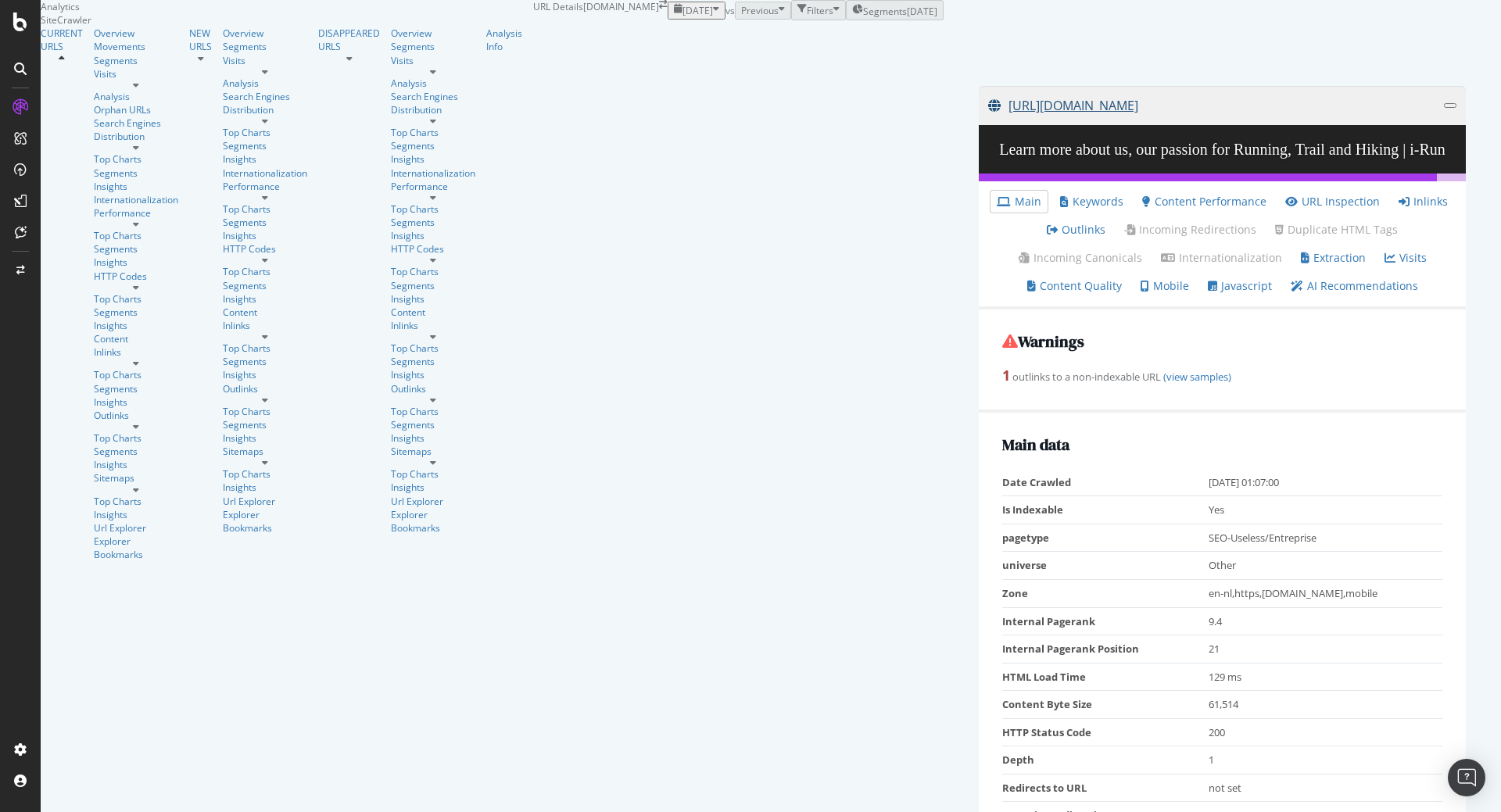
click at [989, 125] on link "[URL][DOMAIN_NAME]" at bounding box center [1216, 105] width 455 height 39
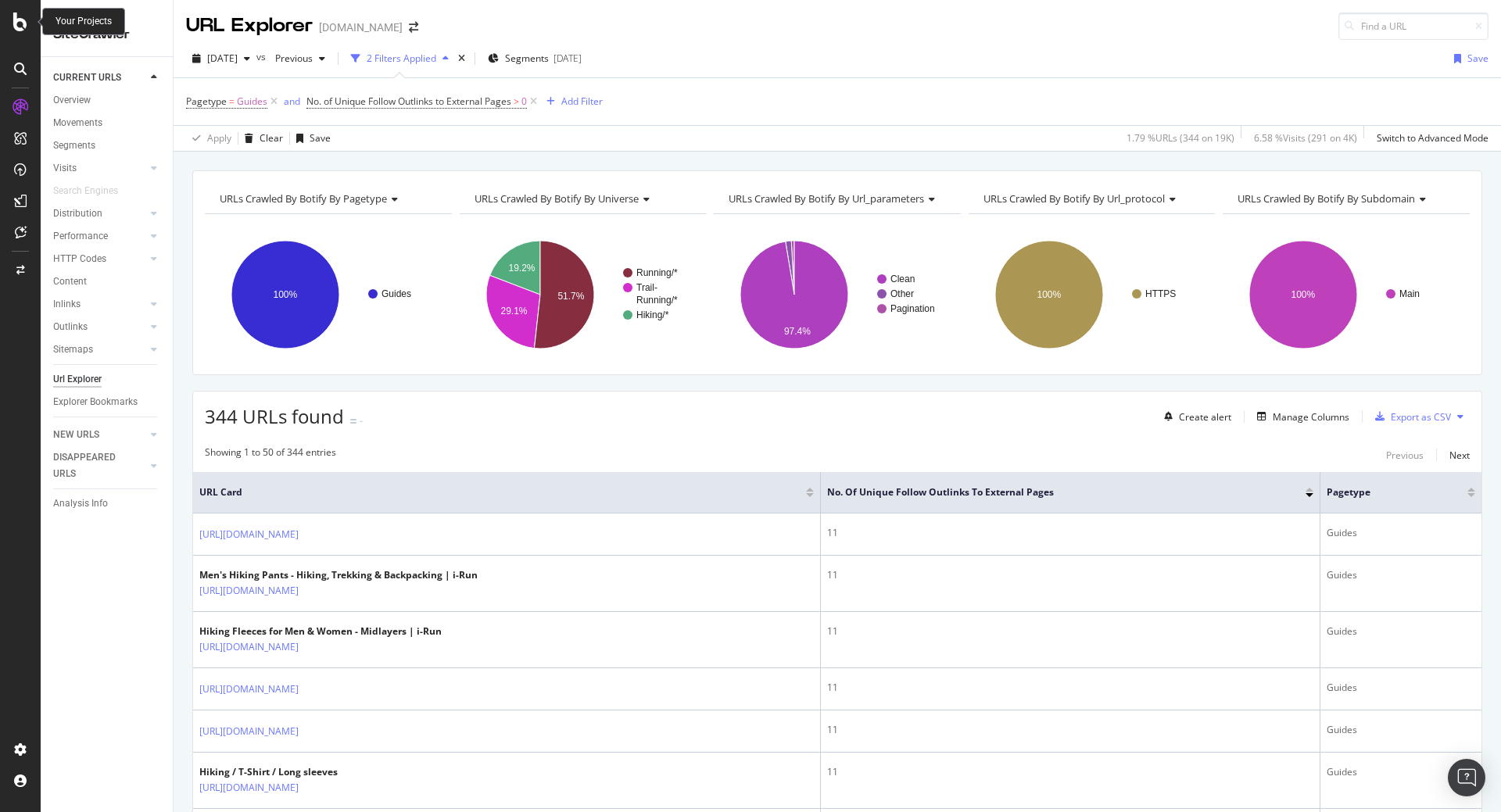
click at [21, 29] on icon at bounding box center [21, 22] width 14 height 19
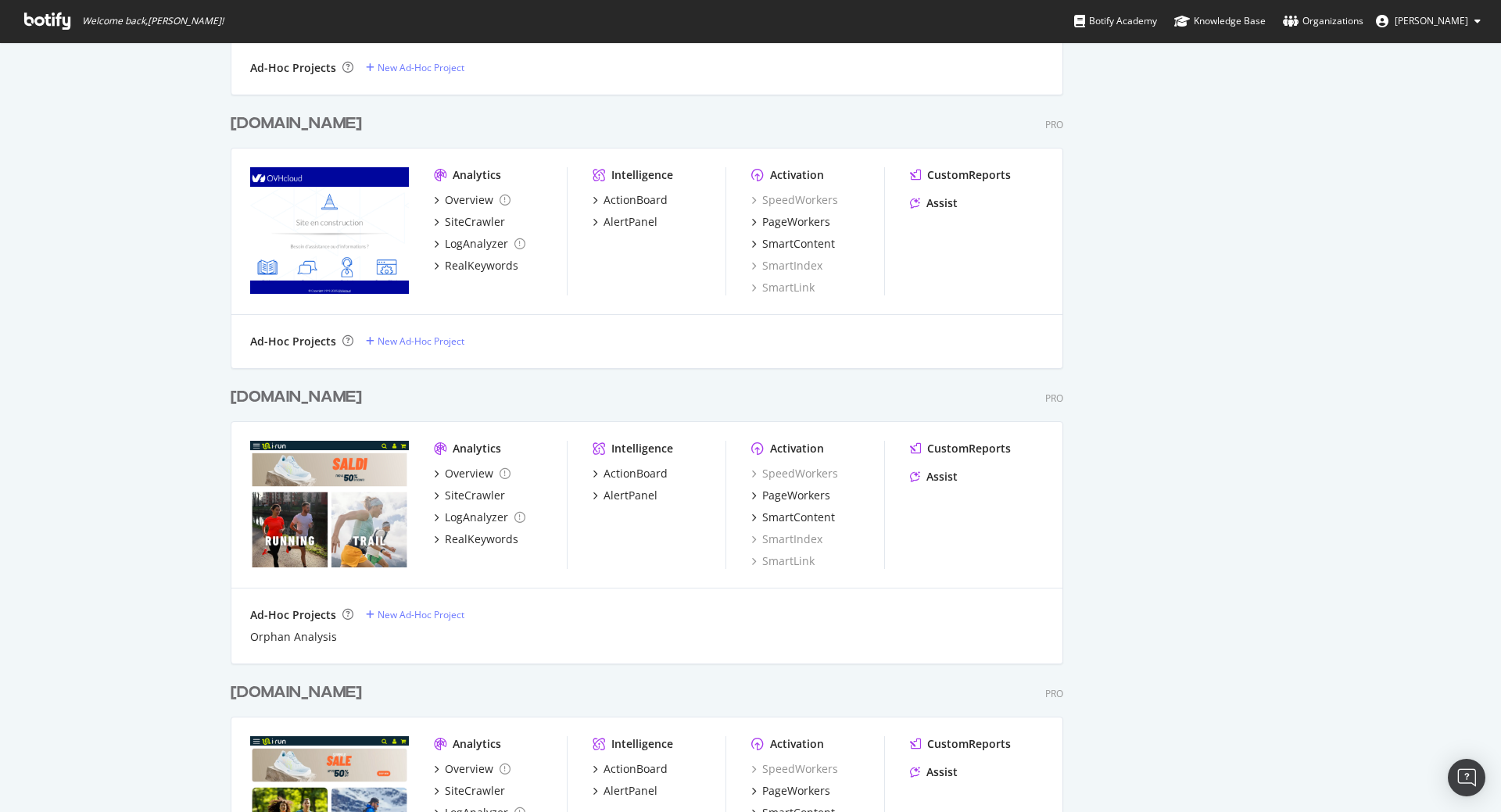
scroll to position [657, 0]
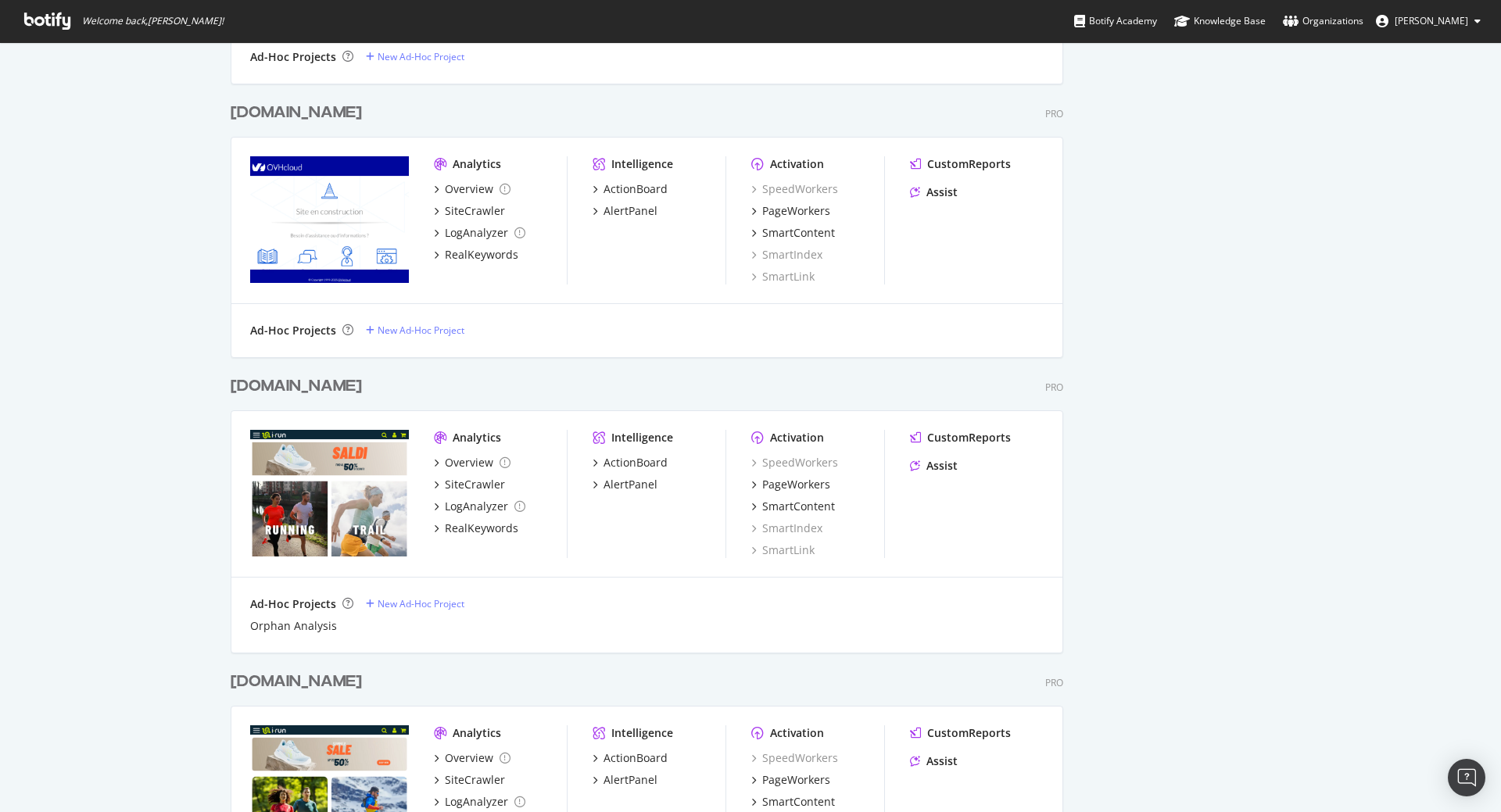
click at [237, 387] on div "[DOMAIN_NAME]" at bounding box center [296, 386] width 132 height 23
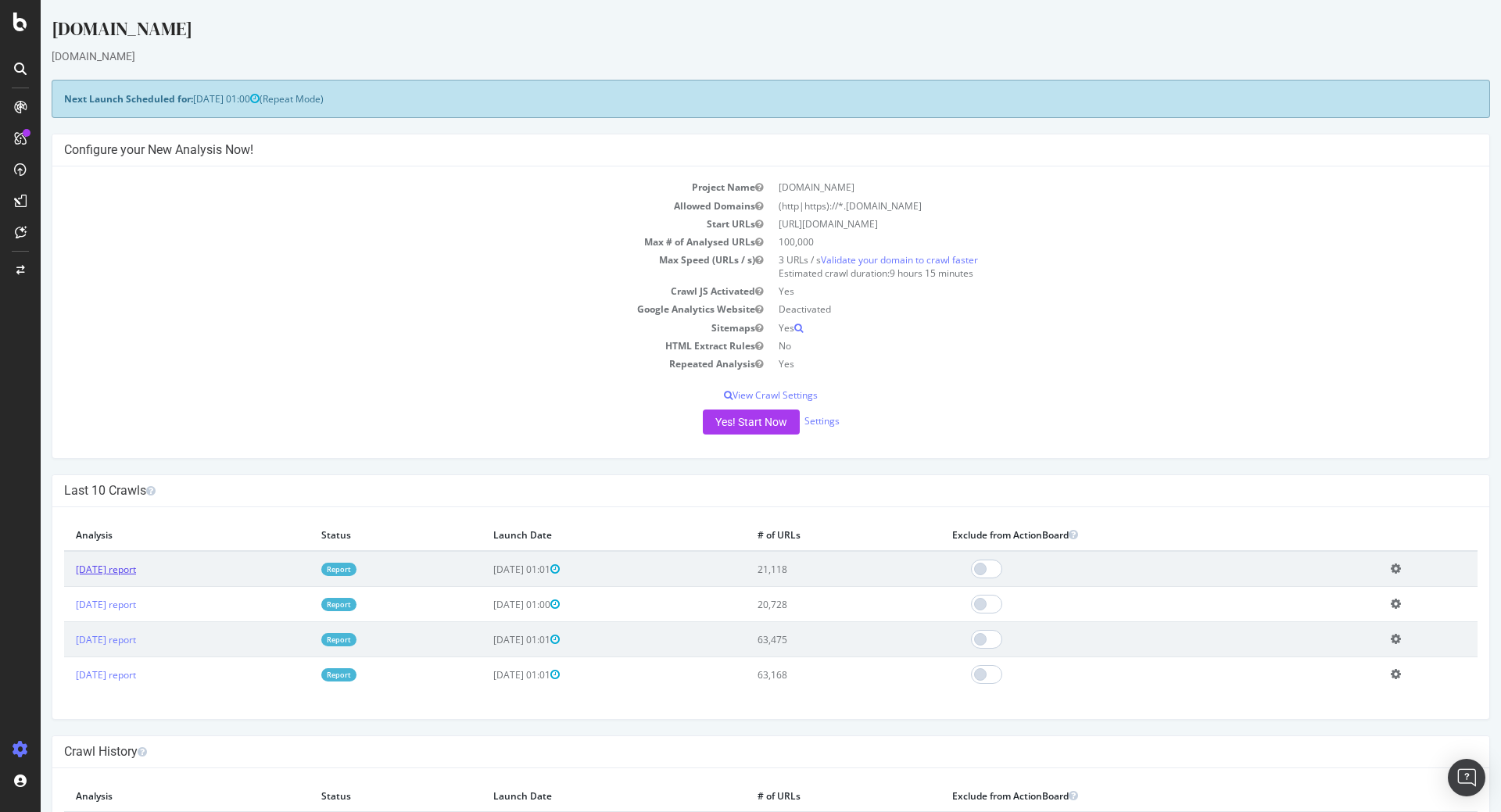
click at [136, 566] on link "[DATE] report" at bounding box center [105, 569] width 60 height 14
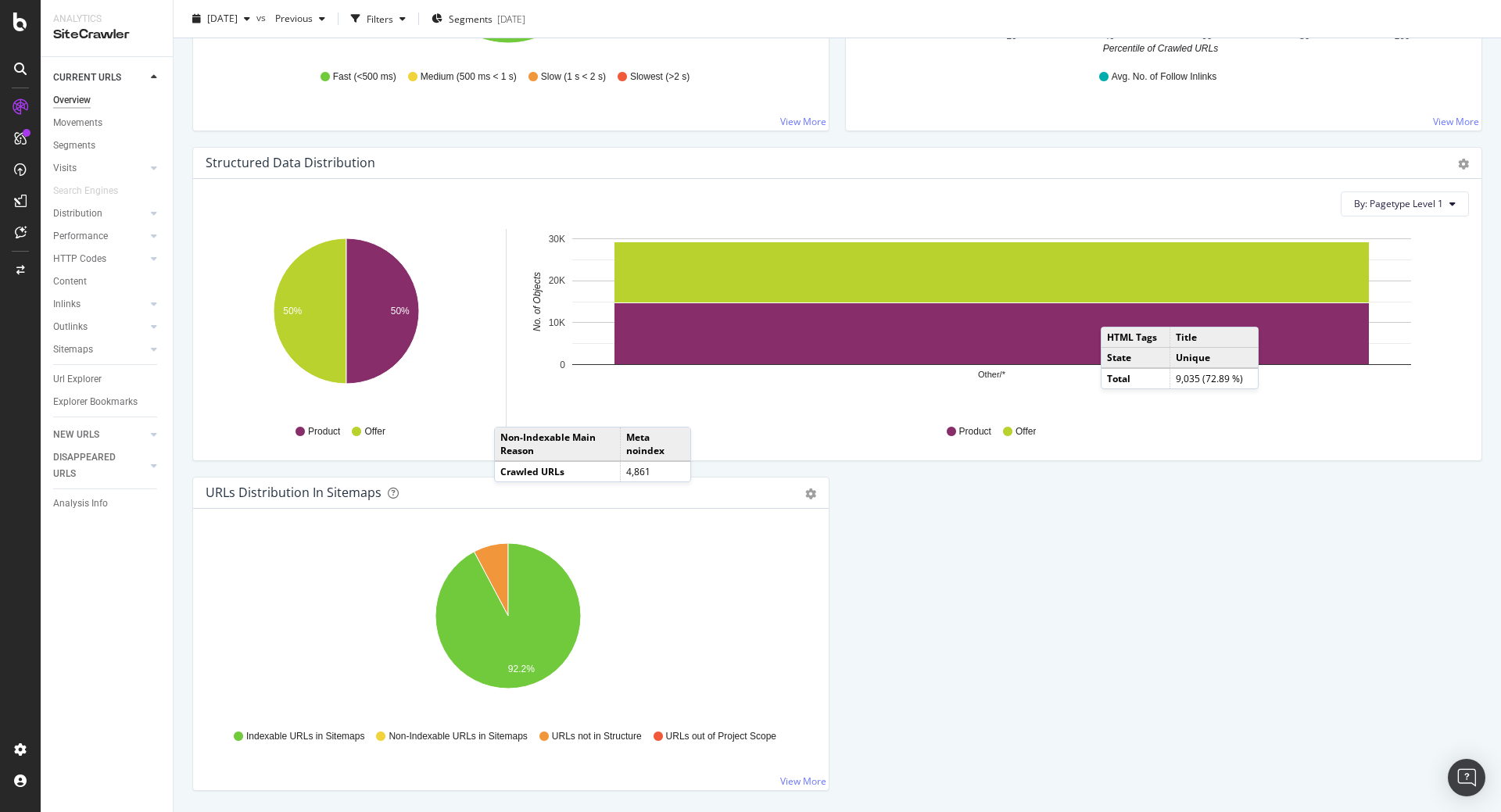
scroll to position [1455, 0]
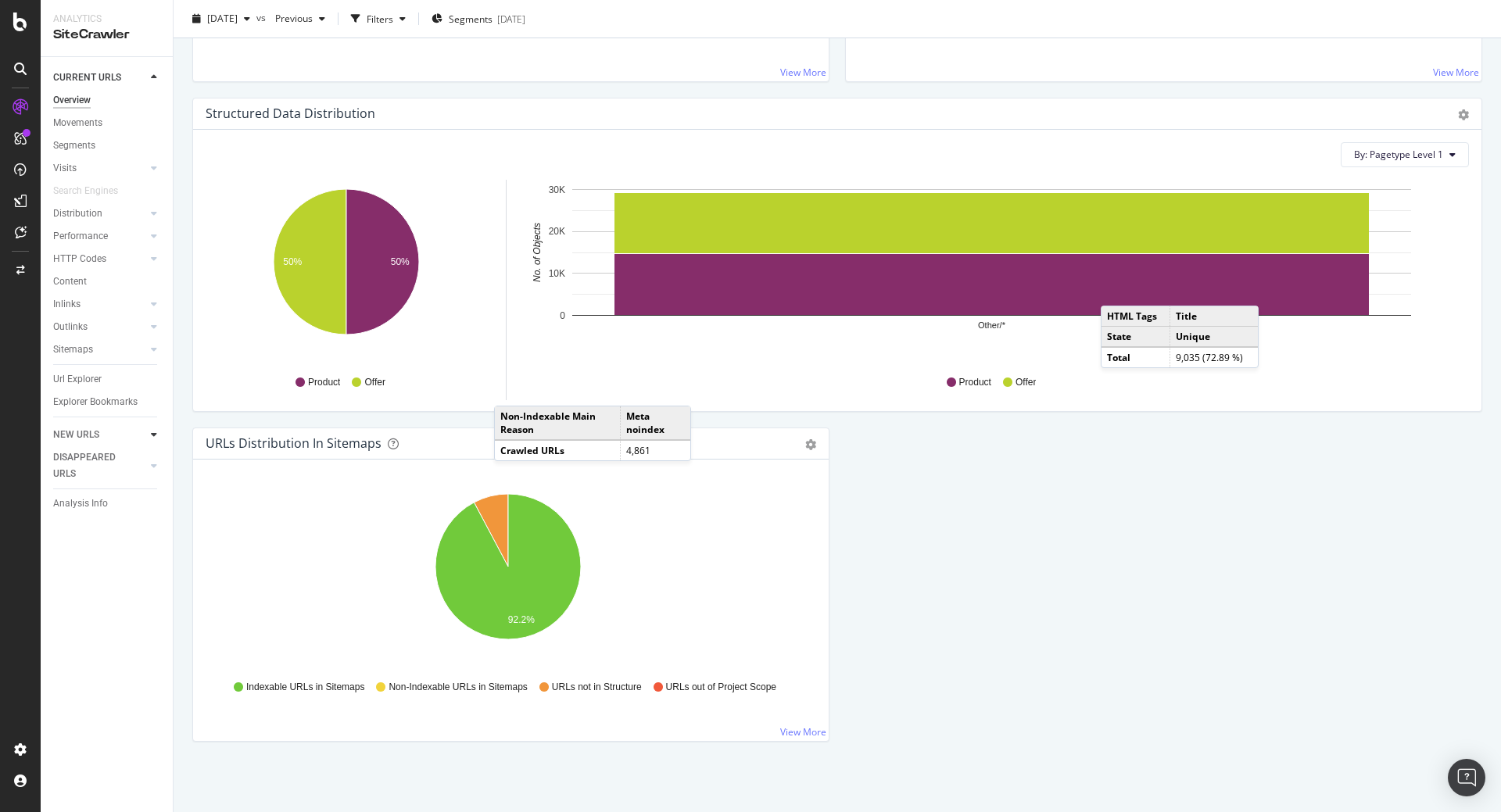
click at [154, 435] on icon at bounding box center [153, 435] width 6 height 10
click at [97, 266] on div "DataExports" at bounding box center [89, 266] width 61 height 16
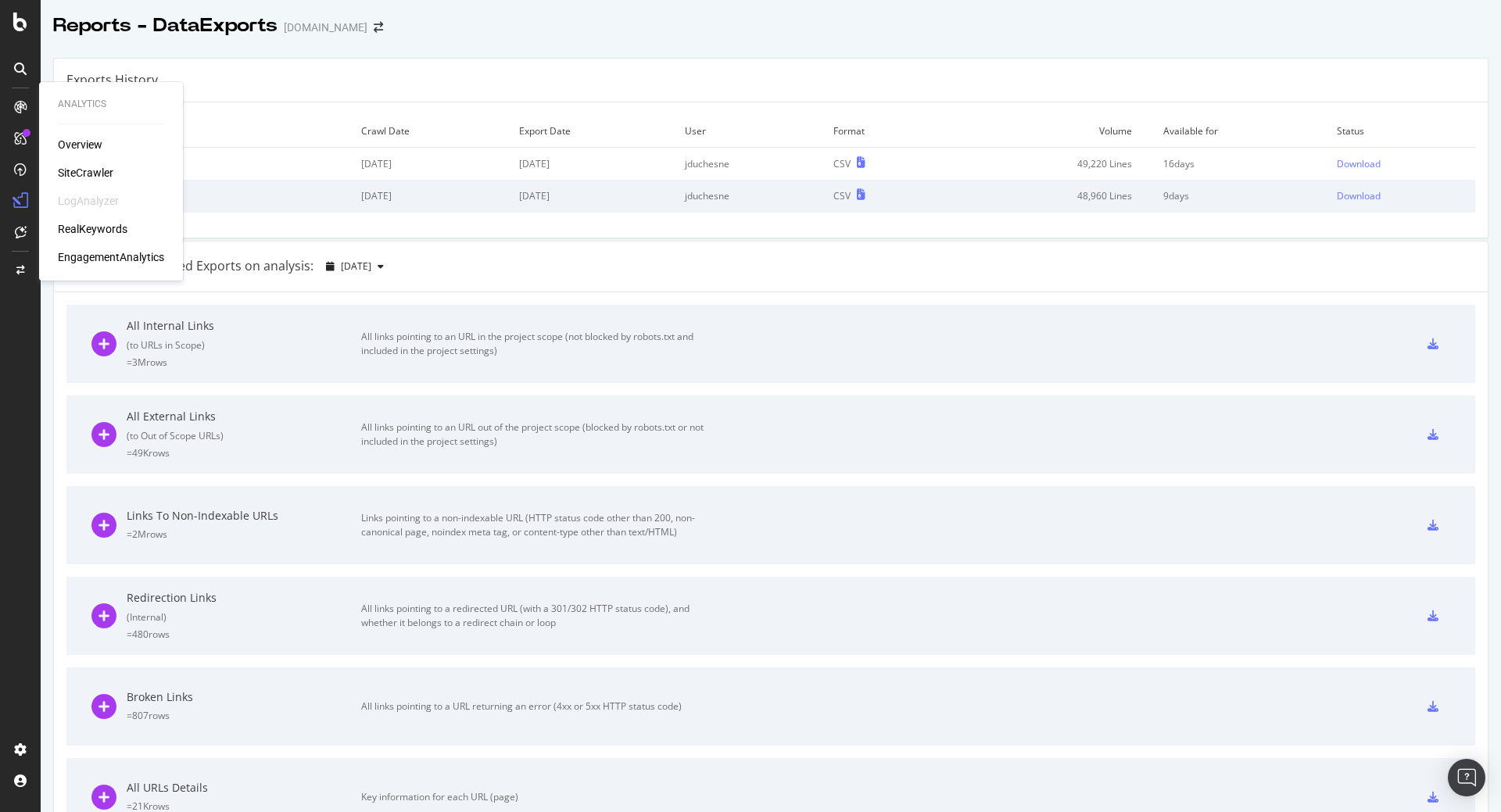
click at [25, 105] on icon at bounding box center [20, 107] width 13 height 13
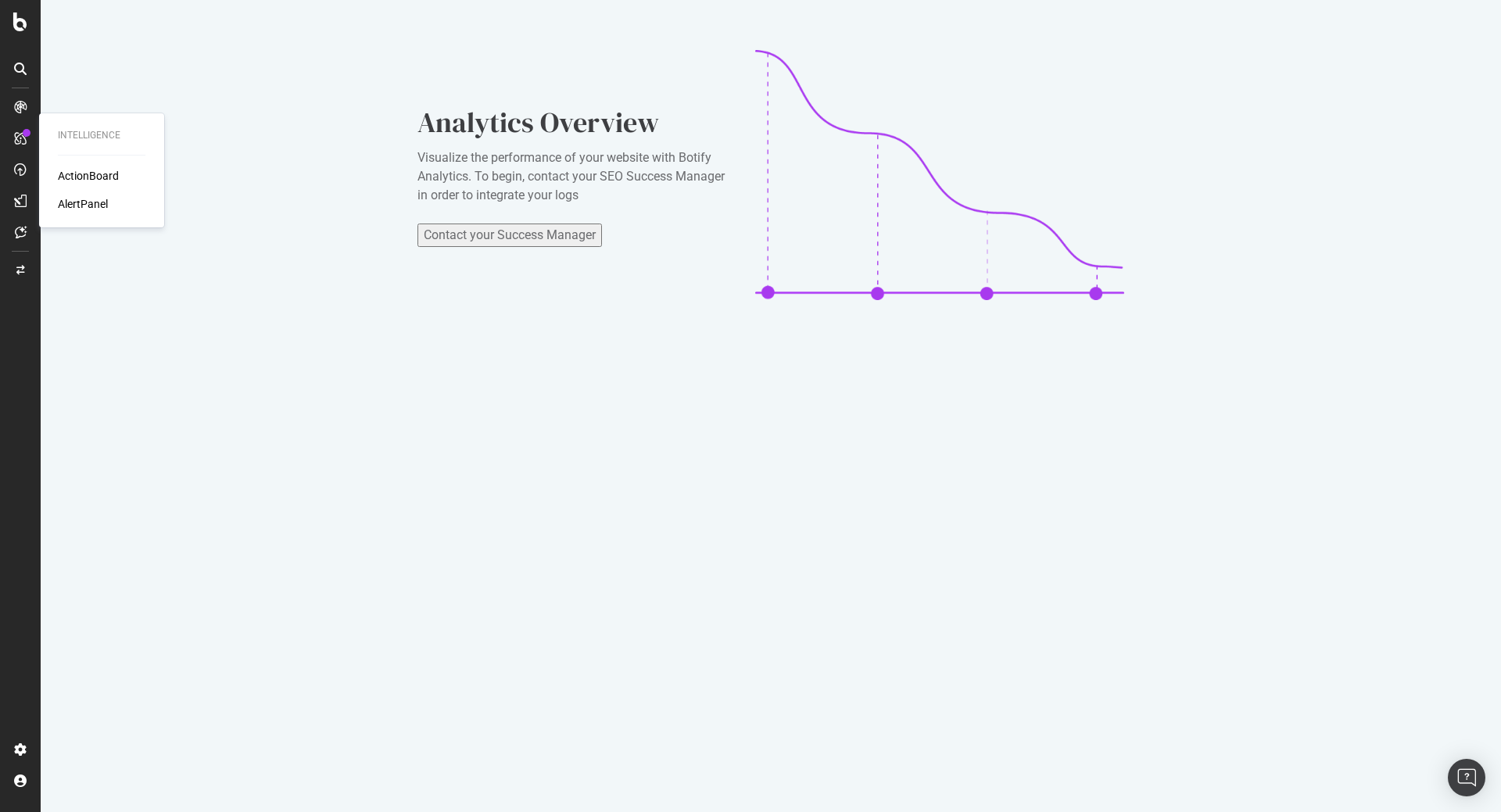
click at [25, 147] on div at bounding box center [20, 138] width 25 height 25
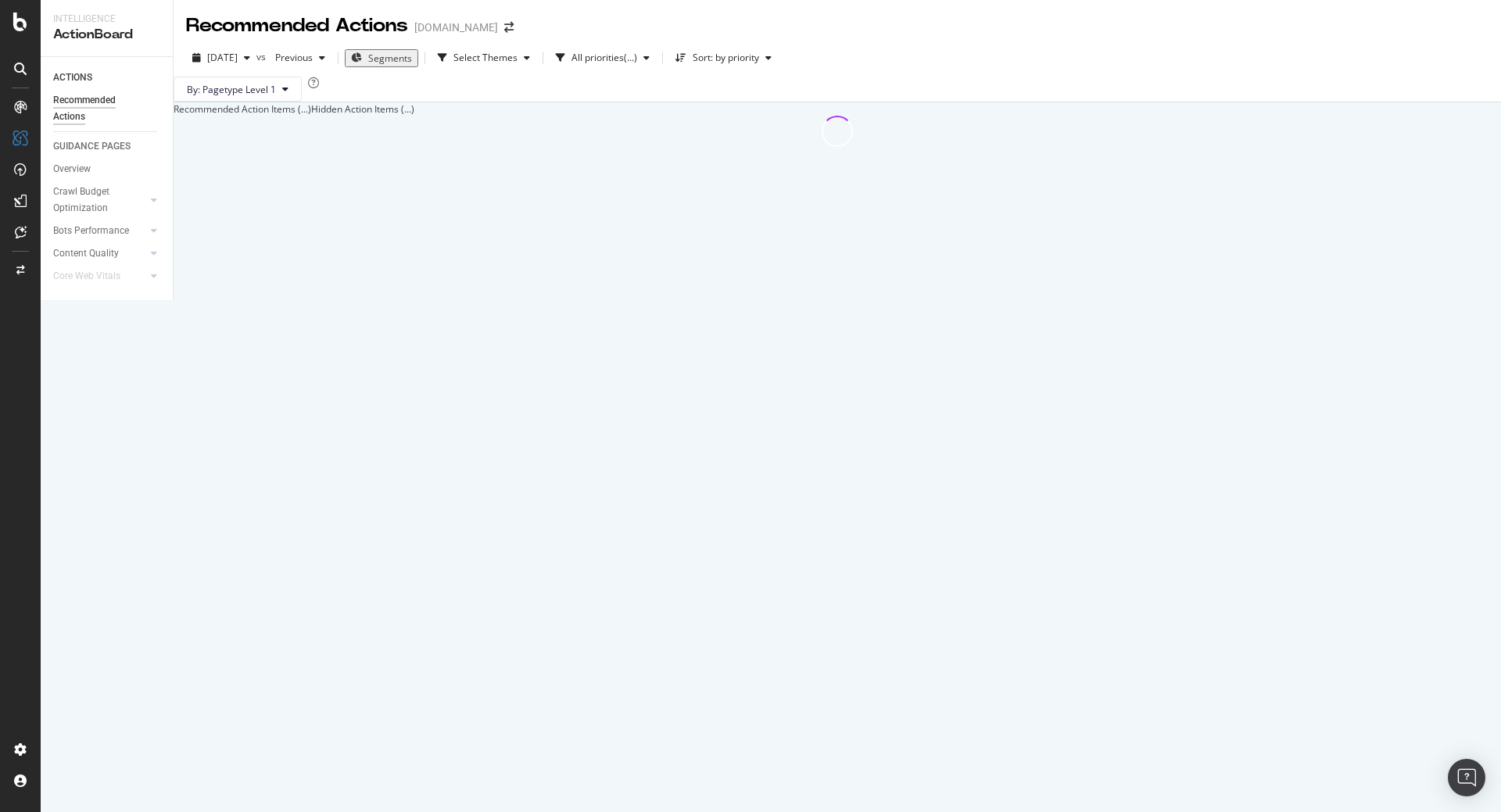
click at [20, 71] on icon at bounding box center [20, 69] width 13 height 13
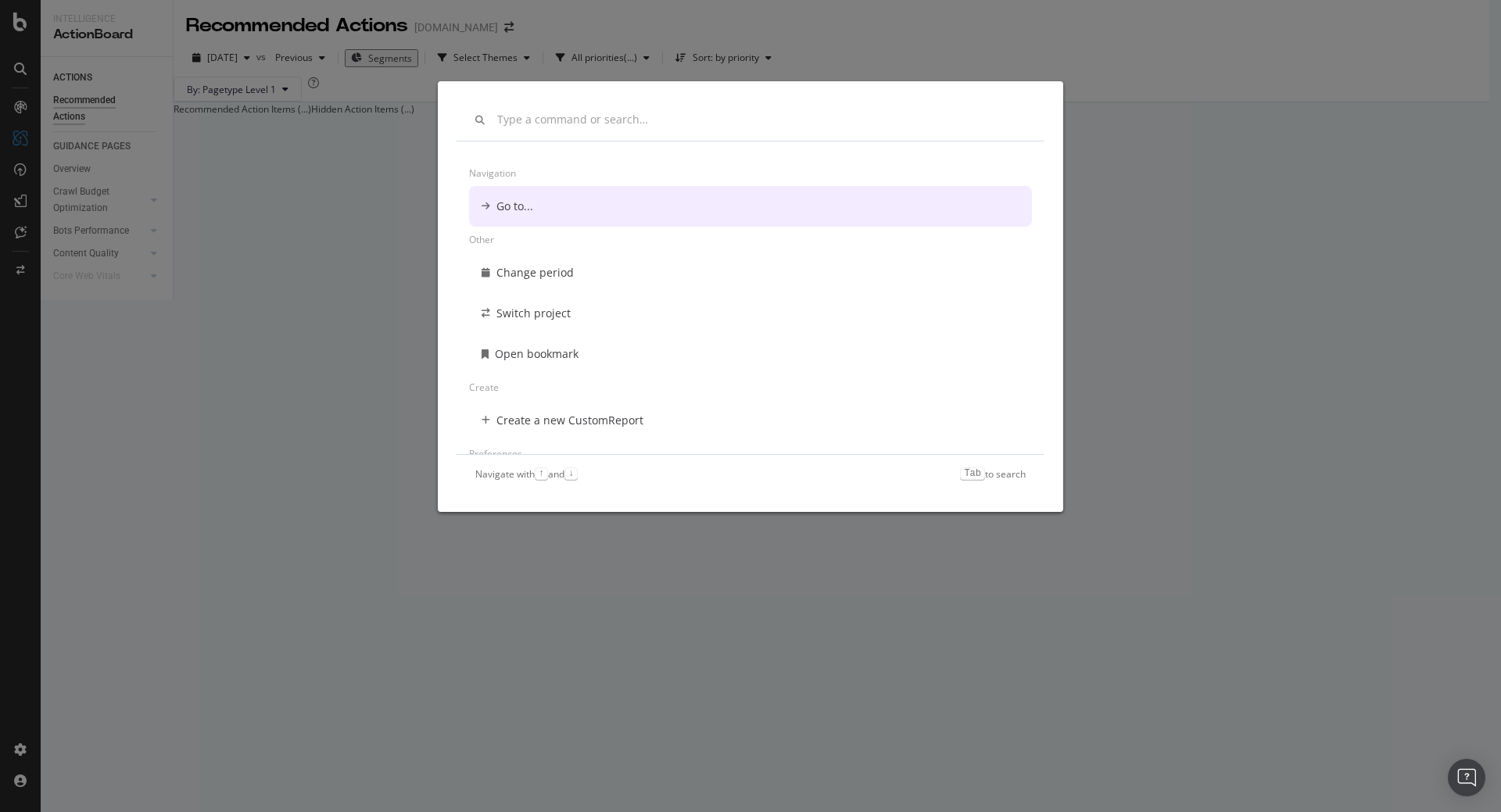
click at [1183, 348] on div "Navigation Go to... Other Change period Switch project Open bookmark Create Cre…" at bounding box center [750, 406] width 1501 height 812
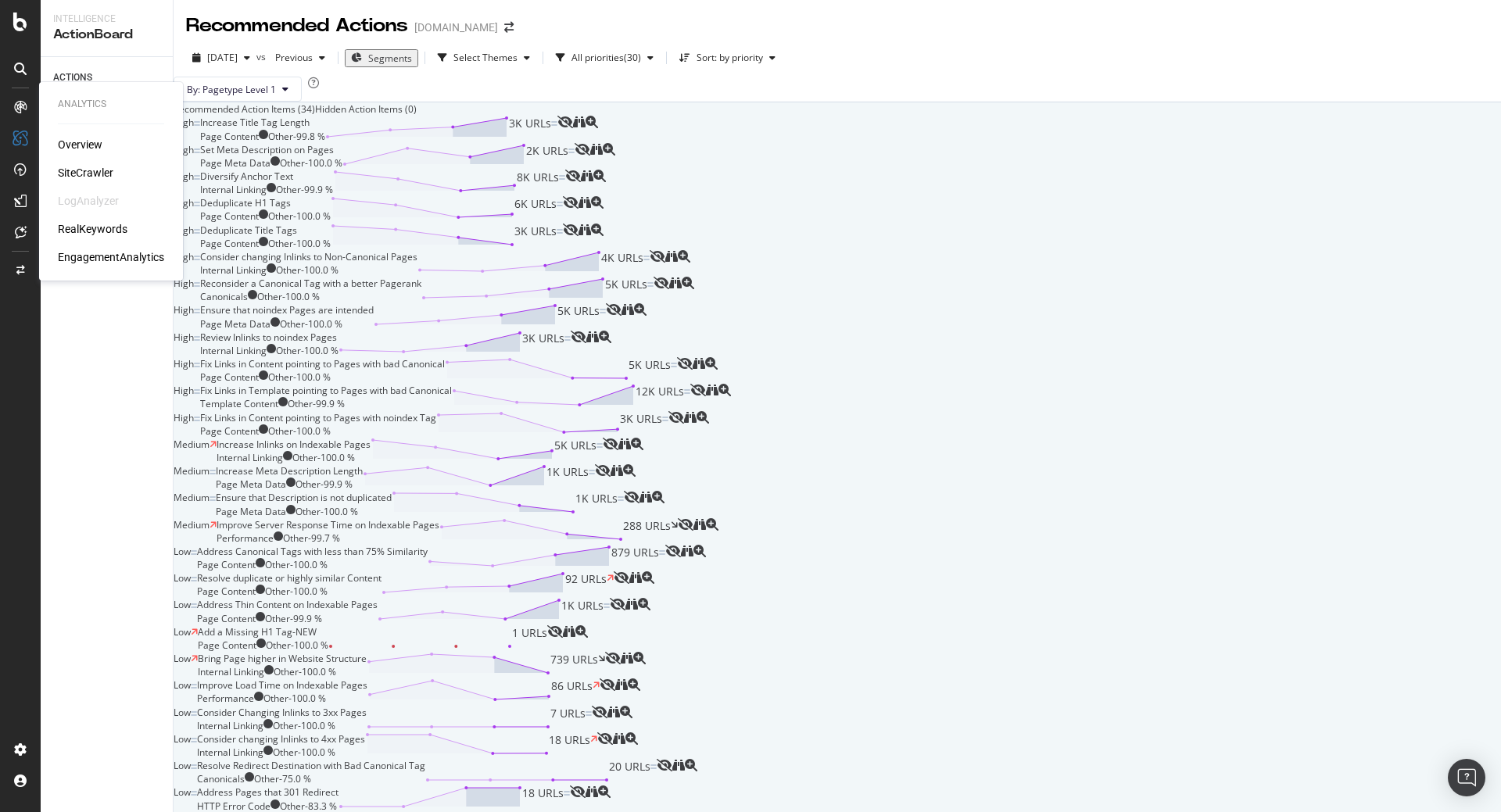
click at [78, 146] on div "Overview" at bounding box center [80, 145] width 44 height 16
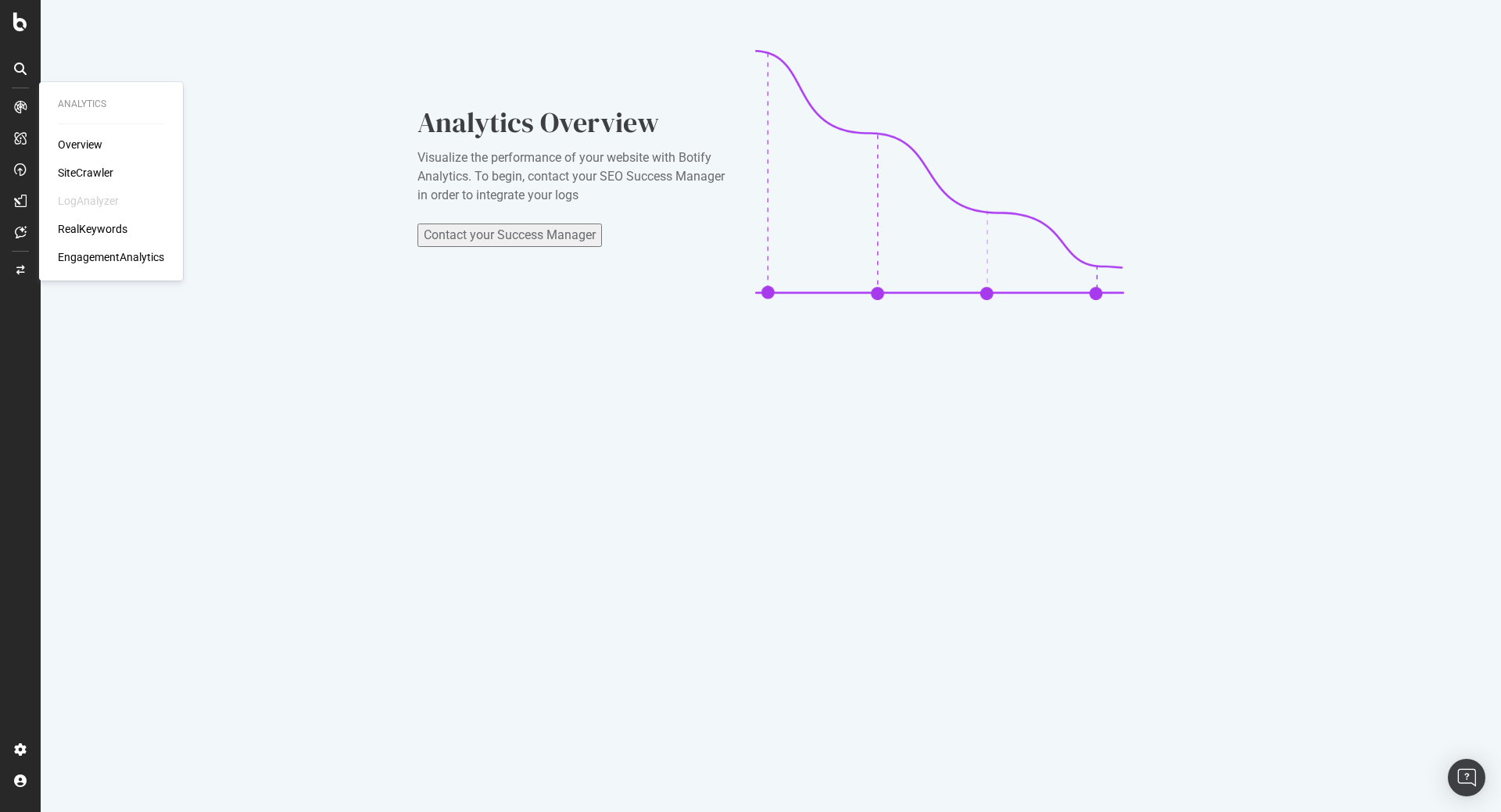
click at [97, 170] on div "SiteCrawler" at bounding box center [86, 173] width 55 height 16
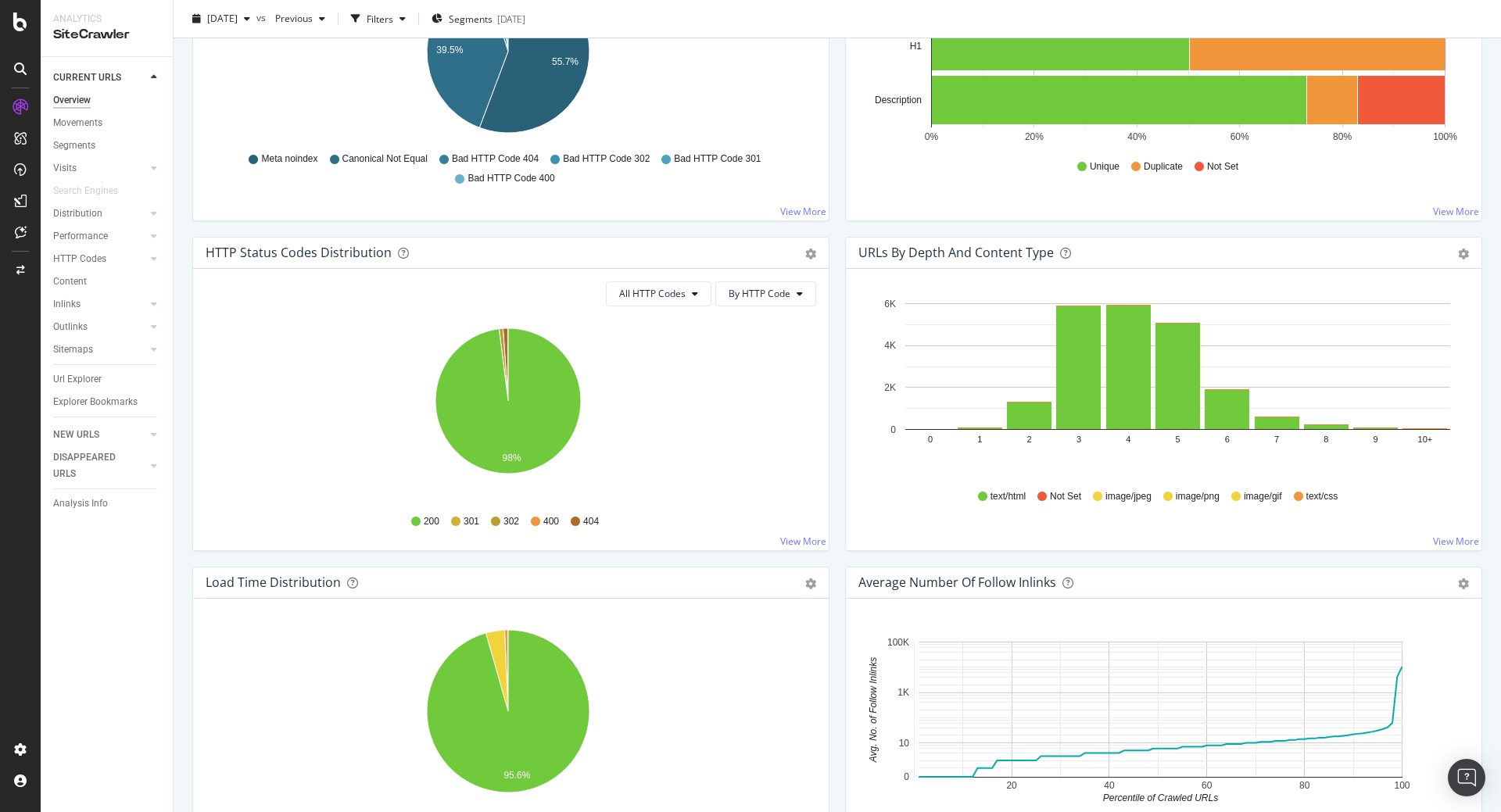
scroll to position [1126, 0]
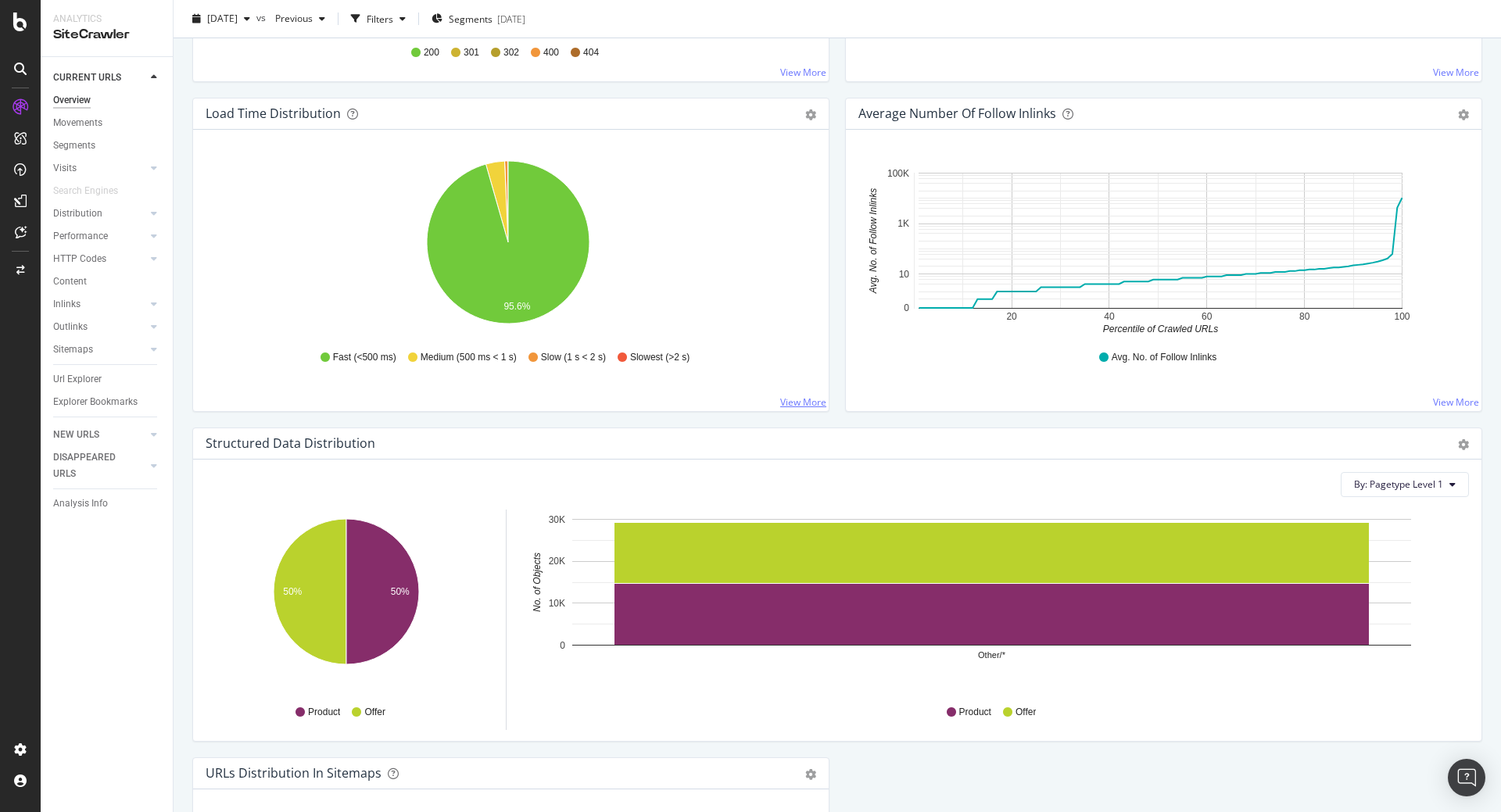
click at [804, 402] on link "View More" at bounding box center [803, 402] width 46 height 14
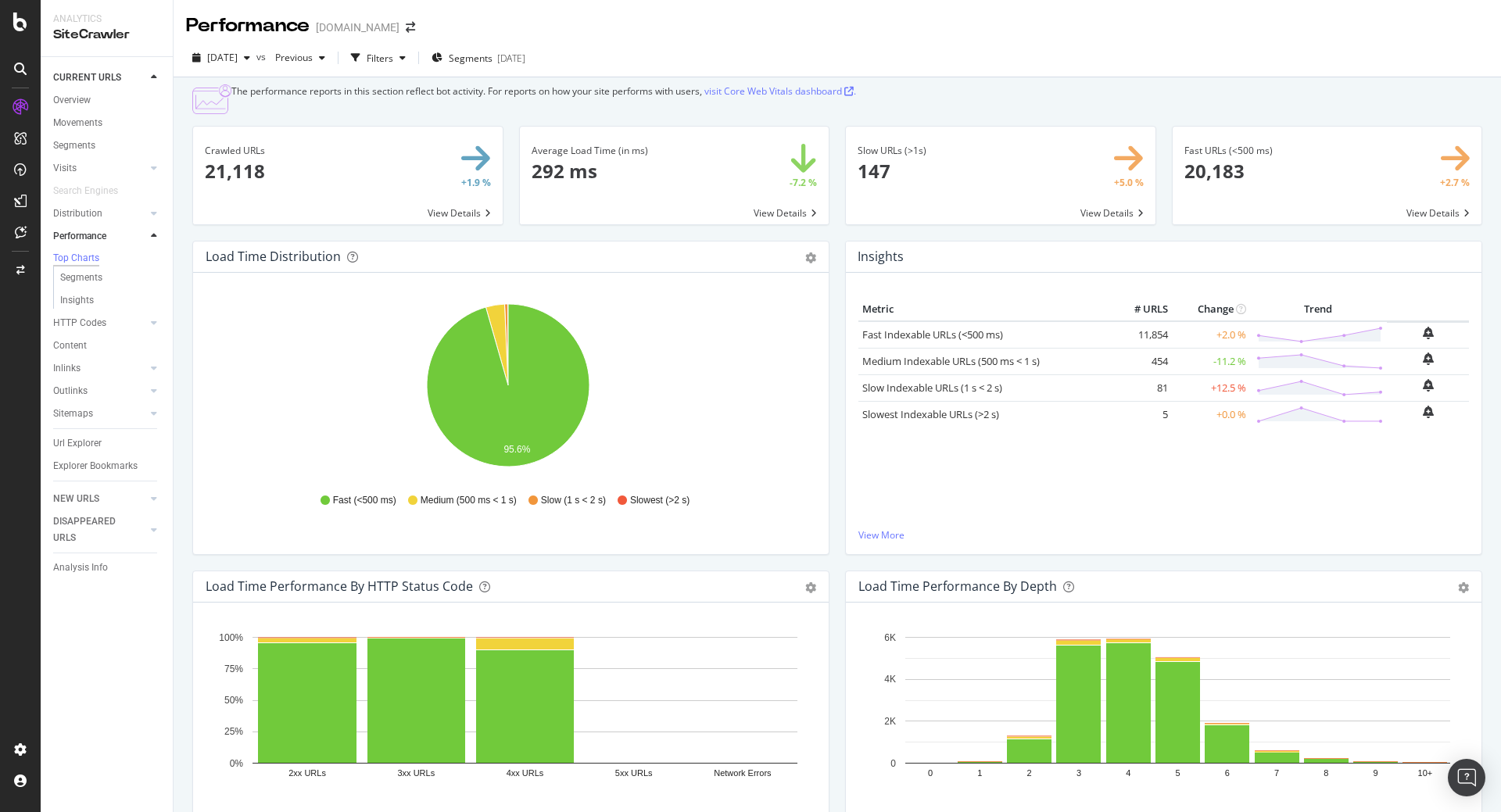
scroll to position [93, 0]
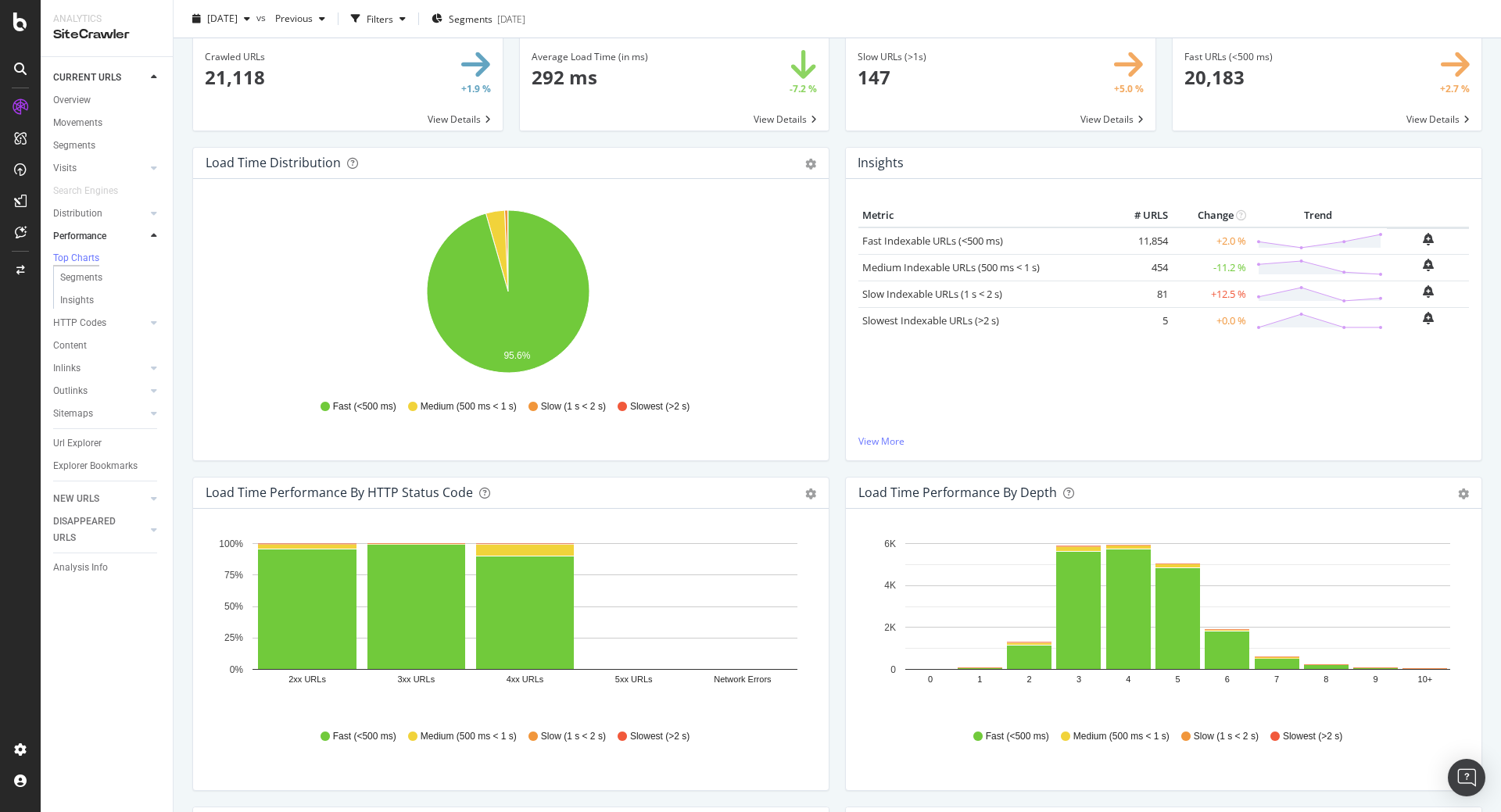
click at [992, 98] on span at bounding box center [1000, 81] width 310 height 97
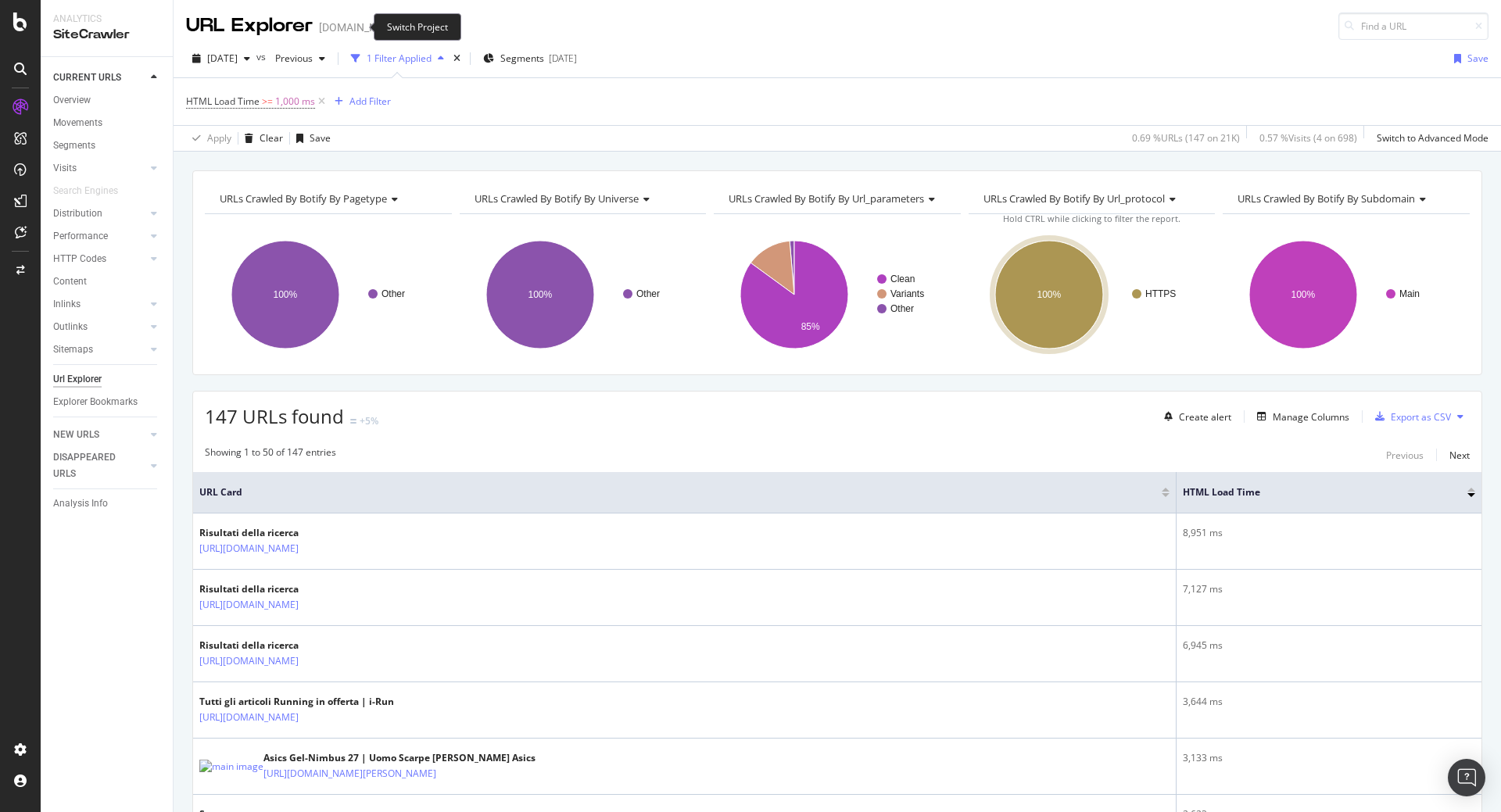
click at [409, 24] on icon "arrow-right-arrow-left" at bounding box center [414, 27] width 10 height 11
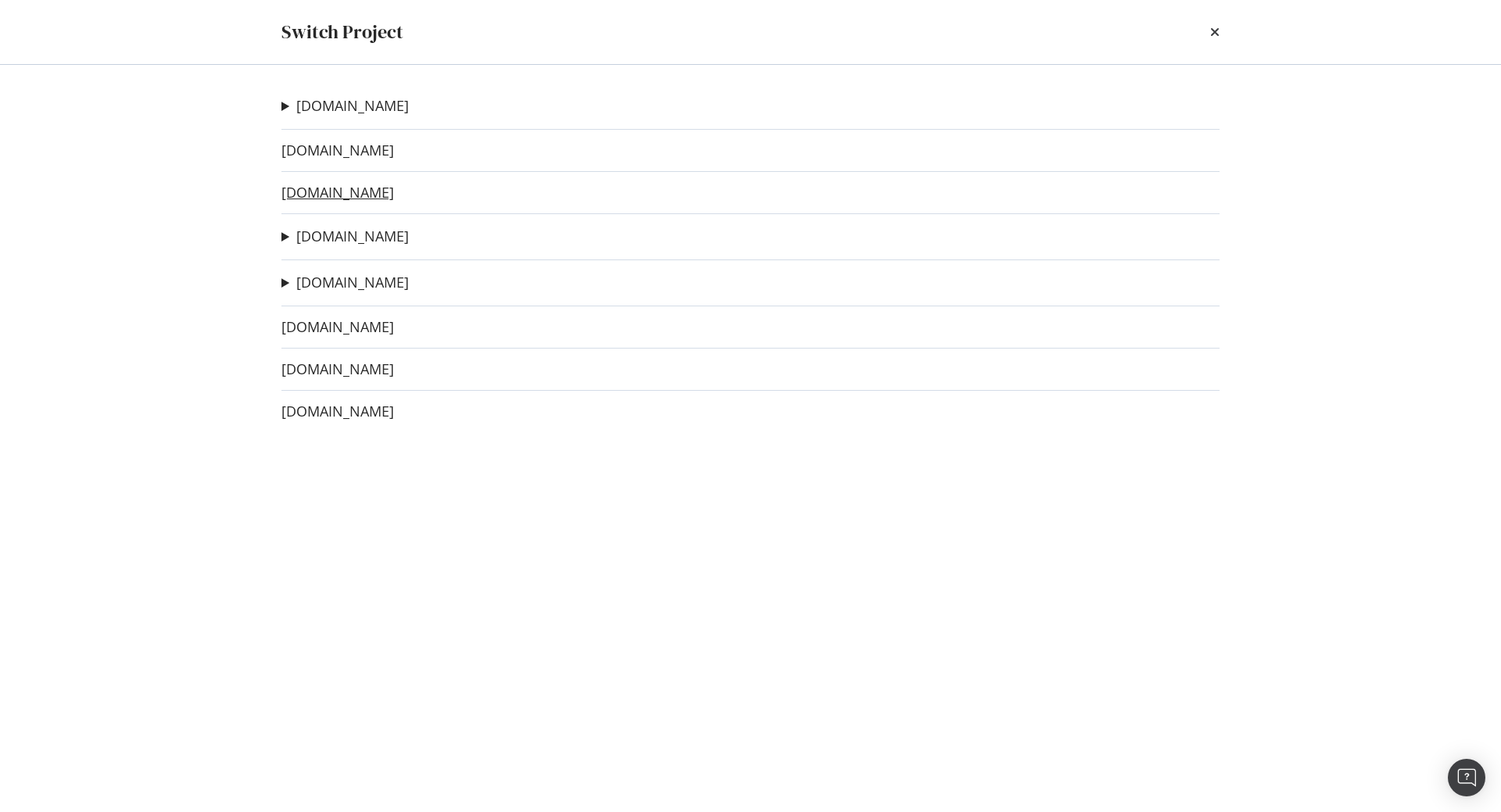
click at [311, 198] on link "[DOMAIN_NAME]" at bounding box center [337, 193] width 112 height 17
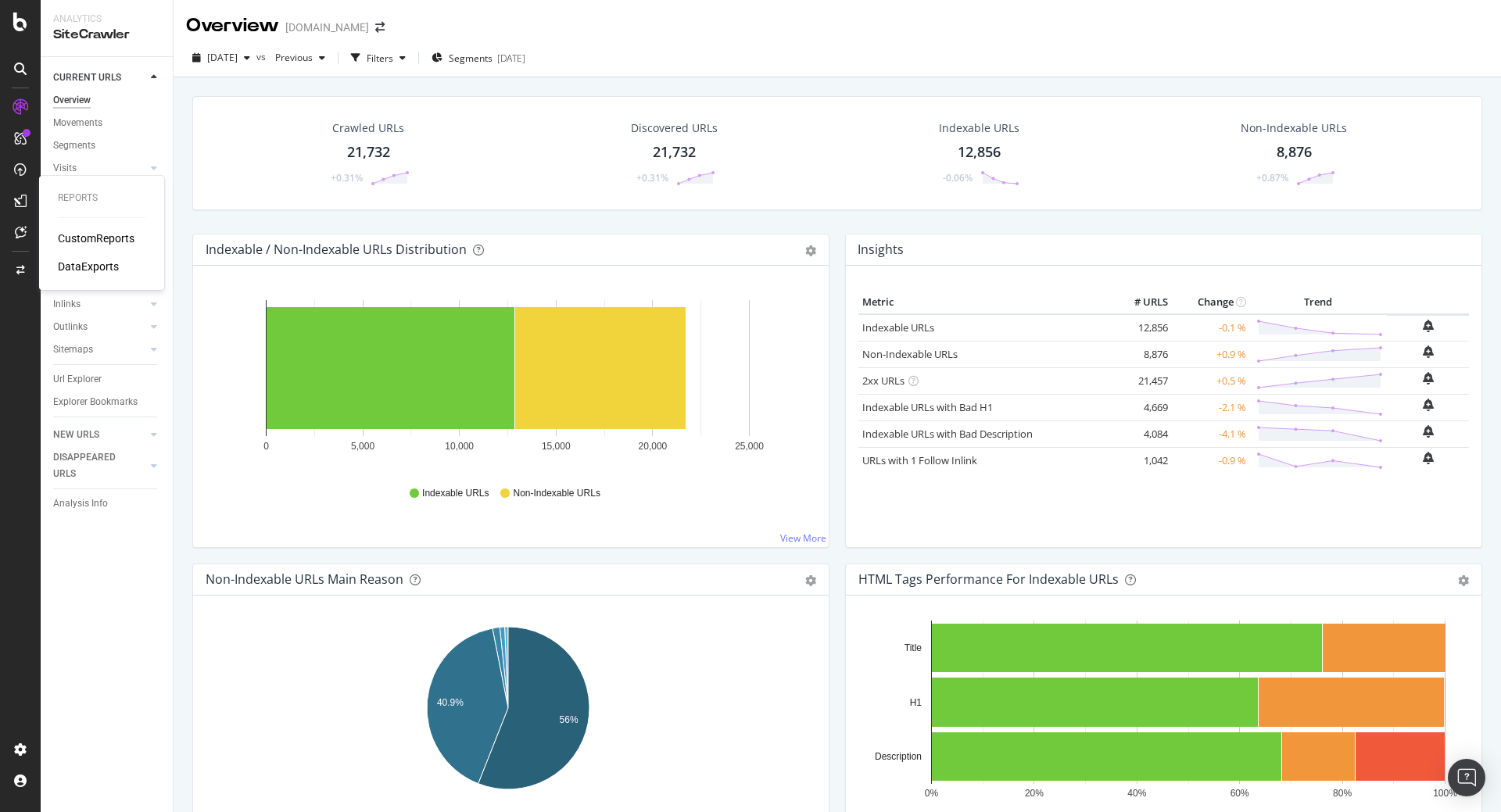
click at [108, 268] on div "DataExports" at bounding box center [89, 266] width 61 height 16
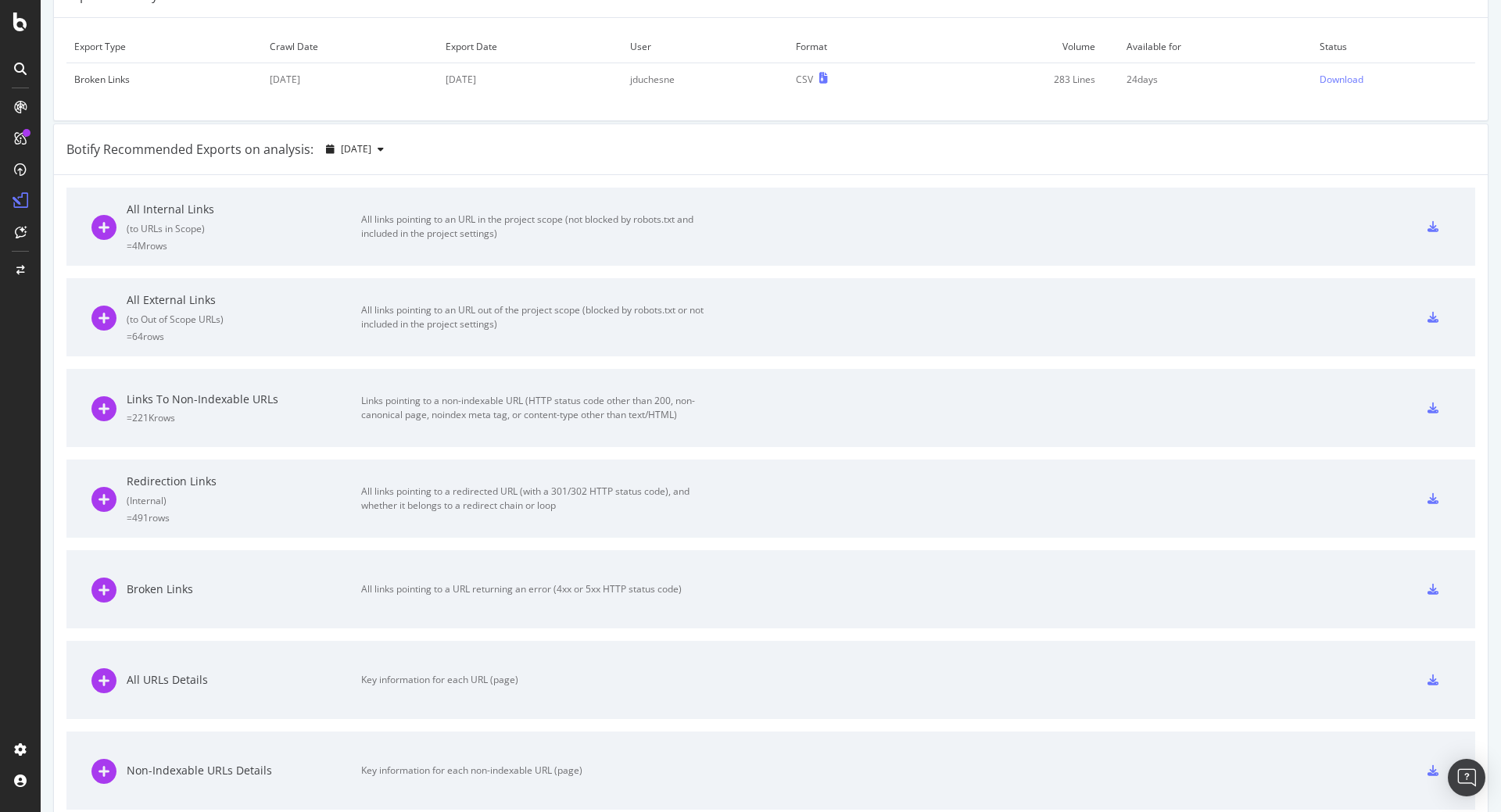
scroll to position [188, 0]
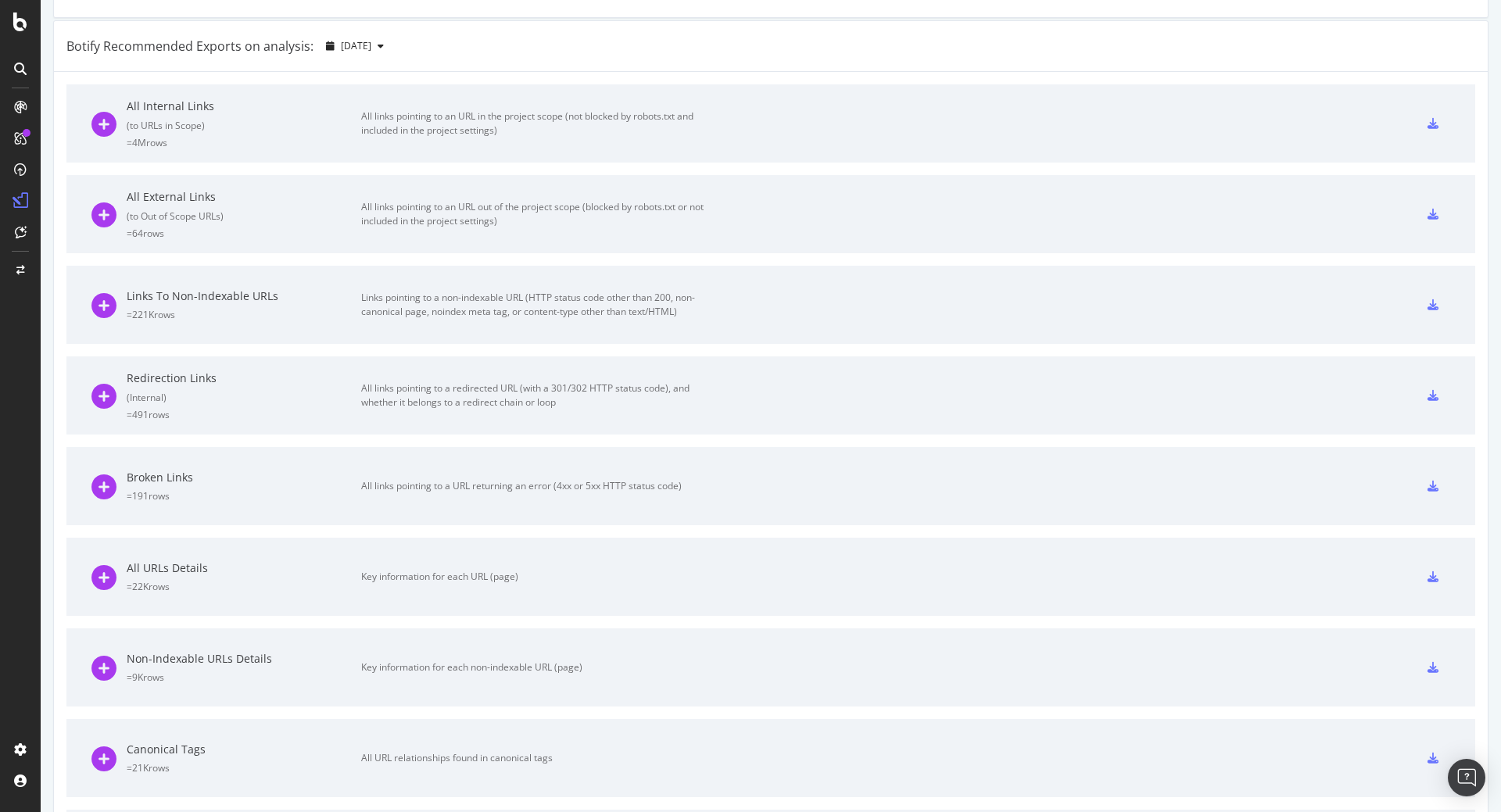
click at [1427, 394] on icon at bounding box center [1432, 395] width 11 height 11
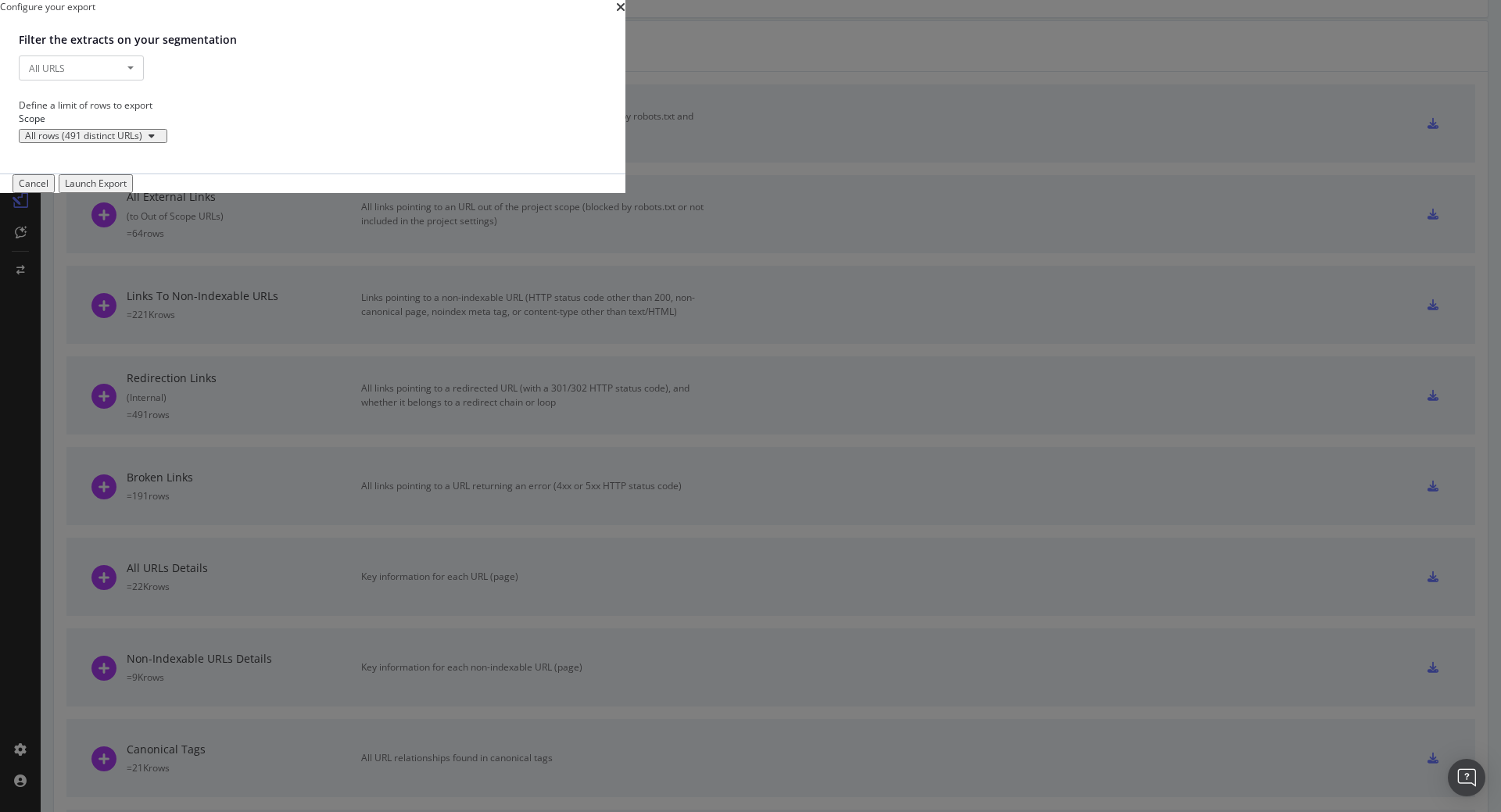
click at [127, 190] on div "Launch Export" at bounding box center [95, 184] width 62 height 14
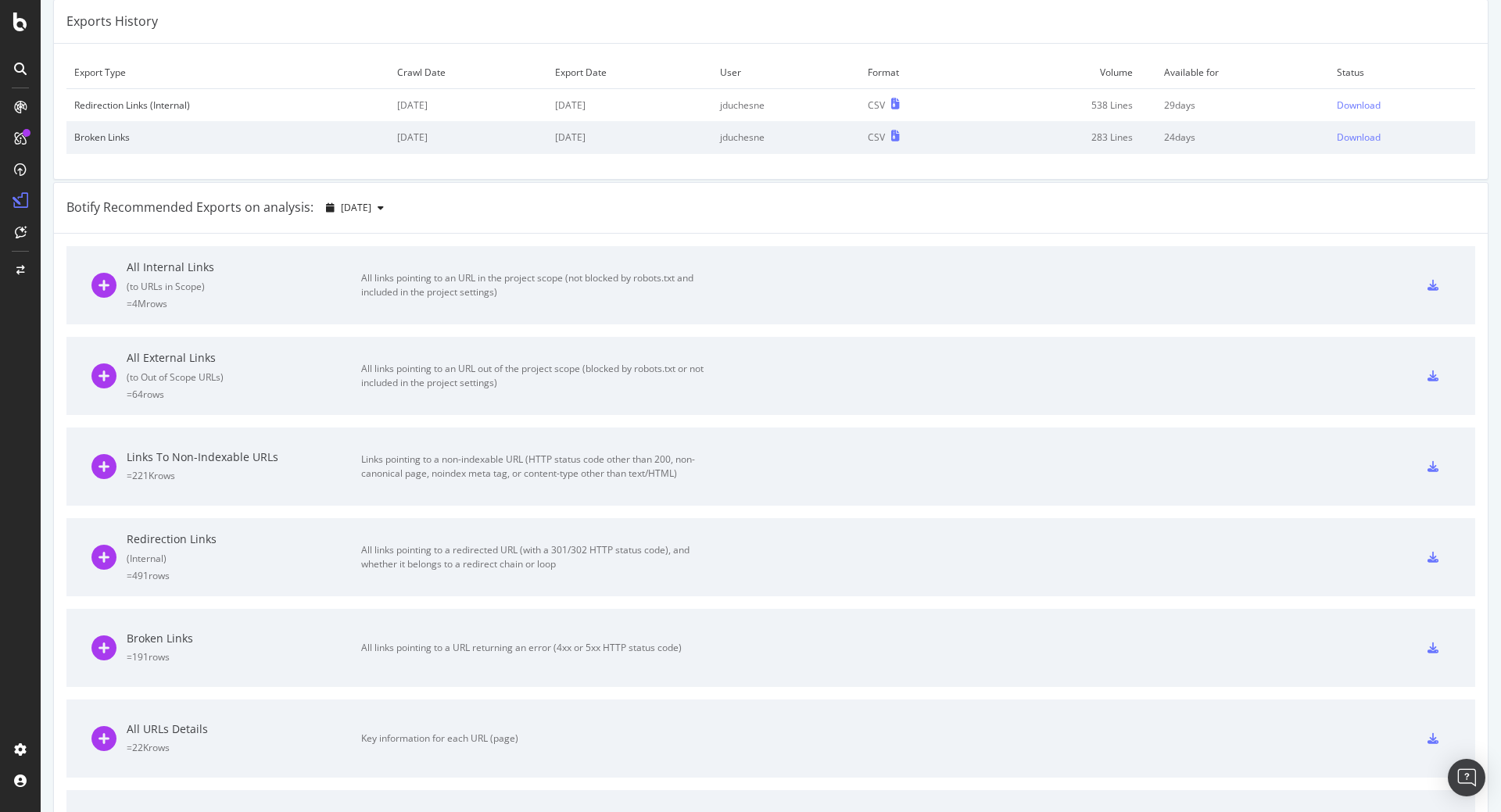
scroll to position [93, 0]
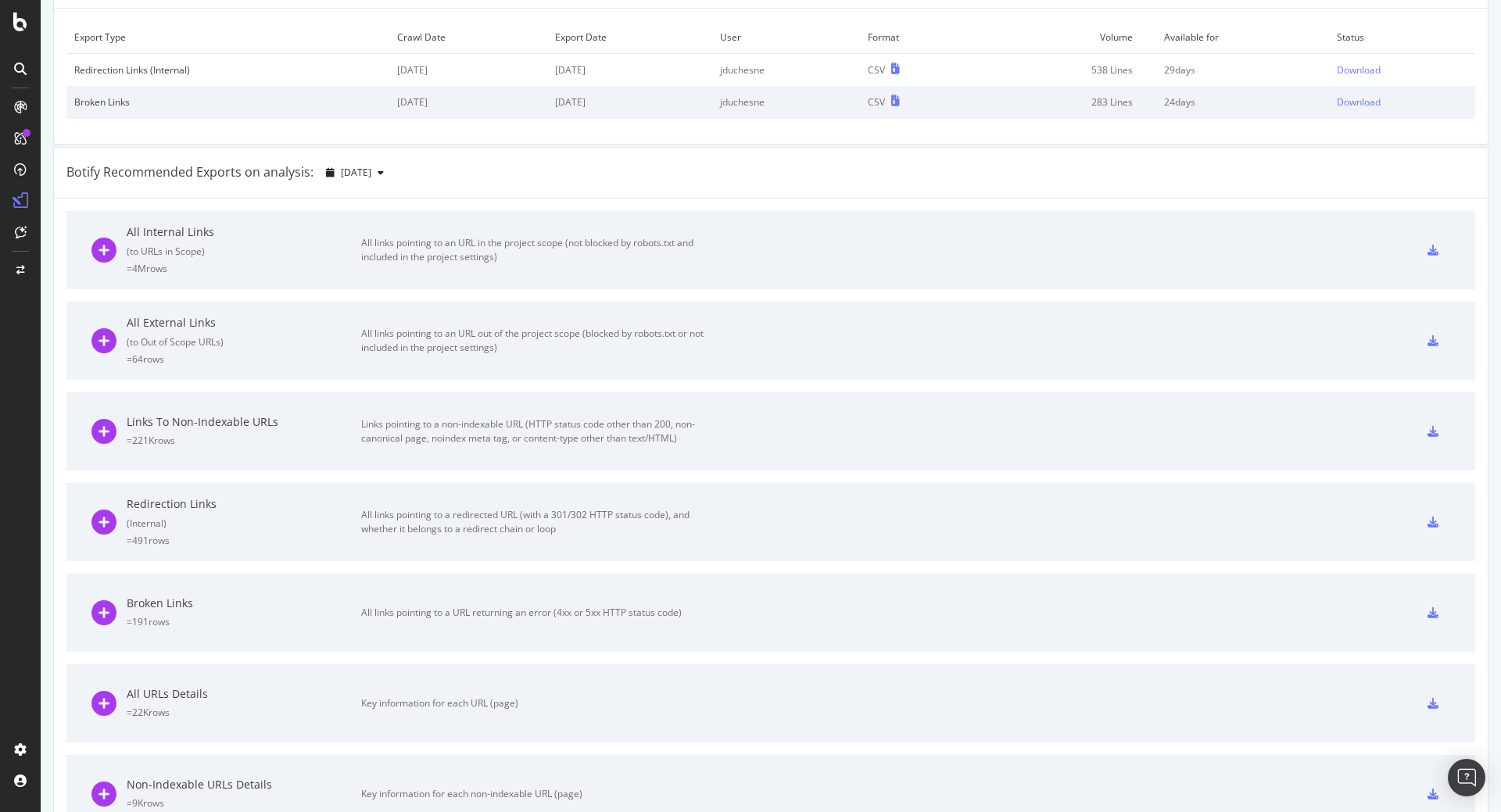
click at [1427, 609] on icon at bounding box center [1432, 612] width 11 height 11
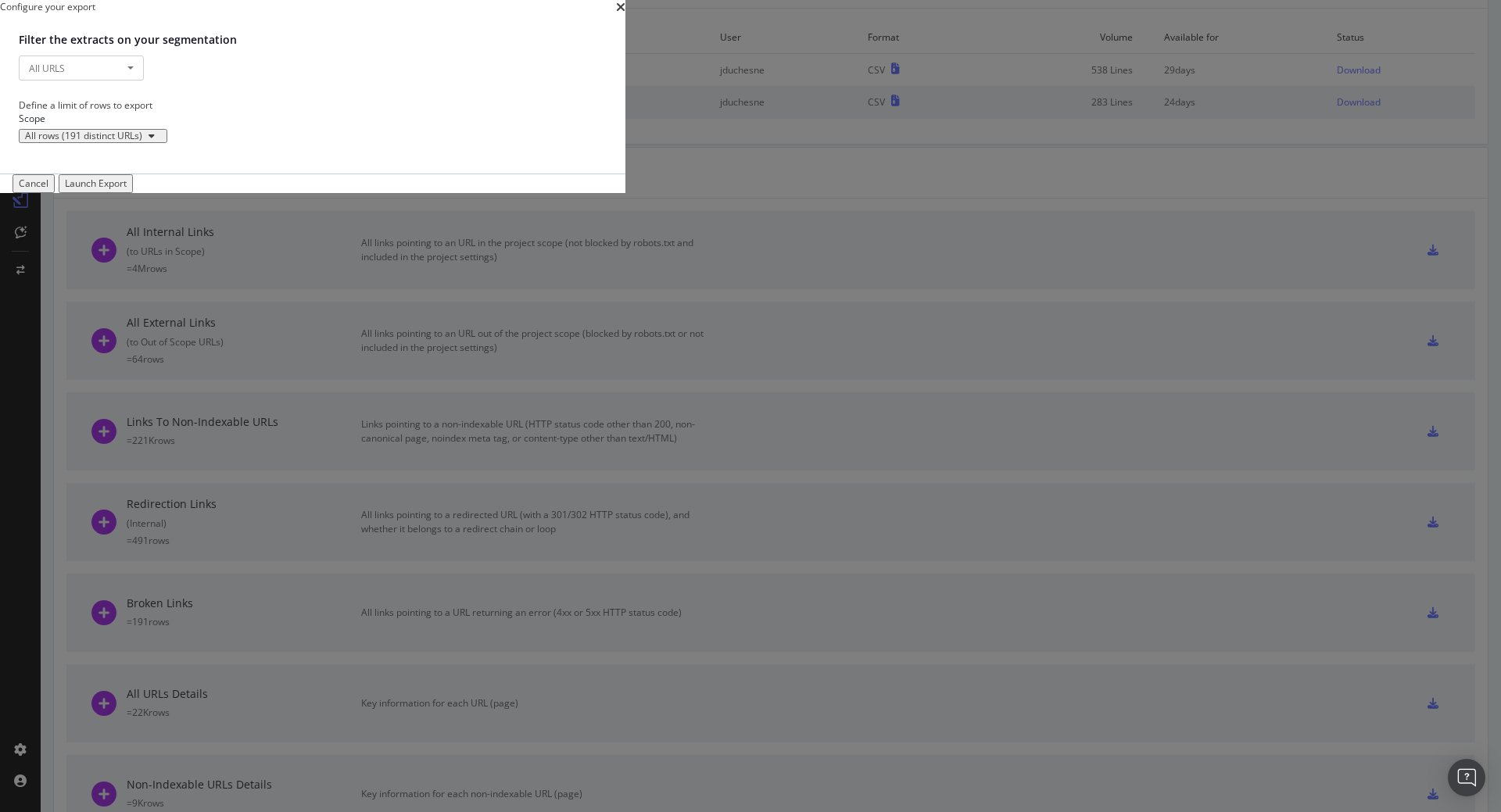
click at [127, 190] on div "Launch Export" at bounding box center [95, 184] width 62 height 14
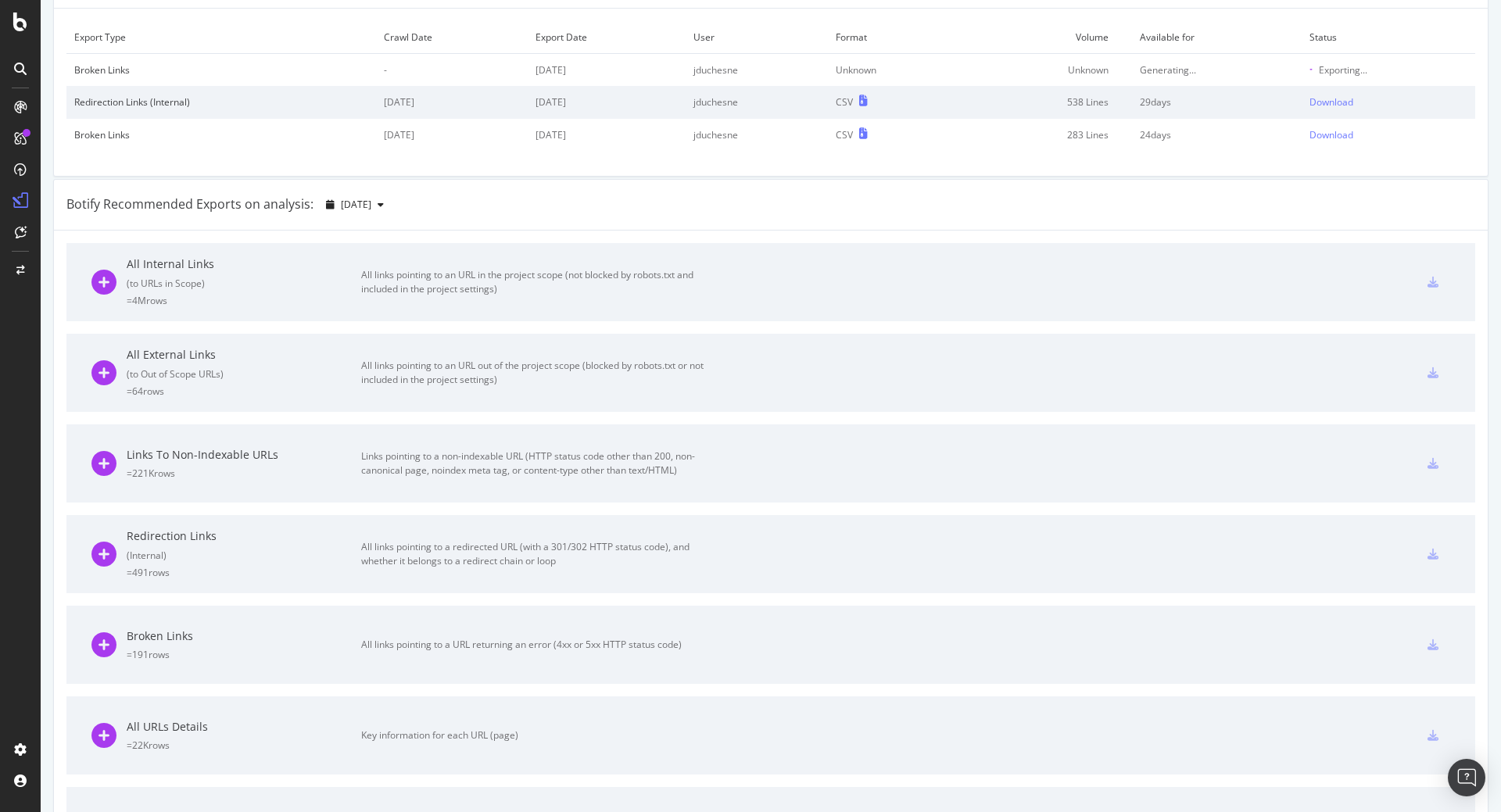
scroll to position [0, 0]
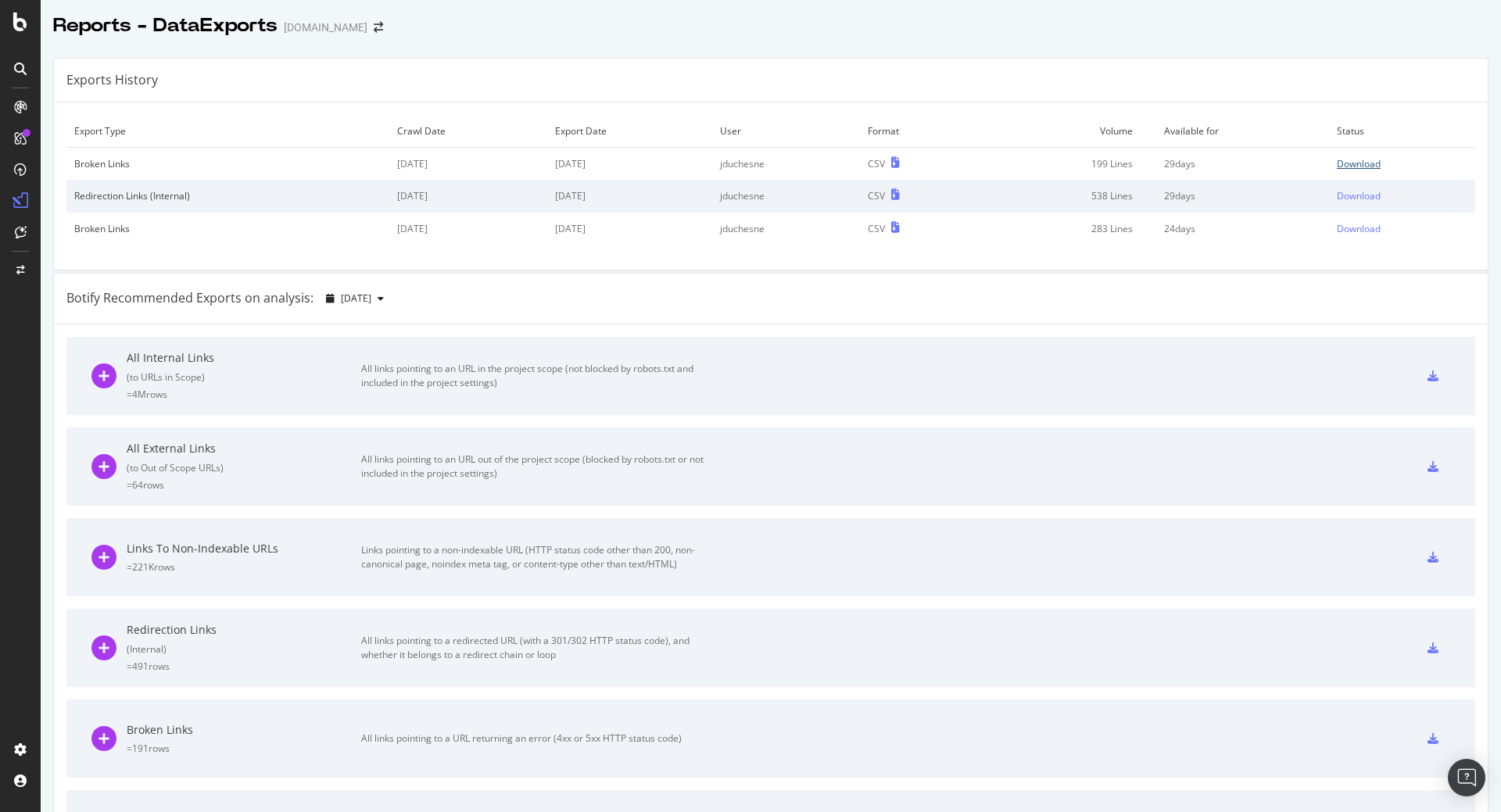
click at [1343, 162] on div "Download" at bounding box center [1358, 164] width 44 height 14
click at [1353, 195] on div "Download" at bounding box center [1358, 196] width 44 height 14
click at [1339, 195] on div "Download" at bounding box center [1358, 196] width 44 height 14
click at [1347, 161] on div "Download" at bounding box center [1358, 164] width 44 height 14
click at [374, 29] on icon "arrow-right-arrow-left" at bounding box center [379, 27] width 10 height 11
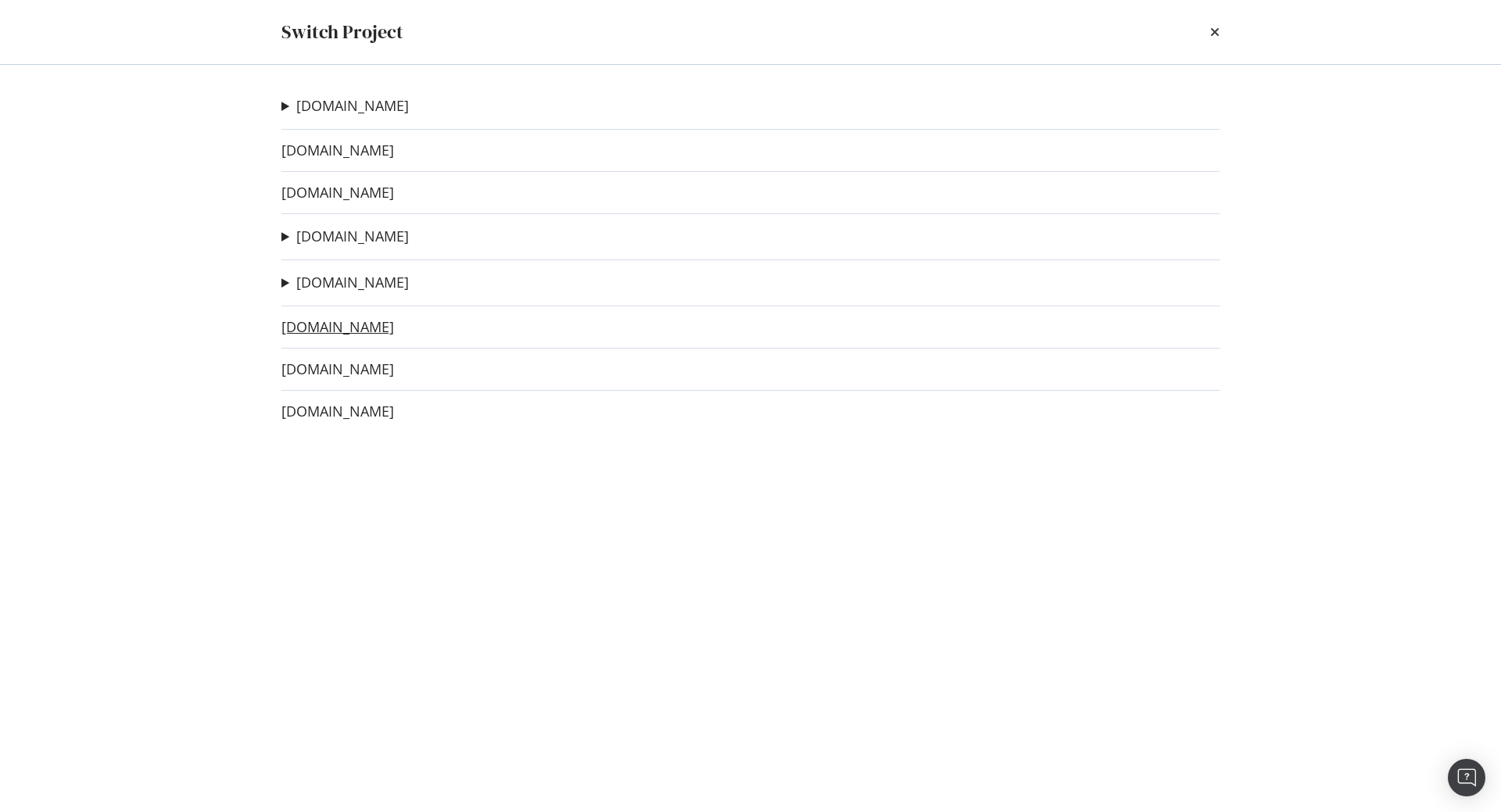
click at [319, 329] on link "[DOMAIN_NAME]" at bounding box center [337, 326] width 112 height 17
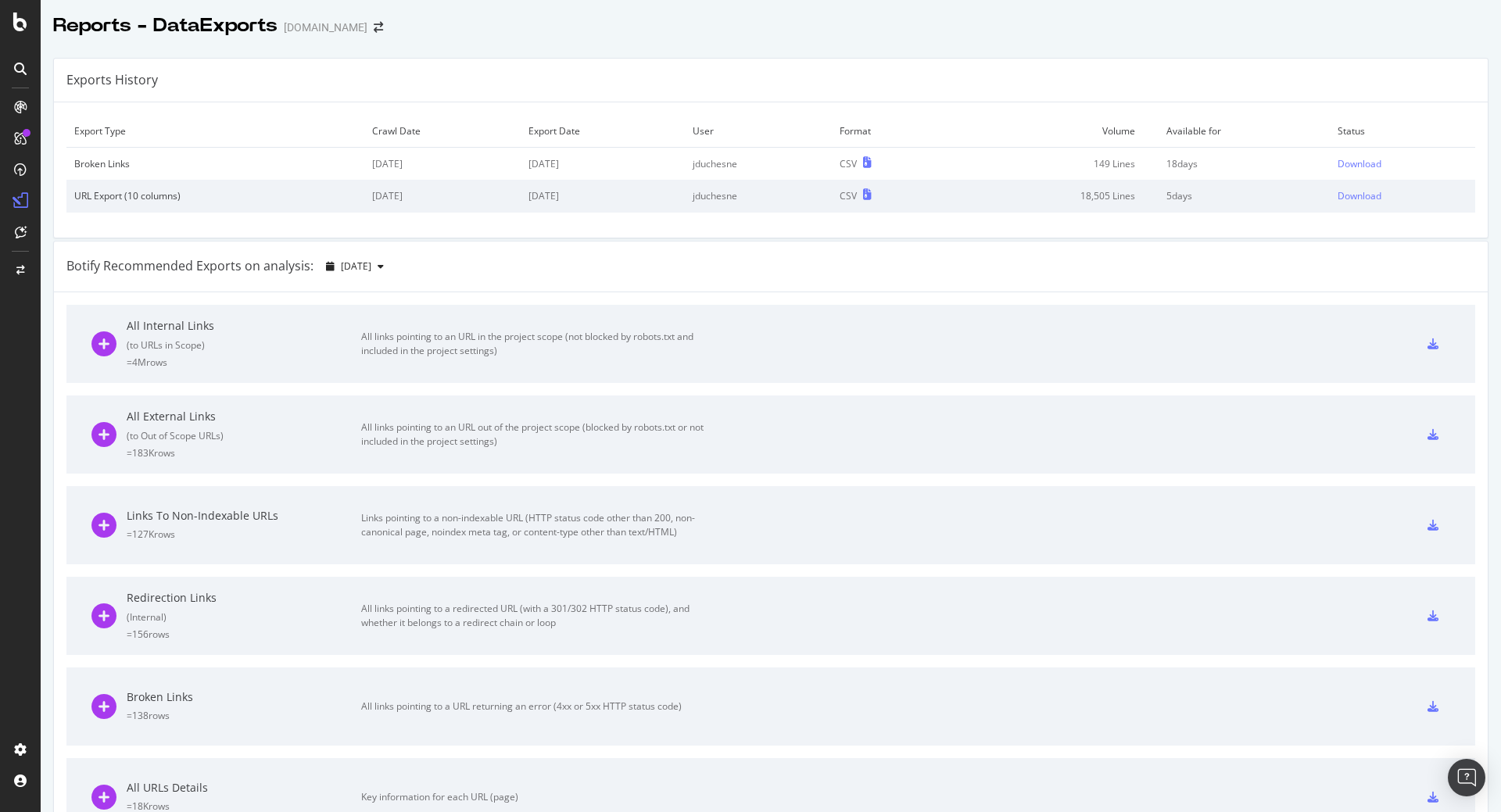
click at [1427, 611] on icon at bounding box center [1432, 615] width 11 height 11
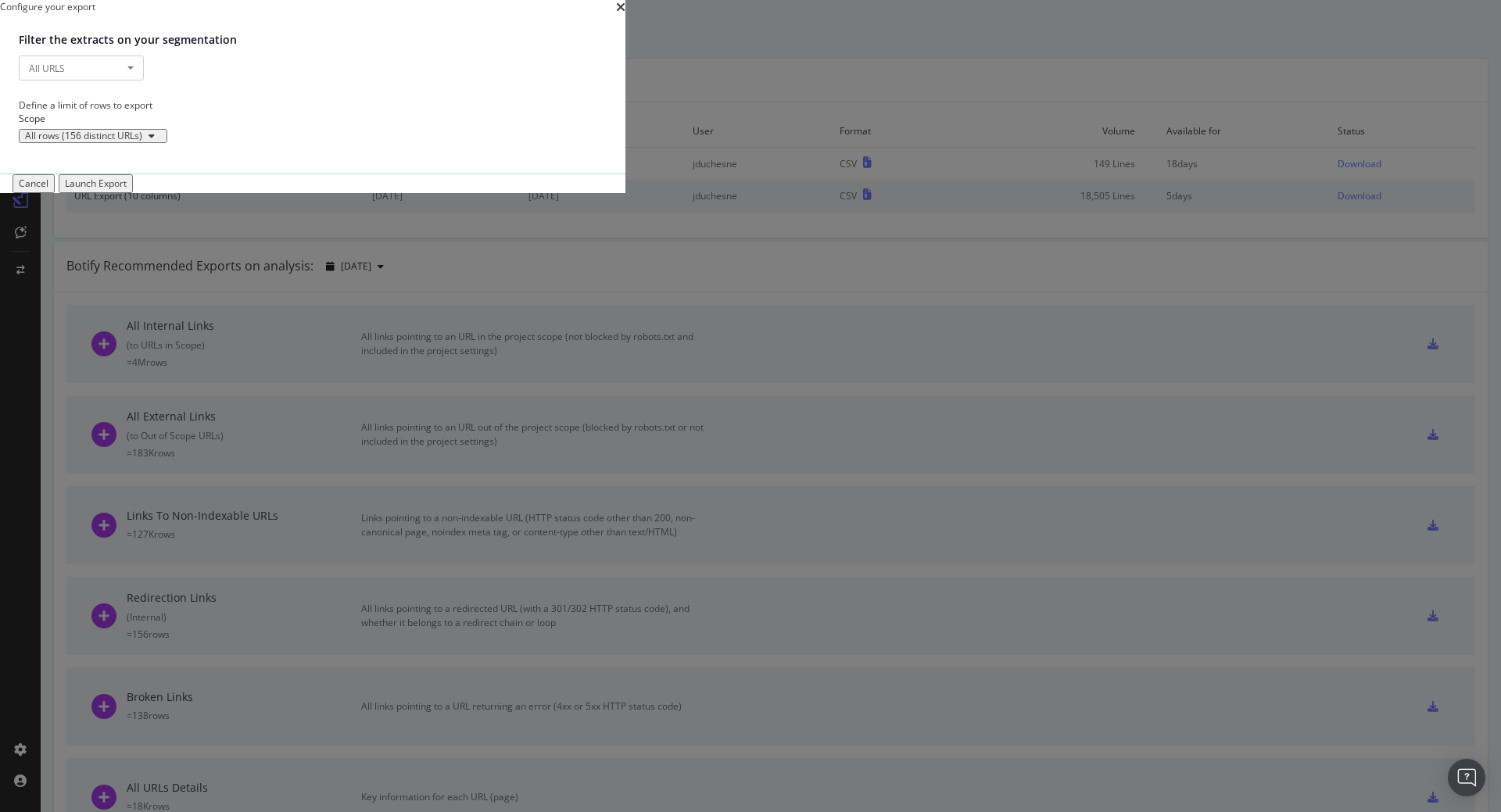
click at [127, 190] on div "Launch Export" at bounding box center [95, 184] width 62 height 14
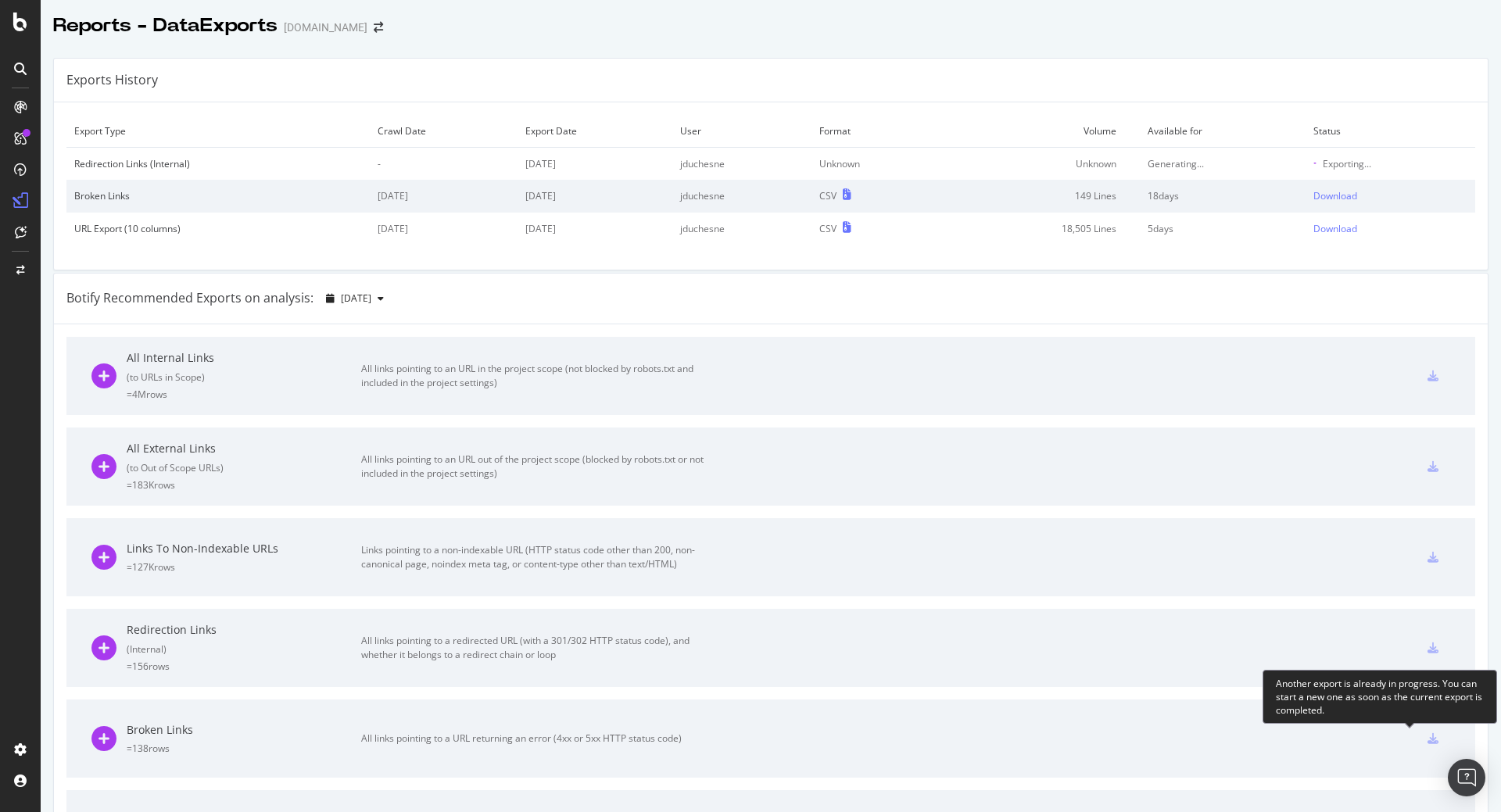
click at [1427, 744] on icon at bounding box center [1432, 738] width 11 height 11
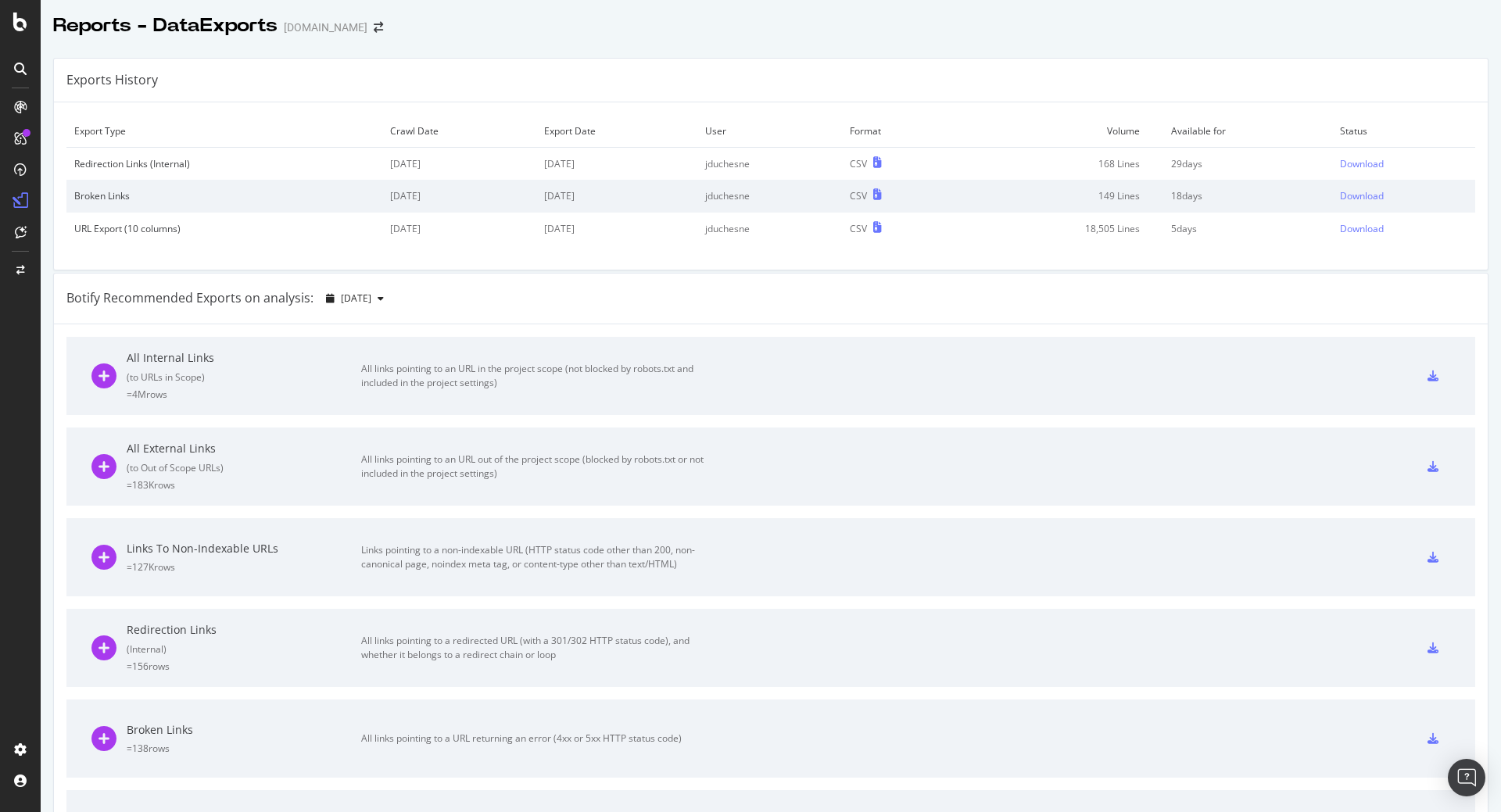
click at [1427, 739] on icon at bounding box center [1432, 738] width 11 height 11
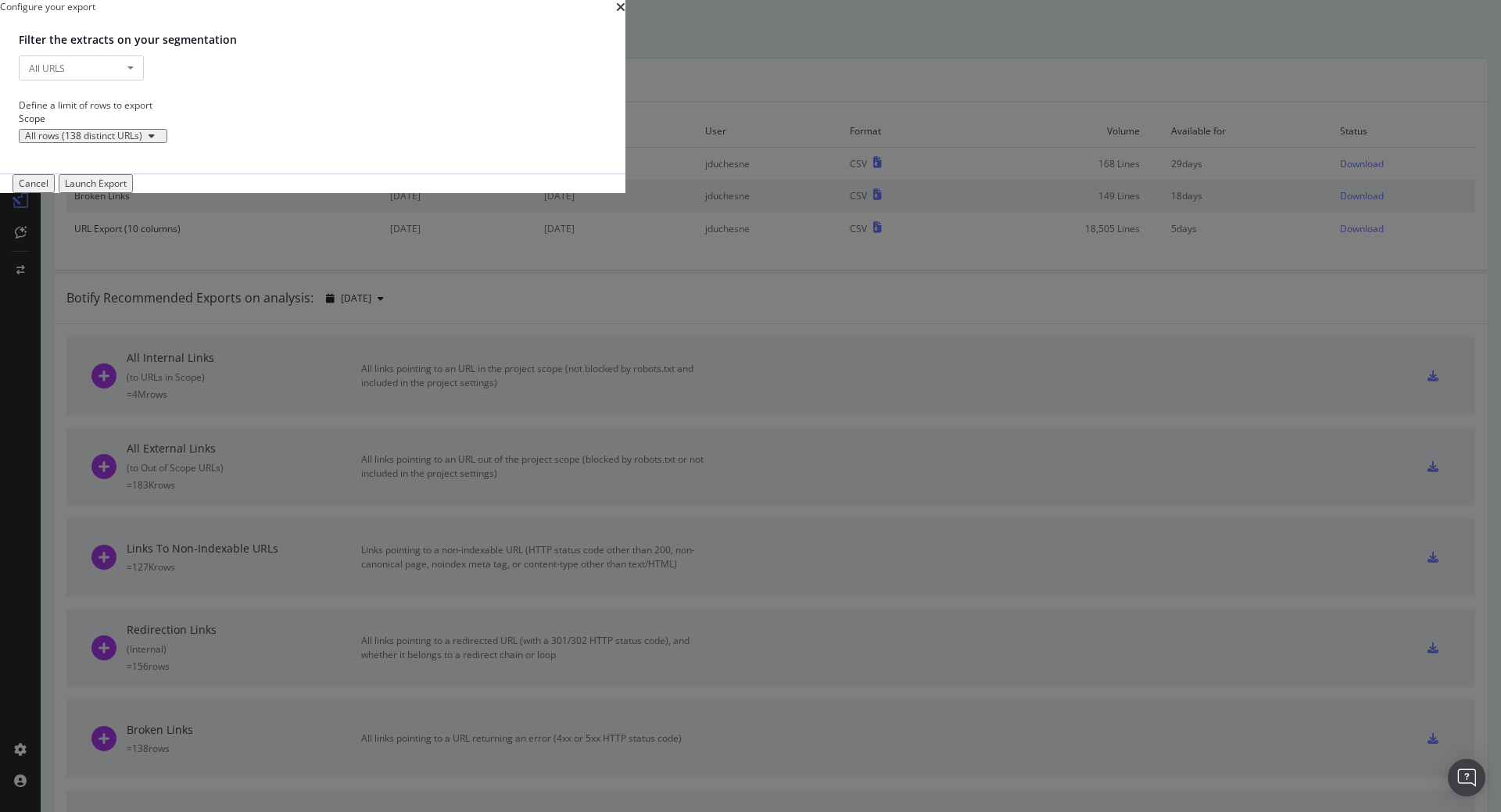
click at [127, 190] on div "Launch Export" at bounding box center [95, 184] width 62 height 14
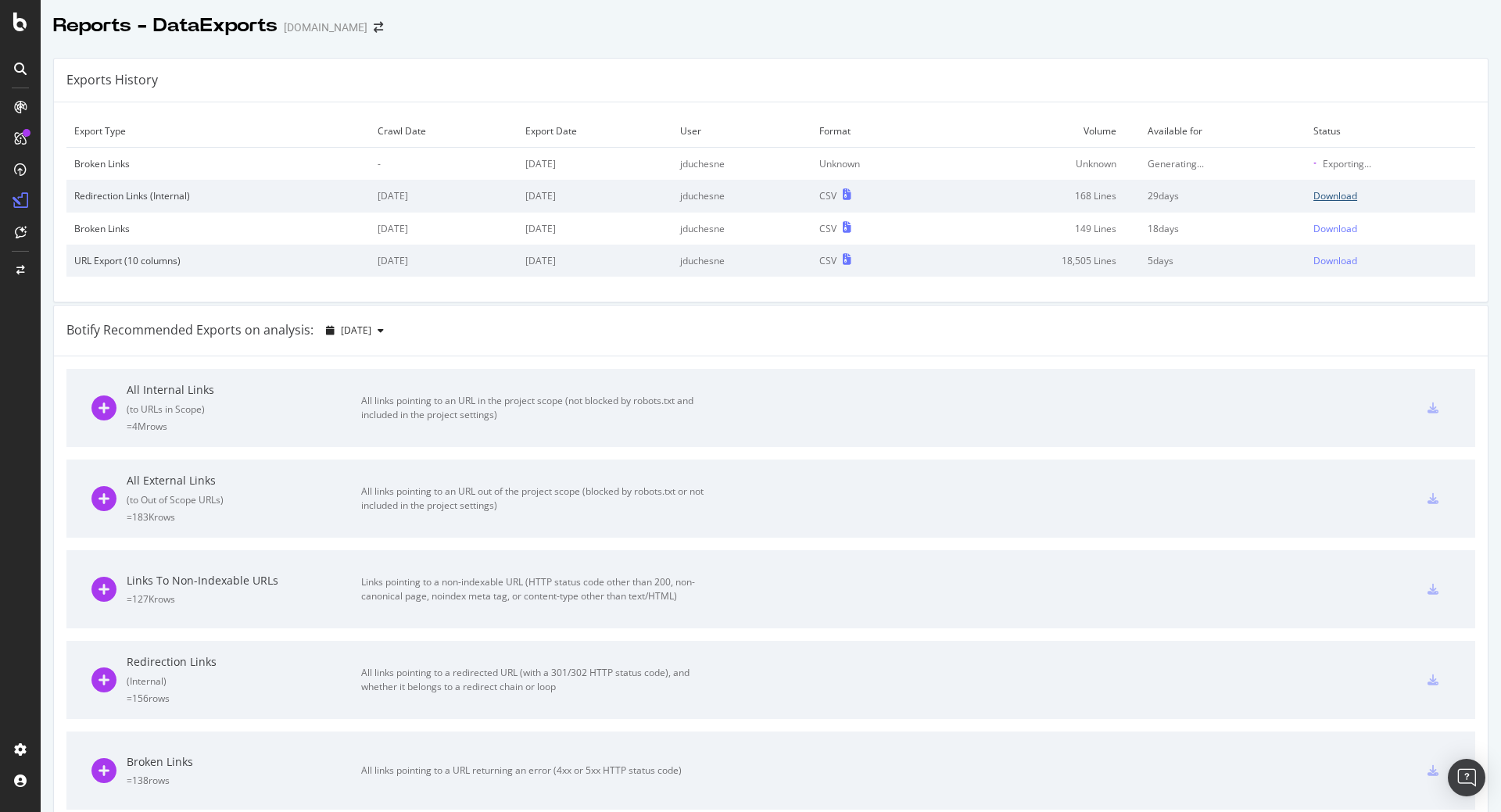
click at [1313, 197] on div "Download" at bounding box center [1335, 196] width 44 height 14
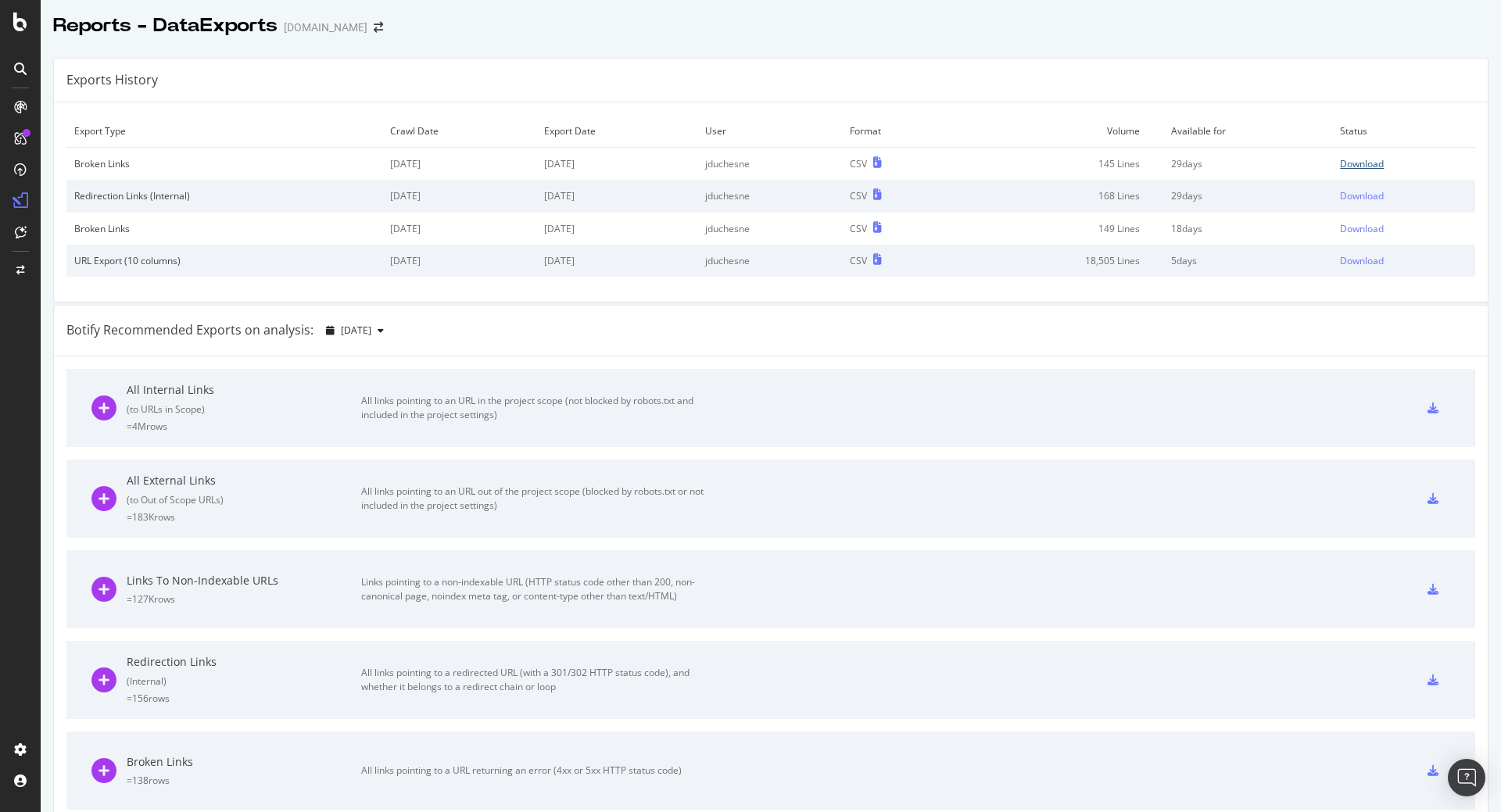
click at [1340, 157] on div "Download" at bounding box center [1361, 164] width 44 height 14
click at [325, 21] on div "Reports - DataExports [DOMAIN_NAME]" at bounding box center [225, 26] width 345 height 27
click at [374, 29] on icon "arrow-right-arrow-left" at bounding box center [379, 27] width 10 height 11
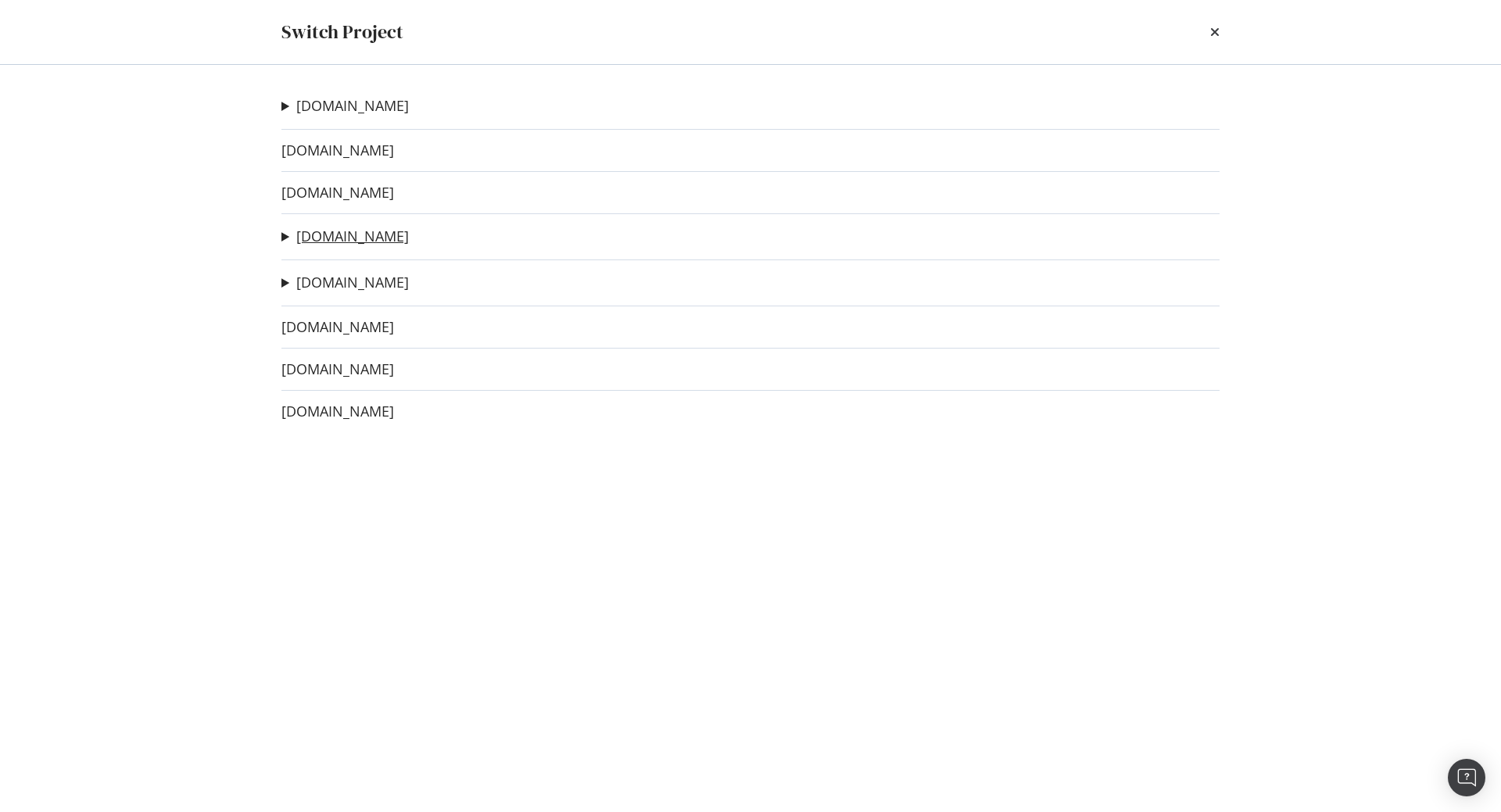
click at [327, 235] on link "[DOMAIN_NAME]" at bounding box center [352, 236] width 112 height 17
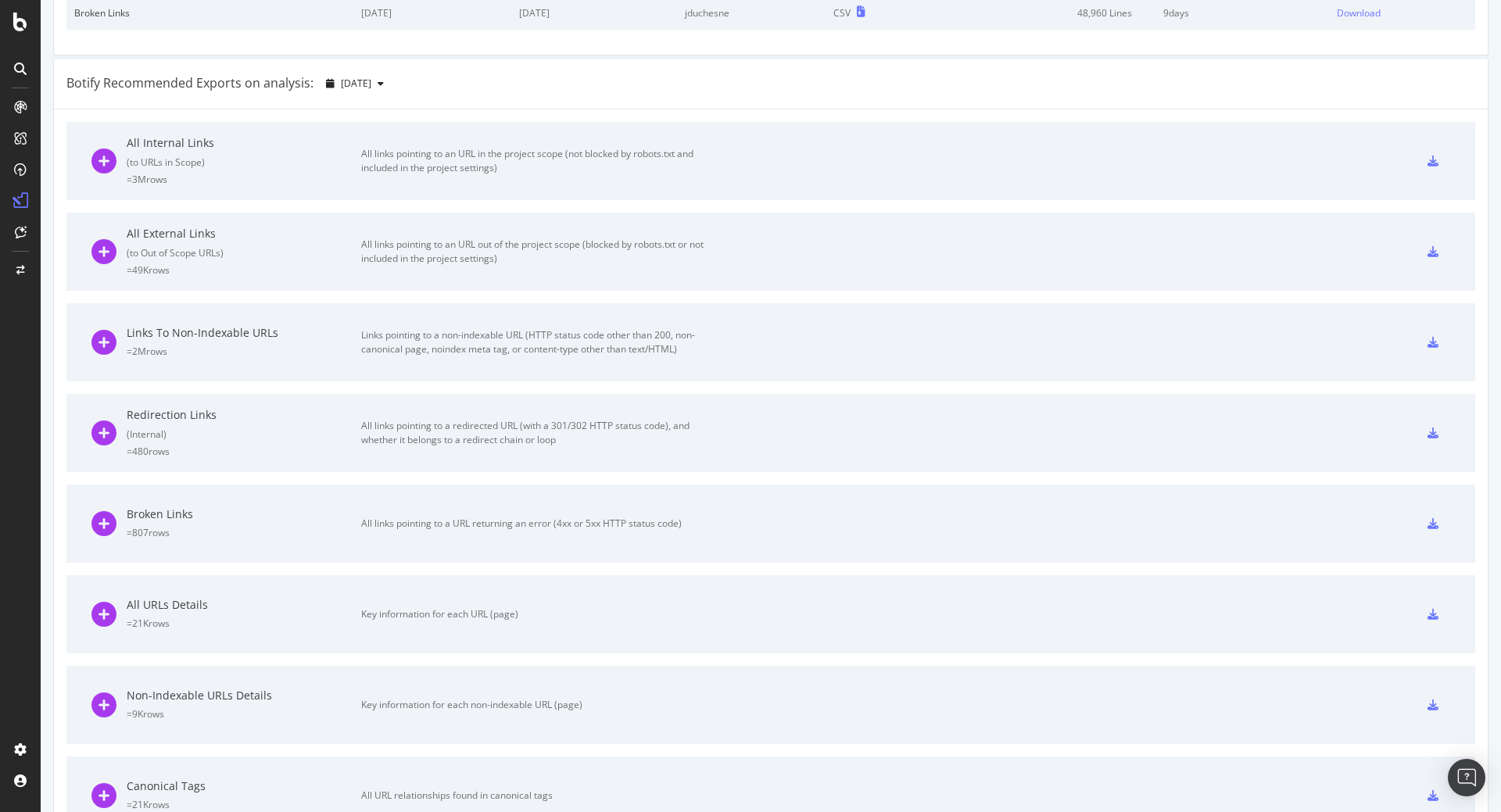
scroll to position [188, 0]
click at [1427, 426] on icon at bounding box center [1432, 428] width 11 height 11
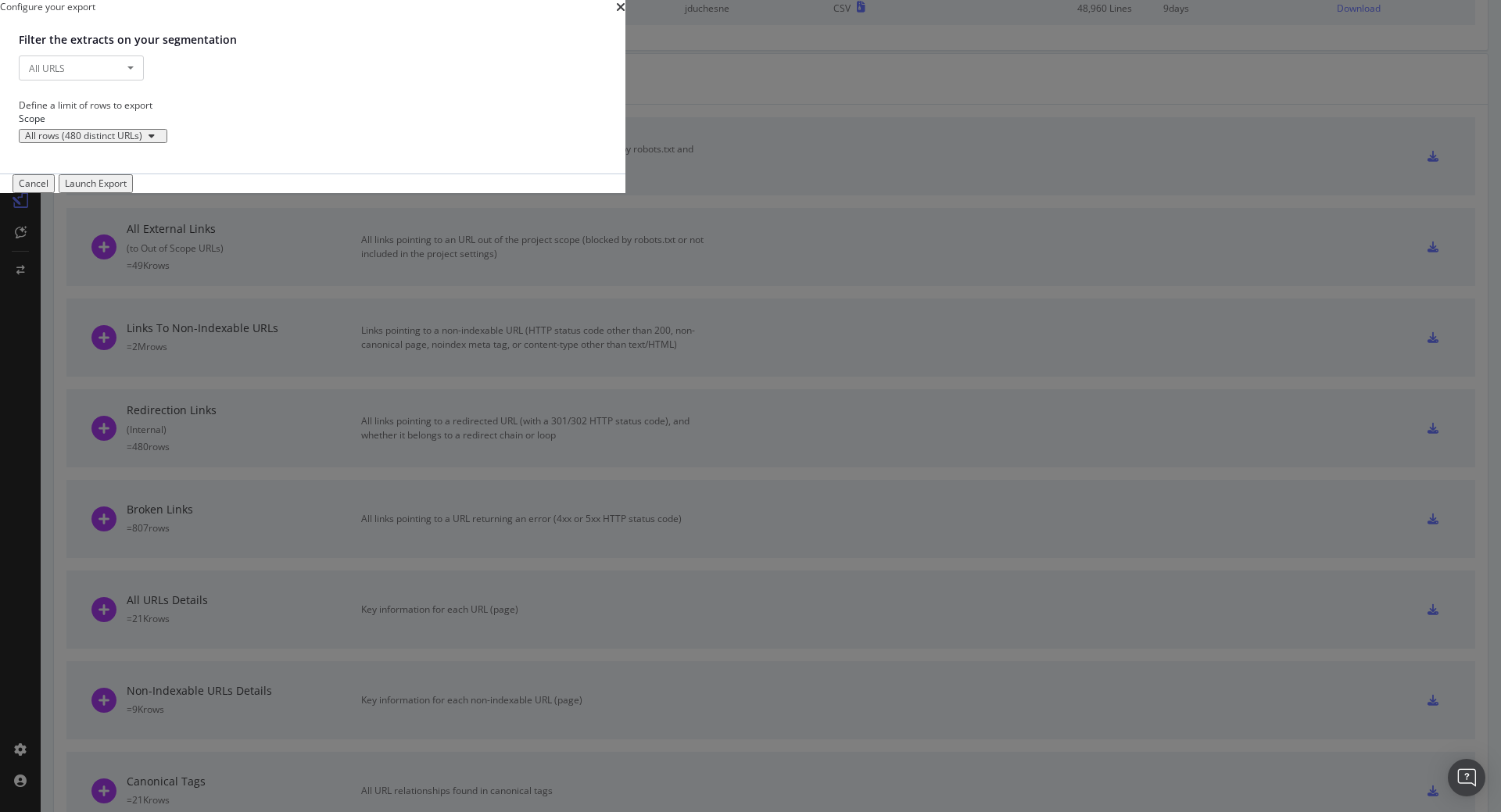
click at [127, 190] on div "Launch Export" at bounding box center [95, 184] width 62 height 14
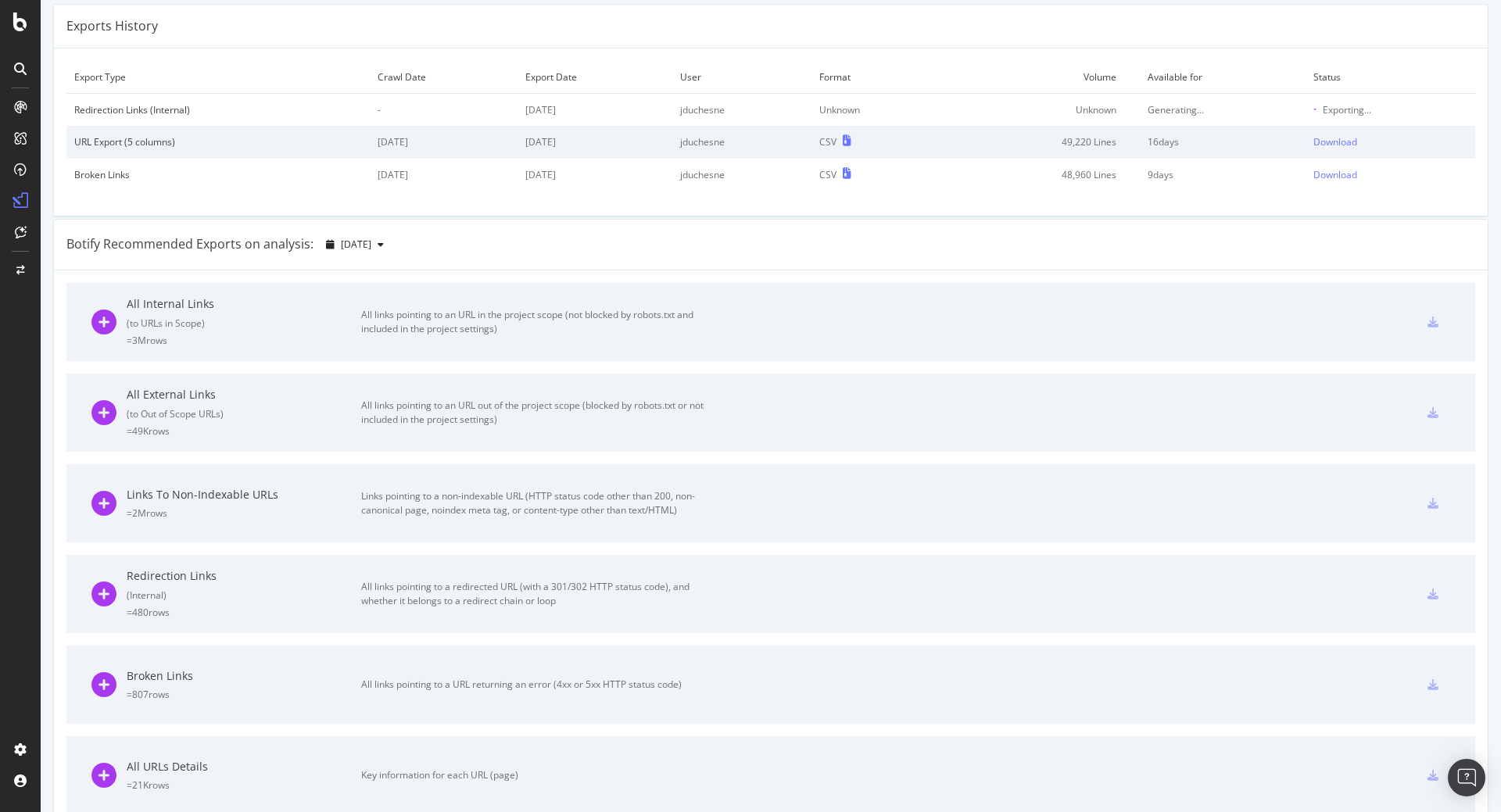
scroll to position [0, 0]
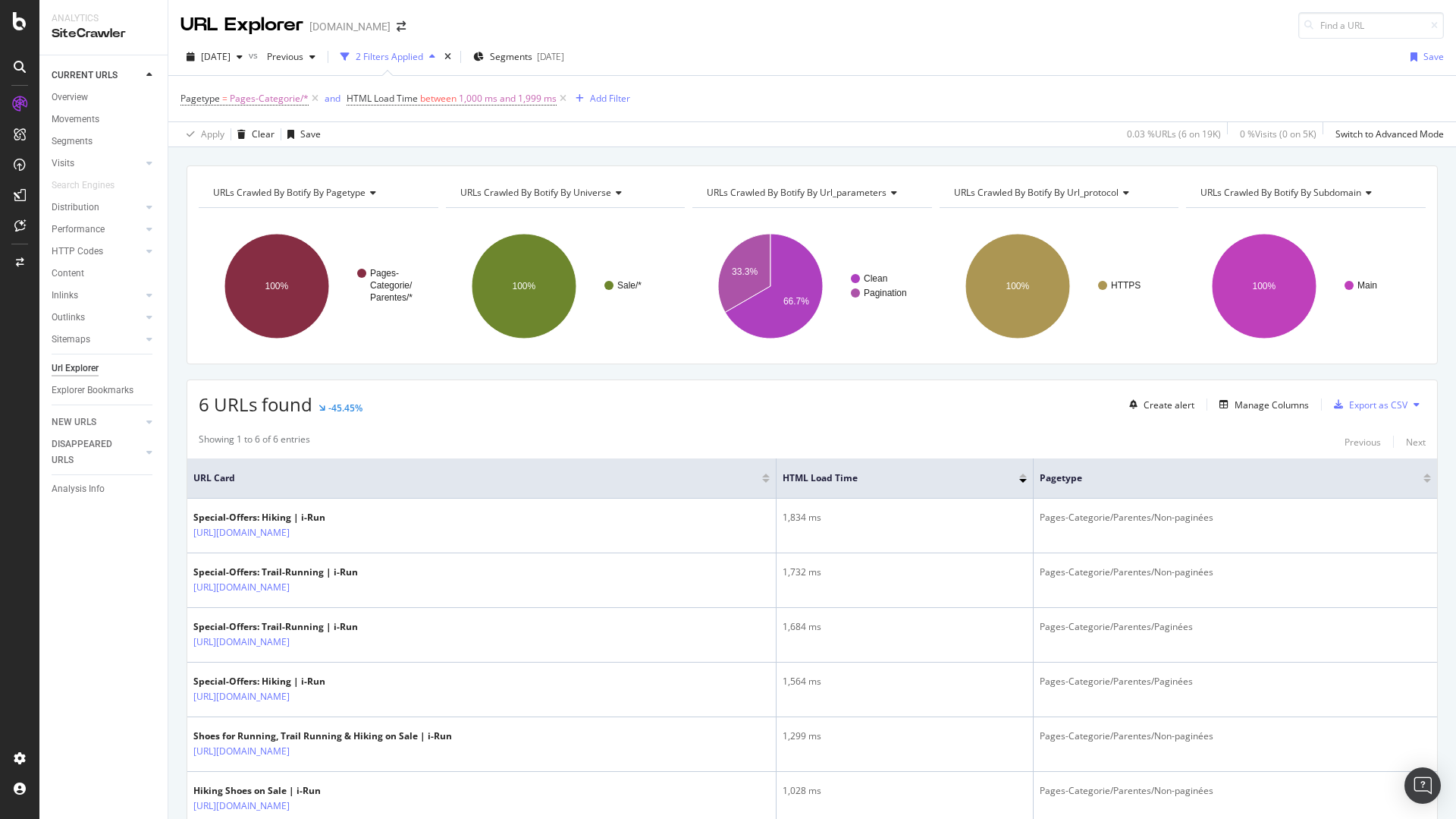
scroll to position [109, 0]
